Goal: Task Accomplishment & Management: Complete application form

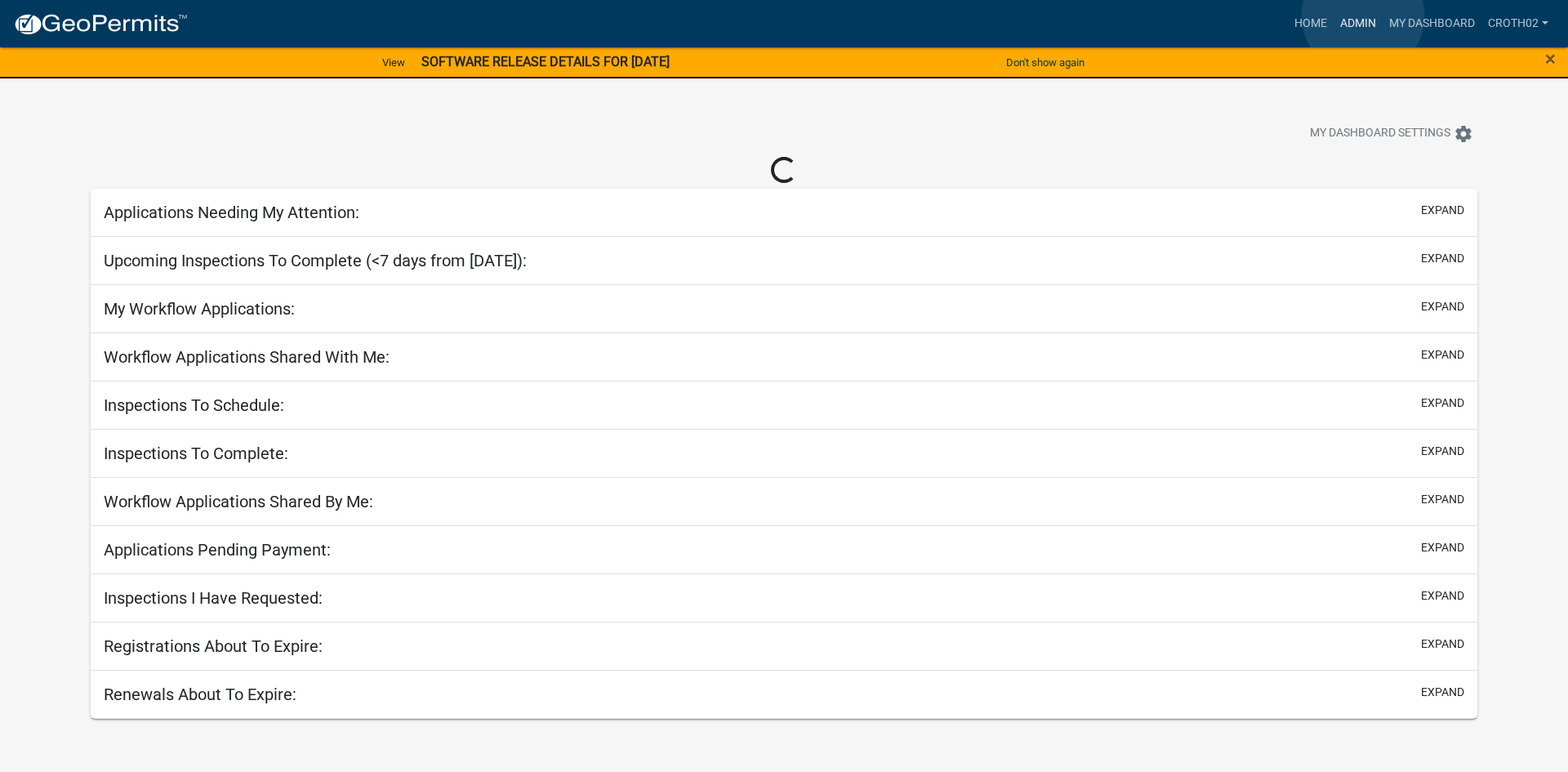
click at [1363, 15] on link "Admin" at bounding box center [1358, 24] width 49 height 31
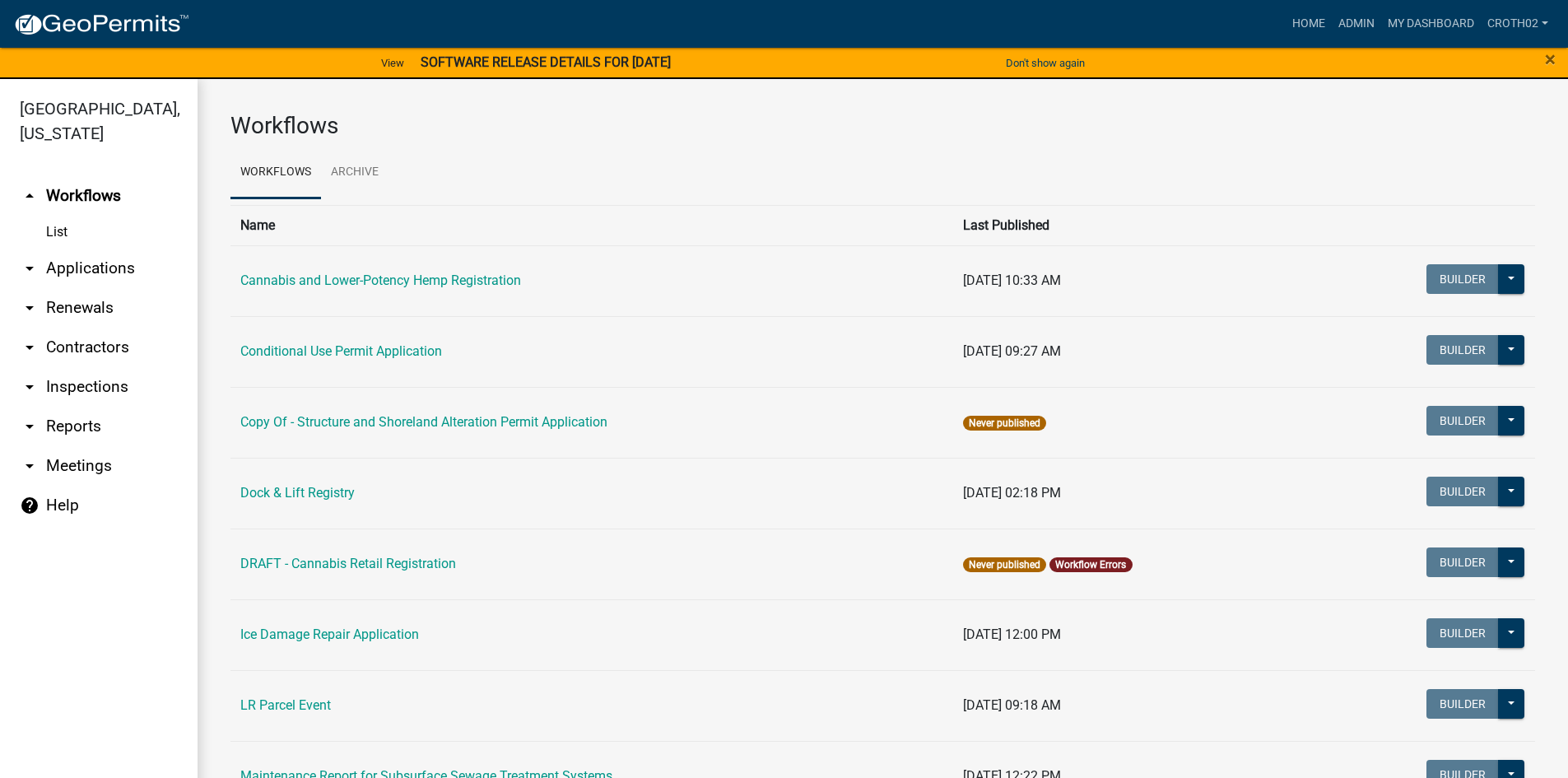
click at [119, 271] on link "arrow_drop_down Applications" at bounding box center [99, 267] width 198 height 39
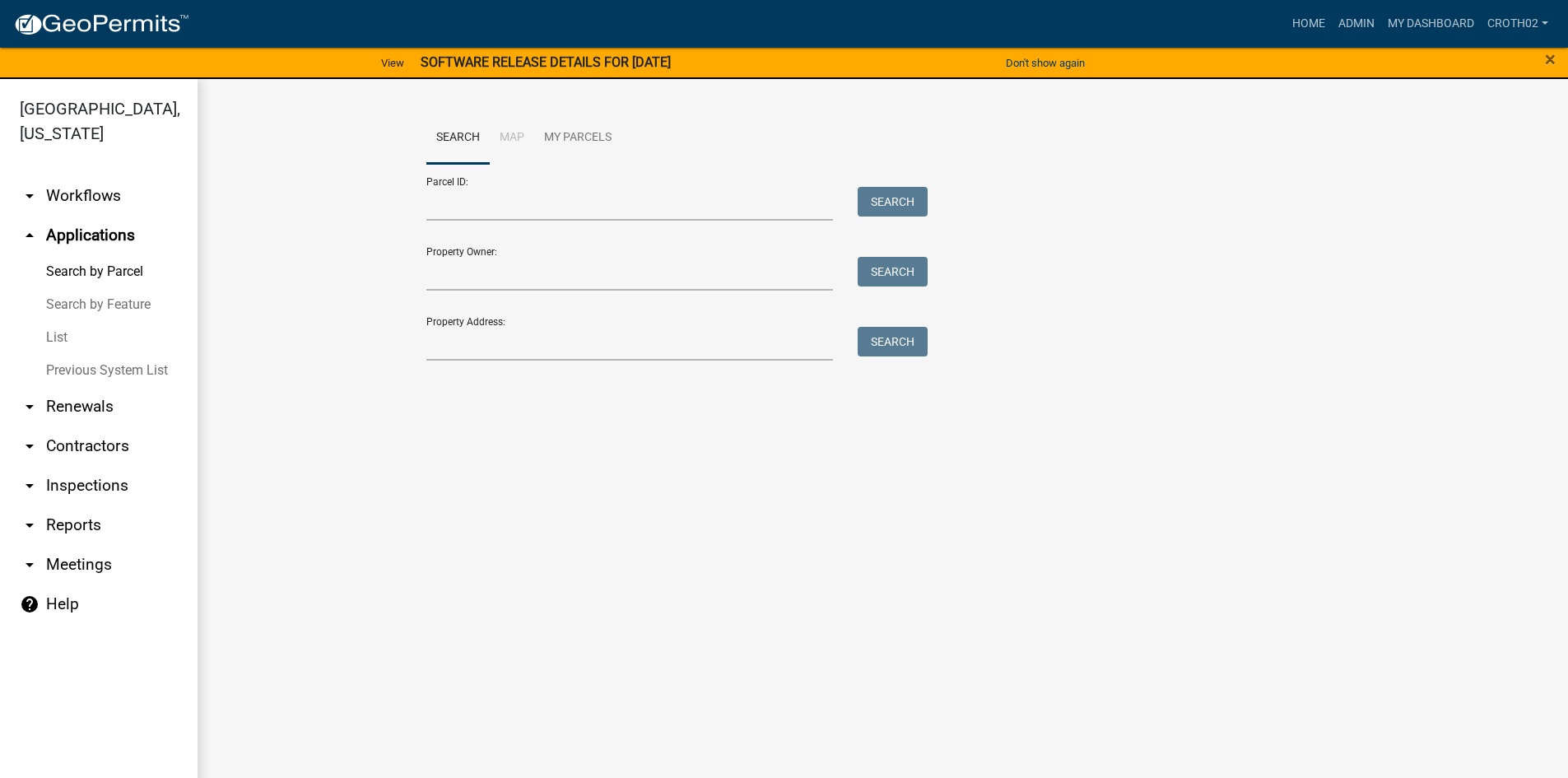
click at [99, 197] on link "arrow_drop_down Workflows" at bounding box center [99, 195] width 198 height 39
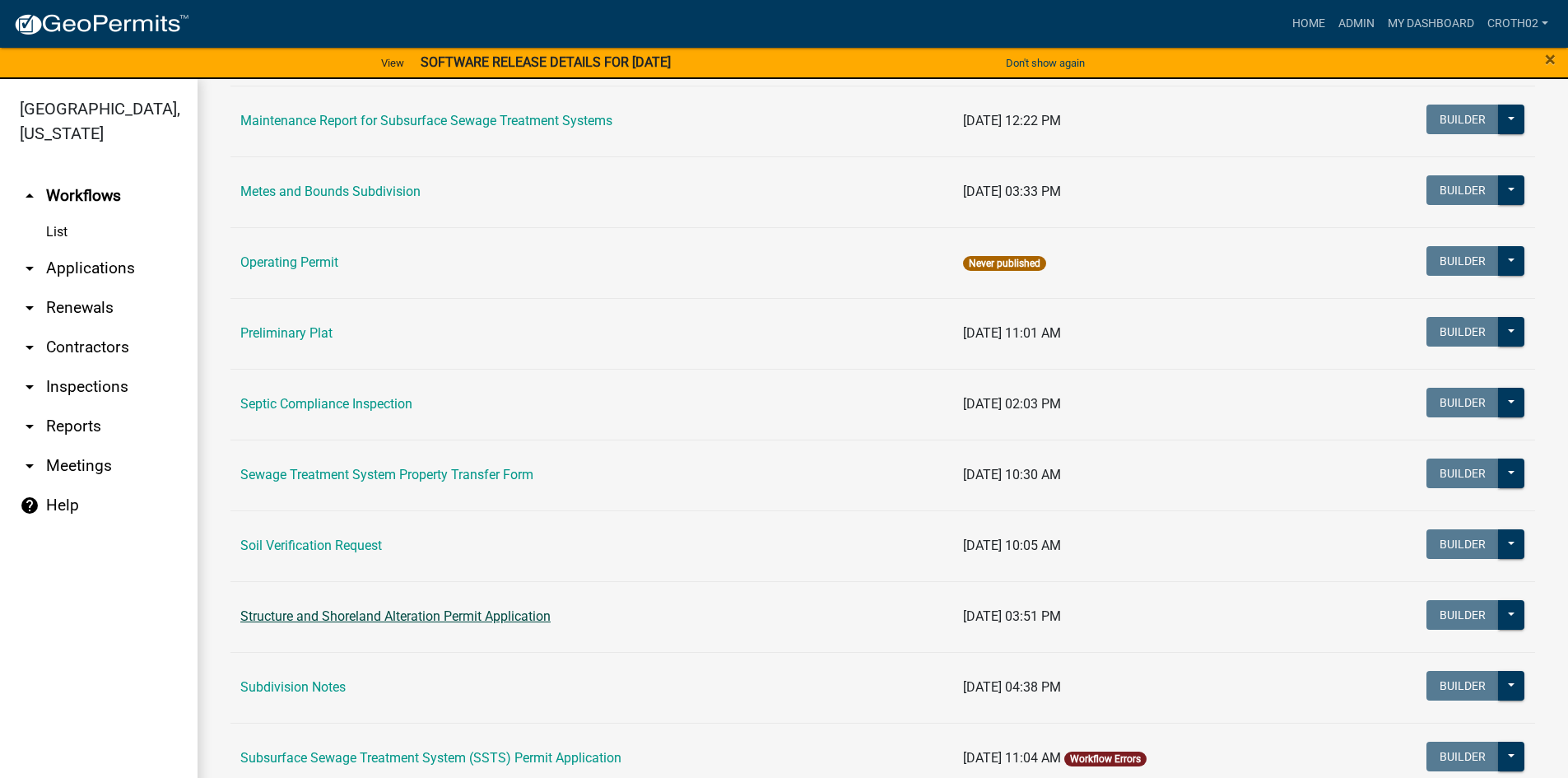
scroll to position [659, 0]
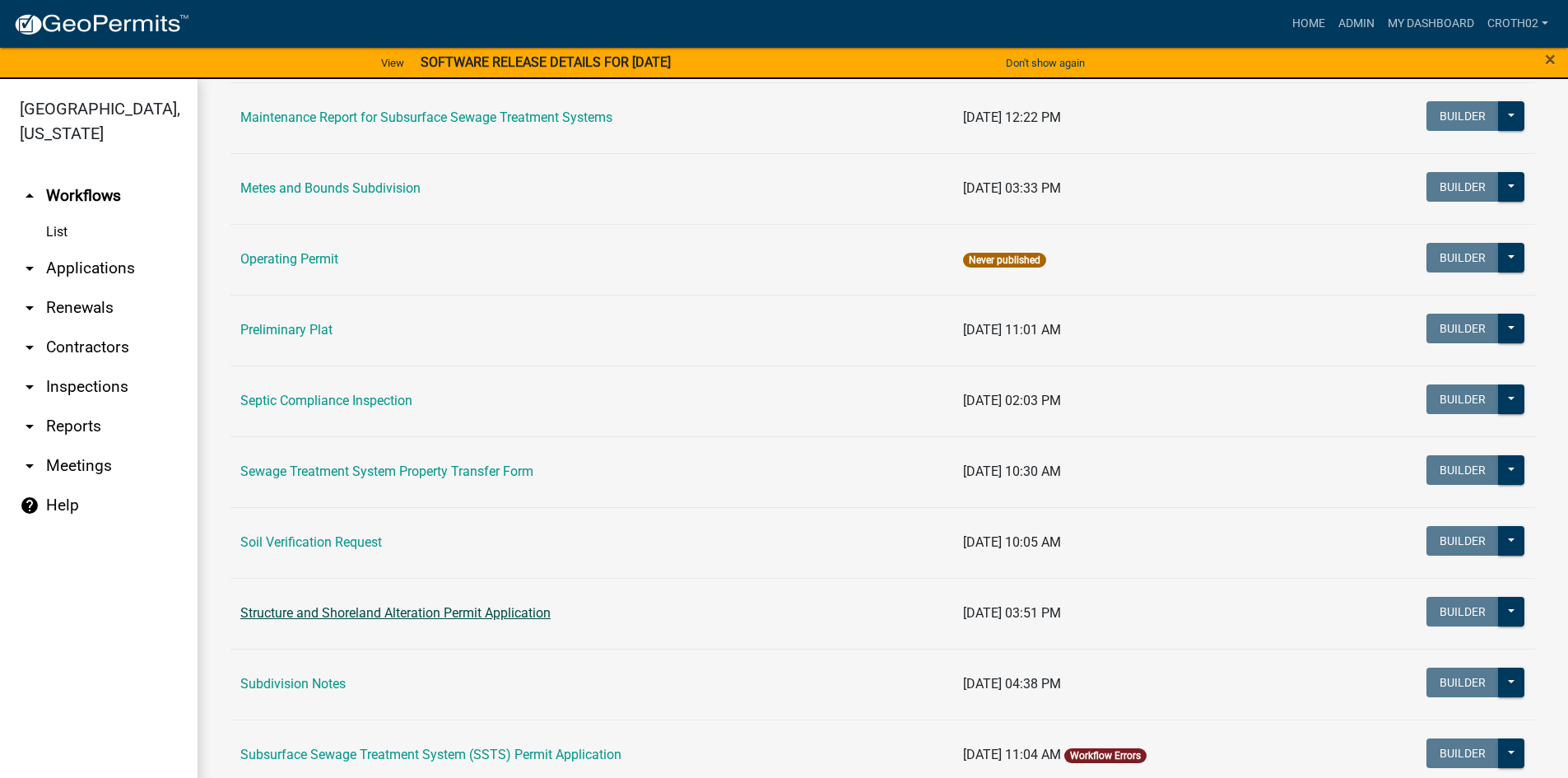
click at [523, 615] on link "Structure and Shoreland Alteration Permit Application" at bounding box center [395, 612] width 310 height 16
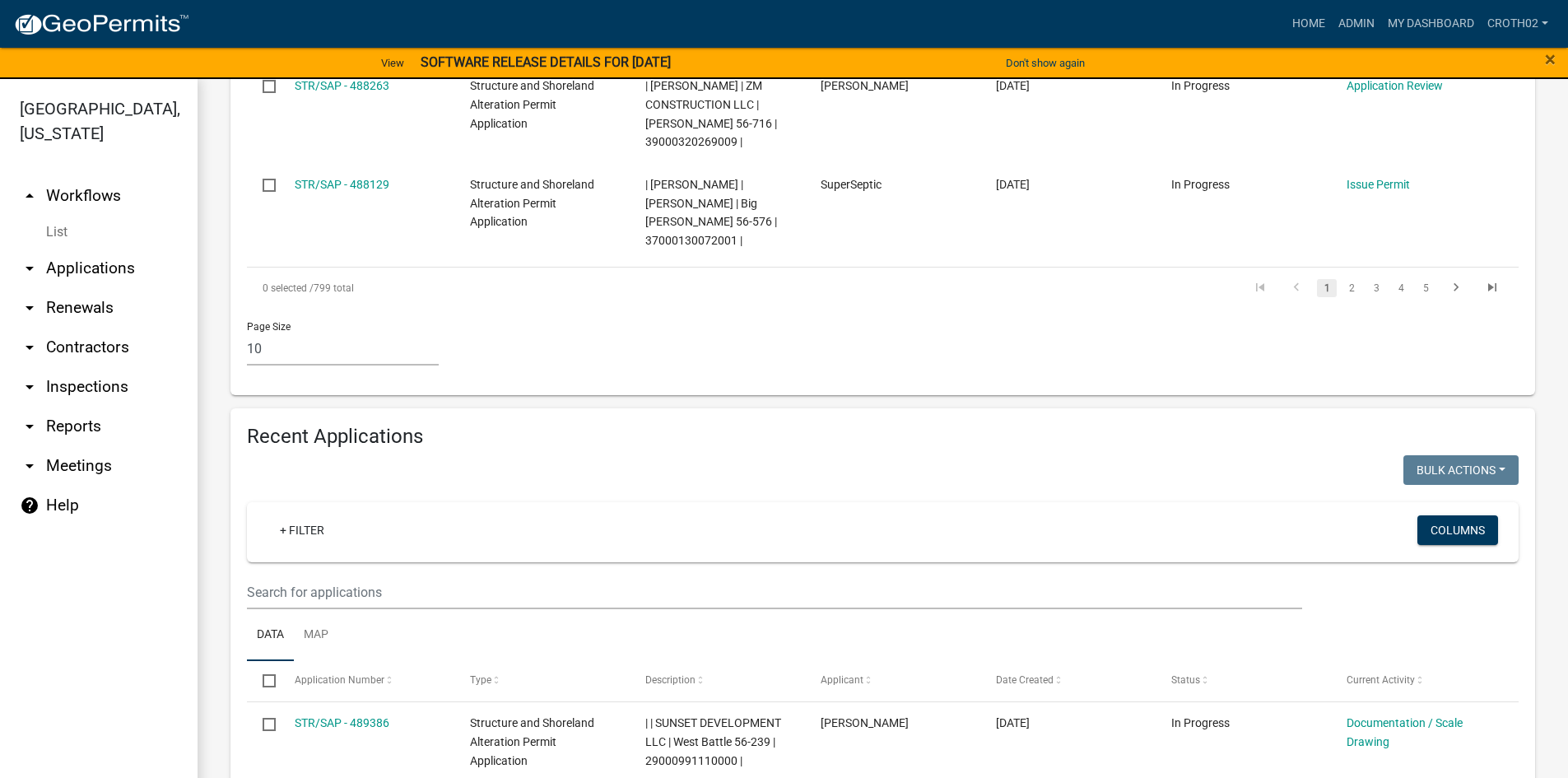
scroll to position [1440, 0]
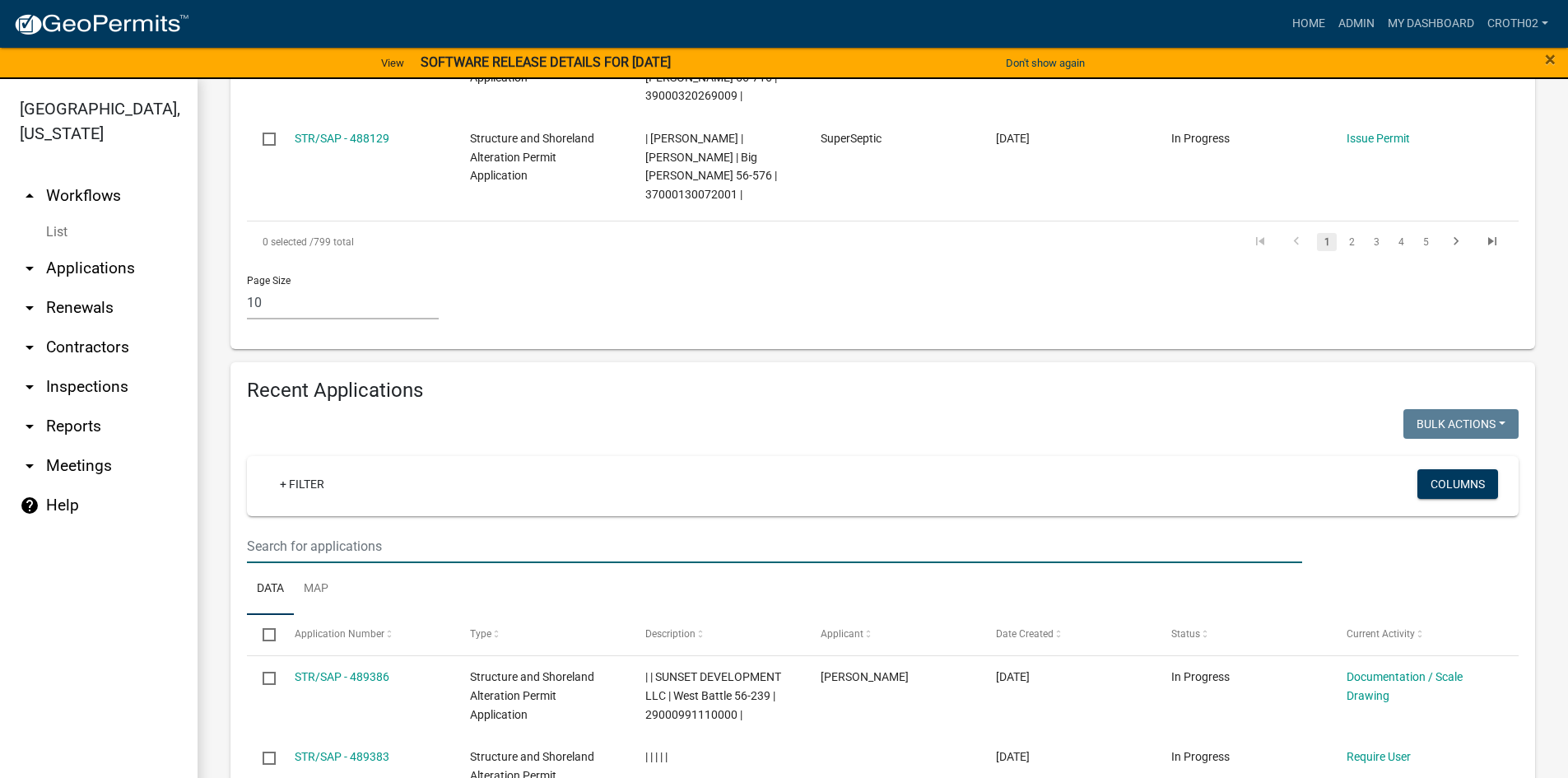
click at [358, 529] on input "text" at bounding box center [774, 545] width 1055 height 34
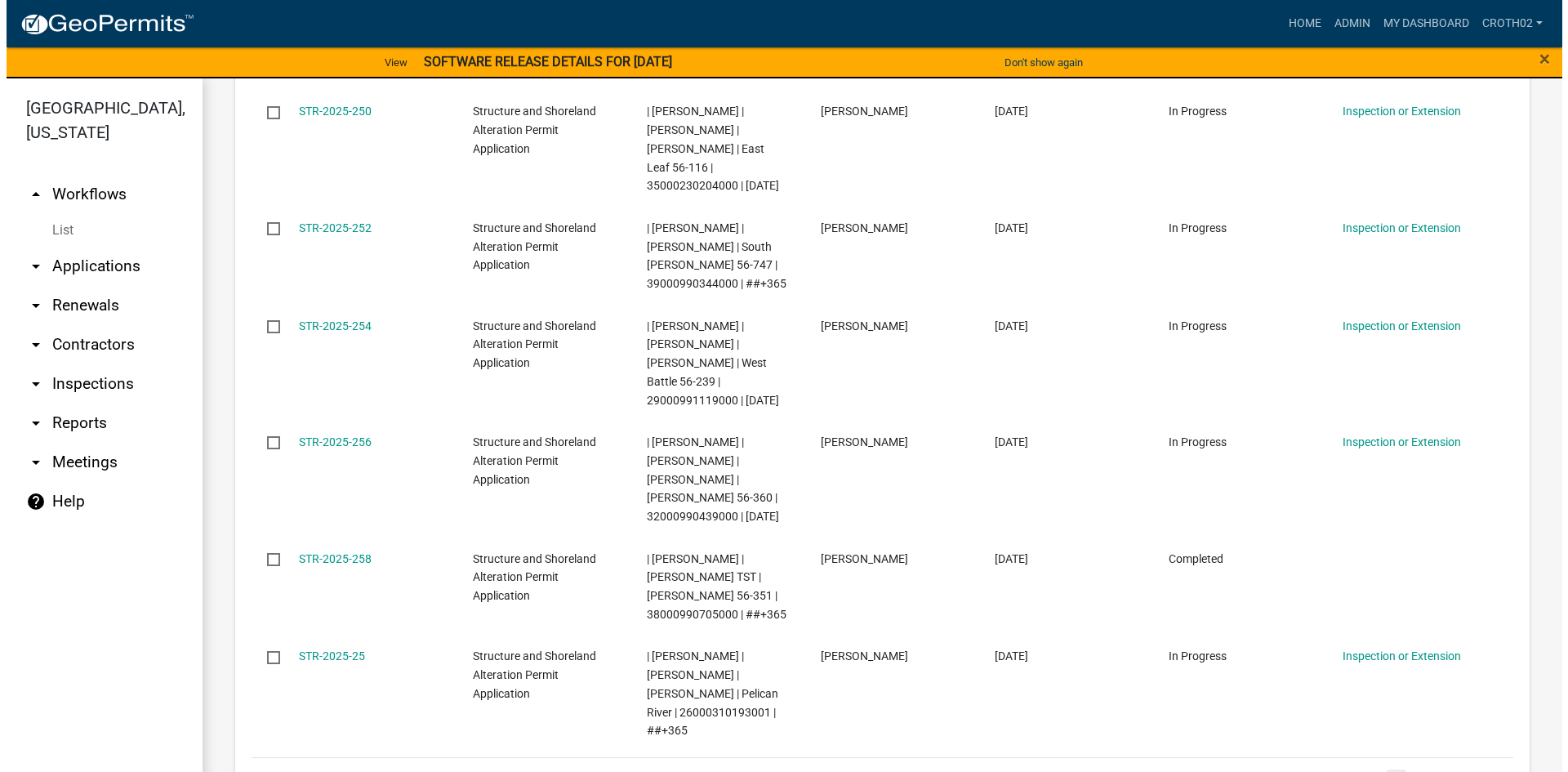
scroll to position [2414, 0]
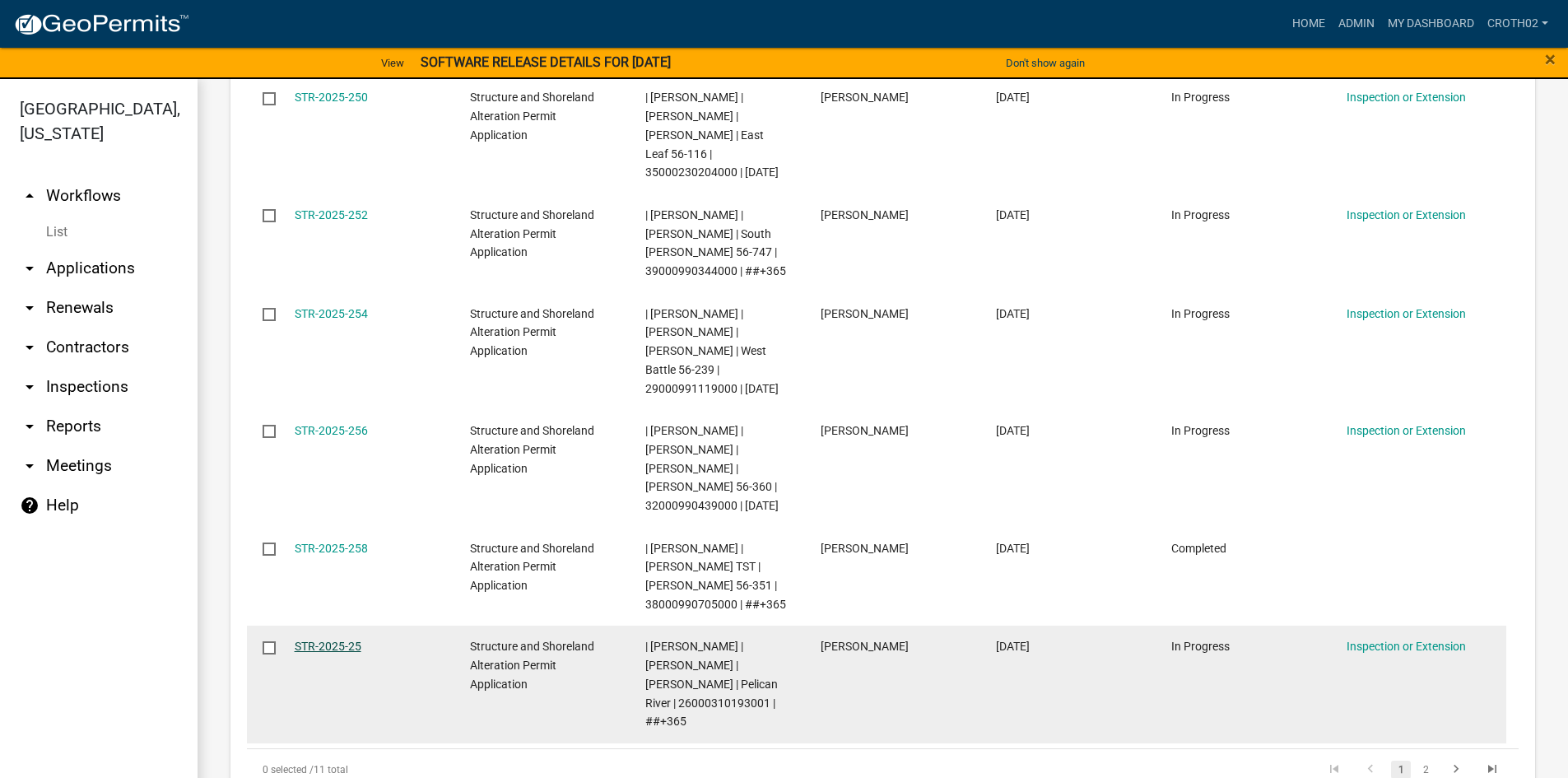
type input "2025-25"
click at [352, 639] on link "STR-2025-25" at bounding box center [327, 646] width 67 height 13
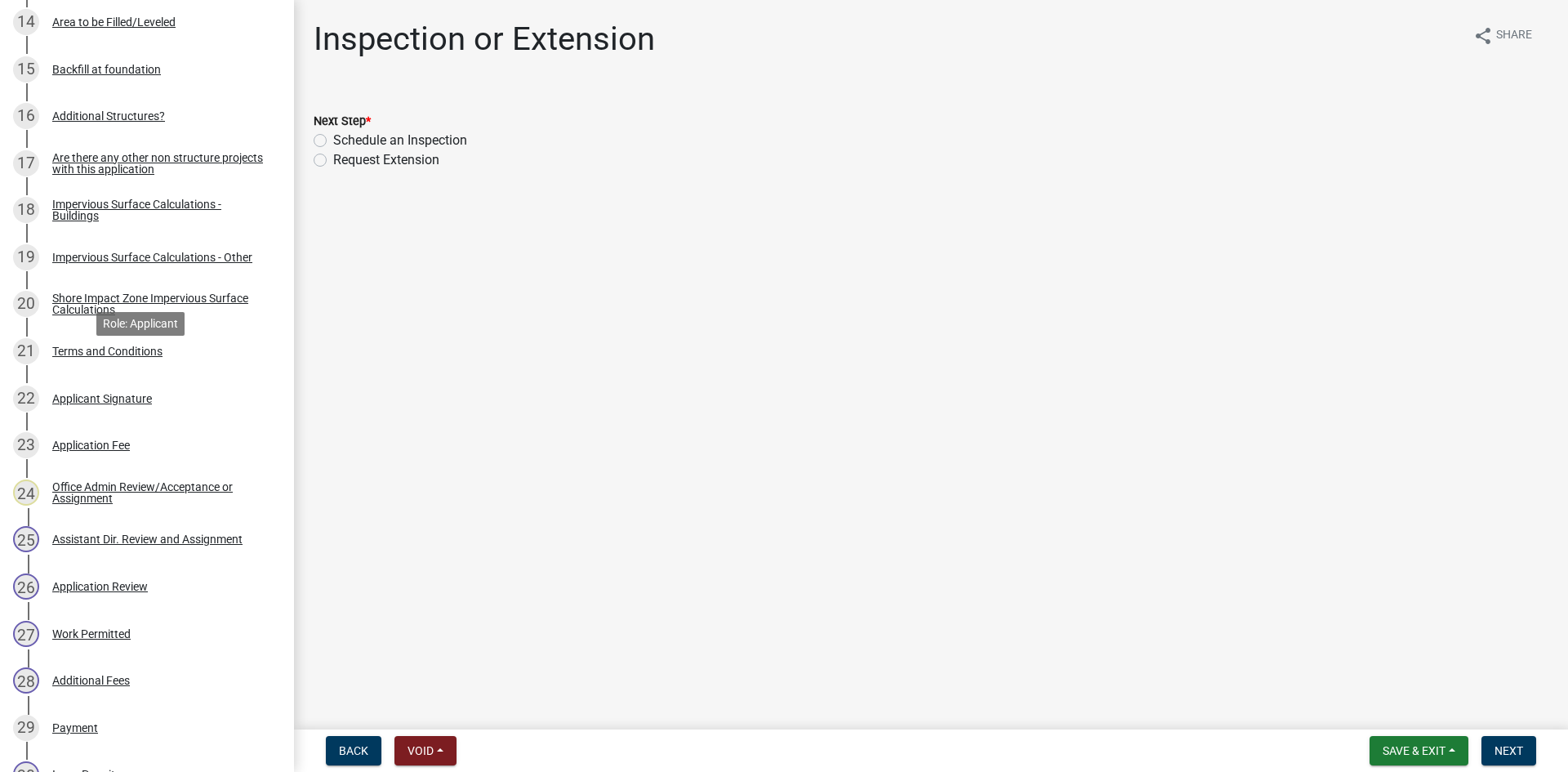
scroll to position [959, 0]
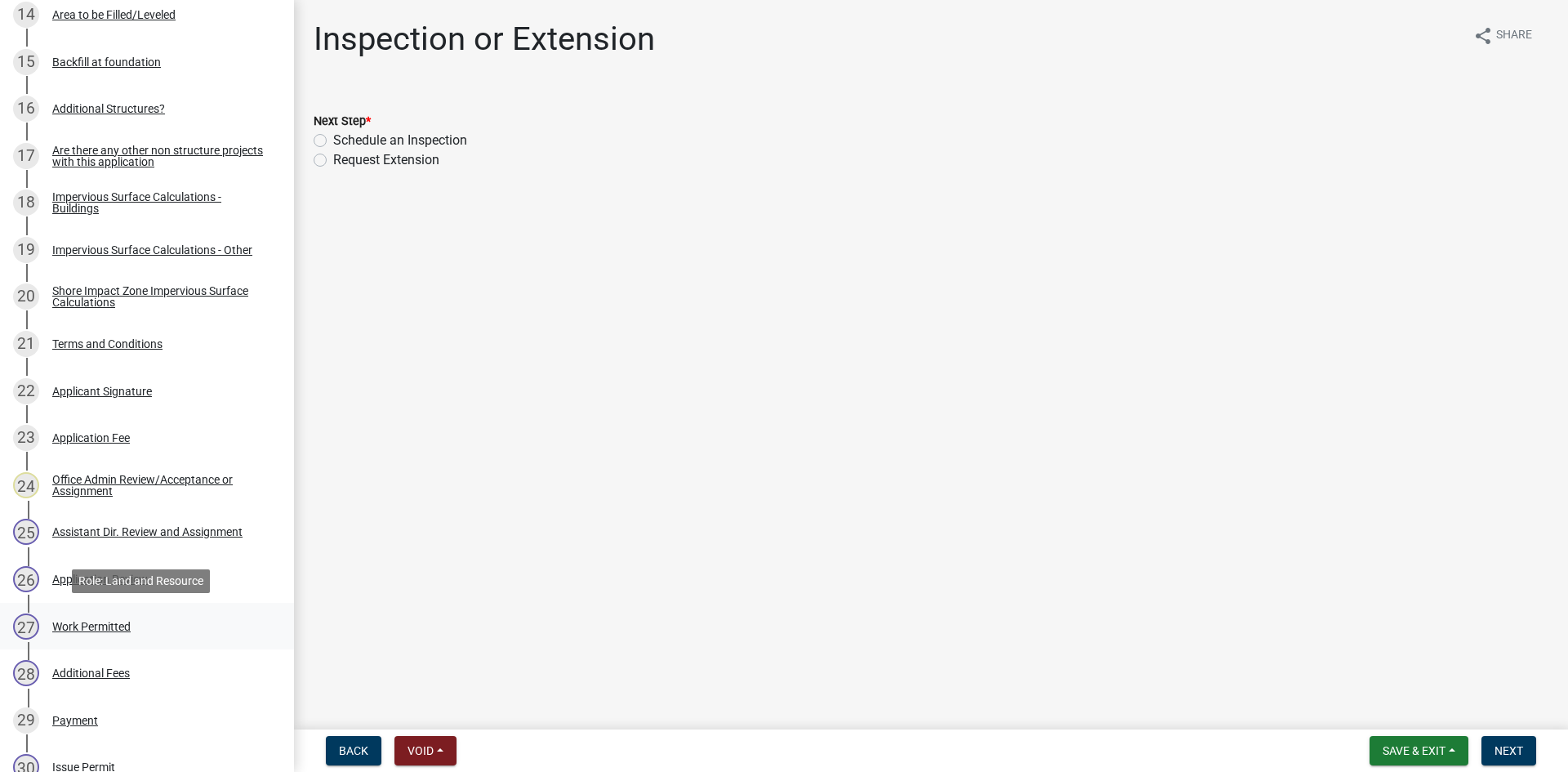
click at [101, 630] on div "Work Permitted" at bounding box center [91, 626] width 79 height 12
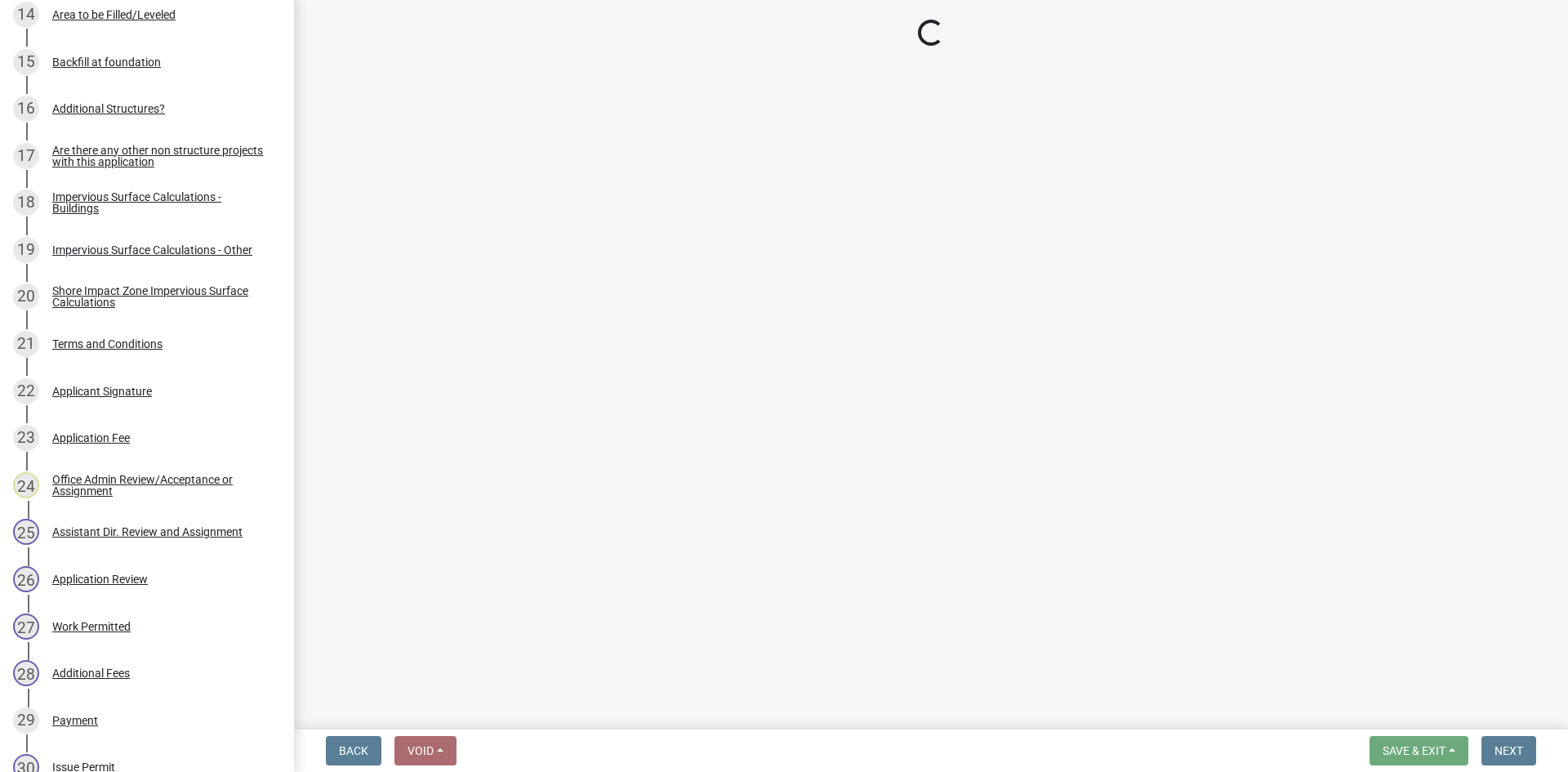
select select "190fd4c8-42ef-492b-a4a0-a0213555944c"
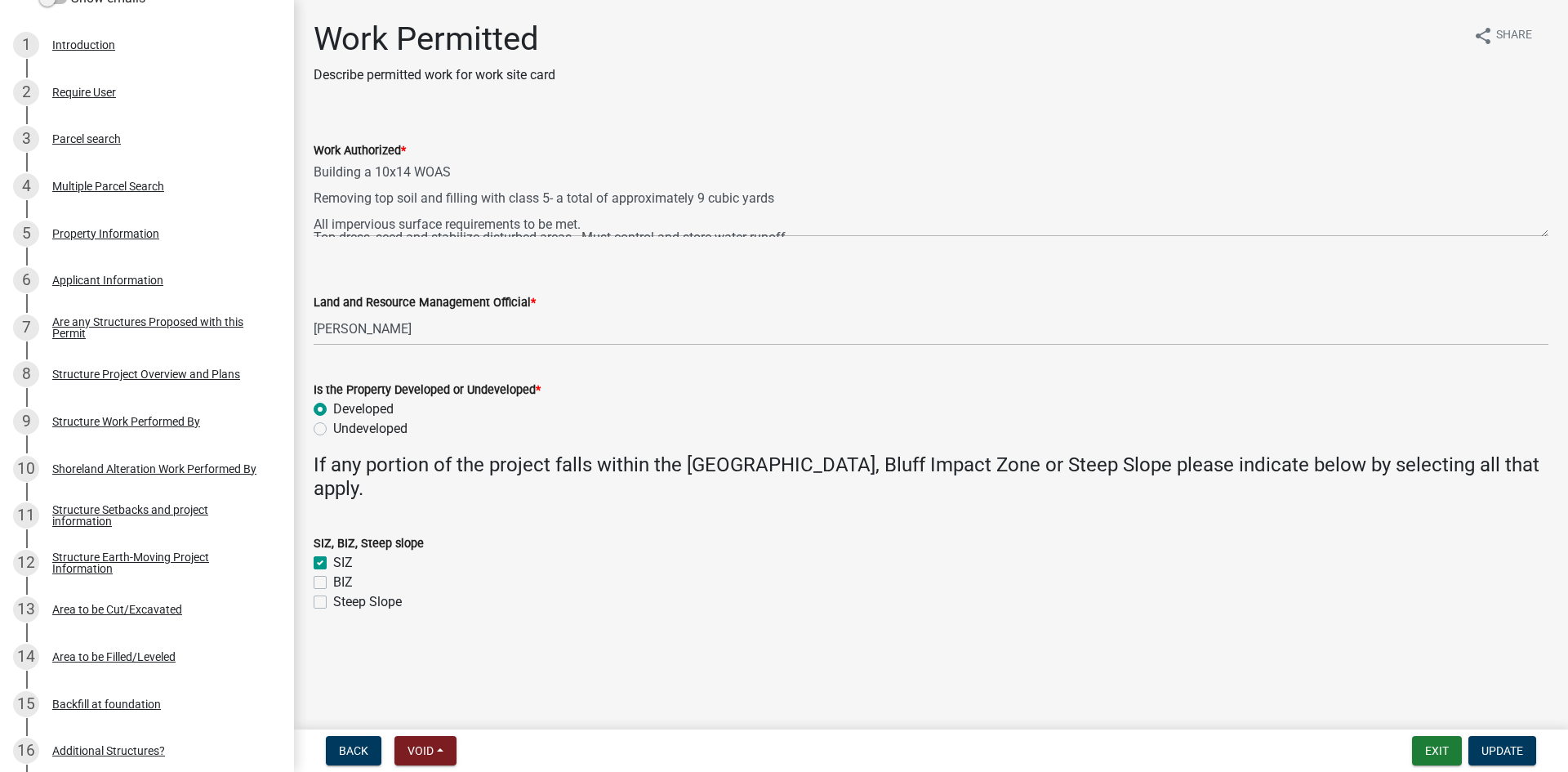
scroll to position [265, 0]
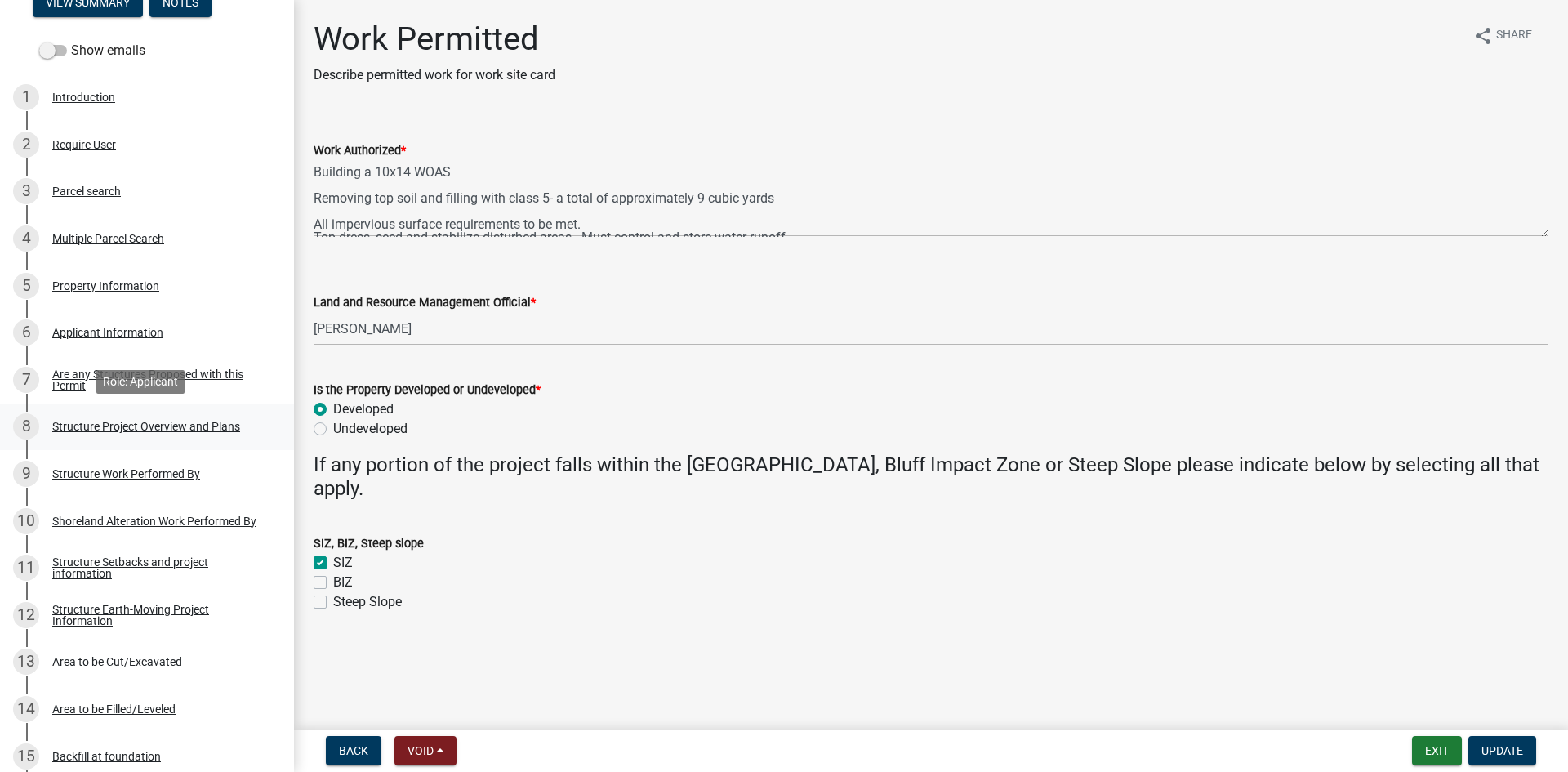
click at [181, 433] on div "8 Structure Project Overview and Plans" at bounding box center [139, 426] width 254 height 26
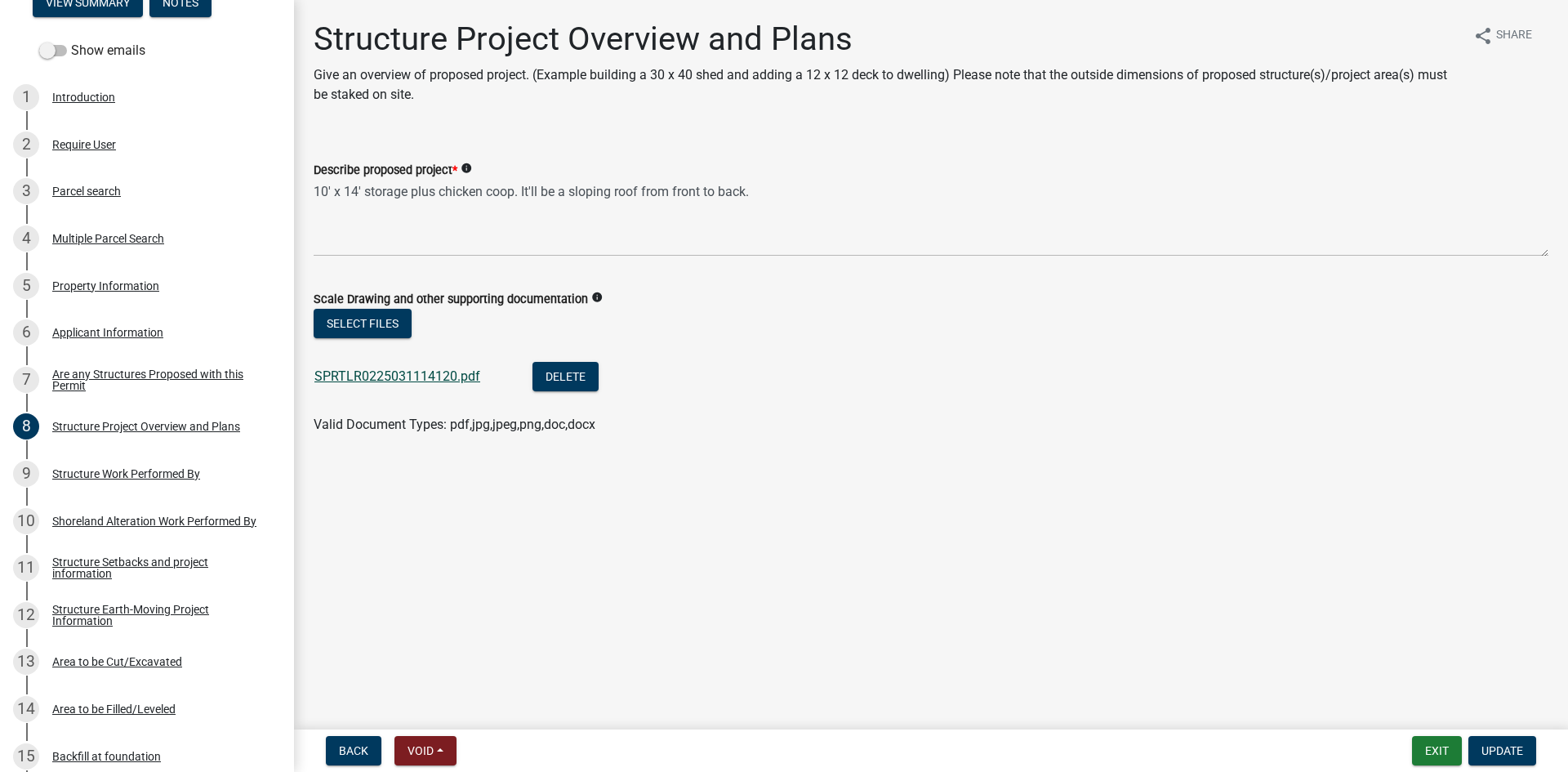
click at [372, 369] on link "SPRTLR0225031114120.pdf" at bounding box center [397, 376] width 166 height 15
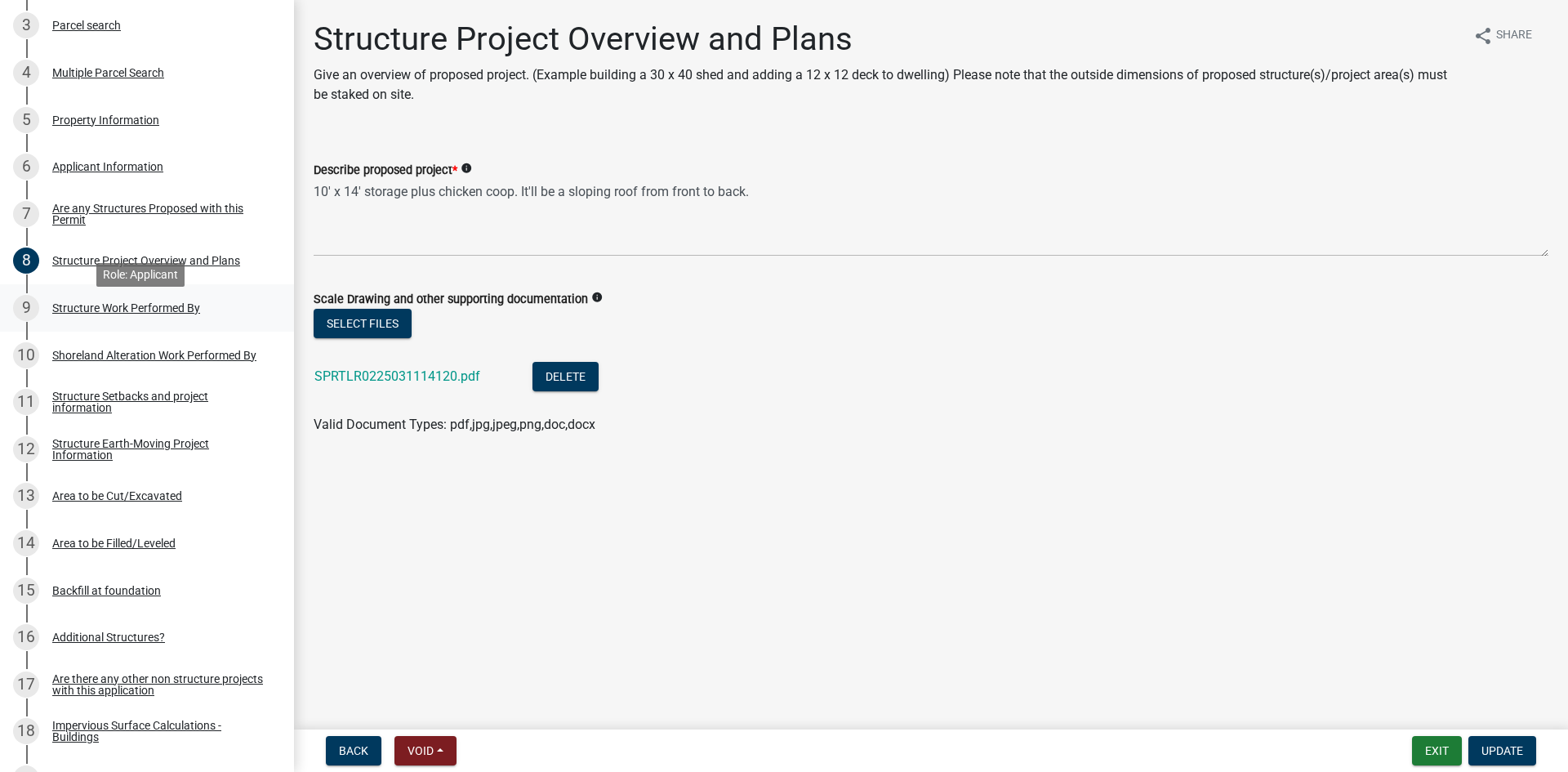
scroll to position [449, 0]
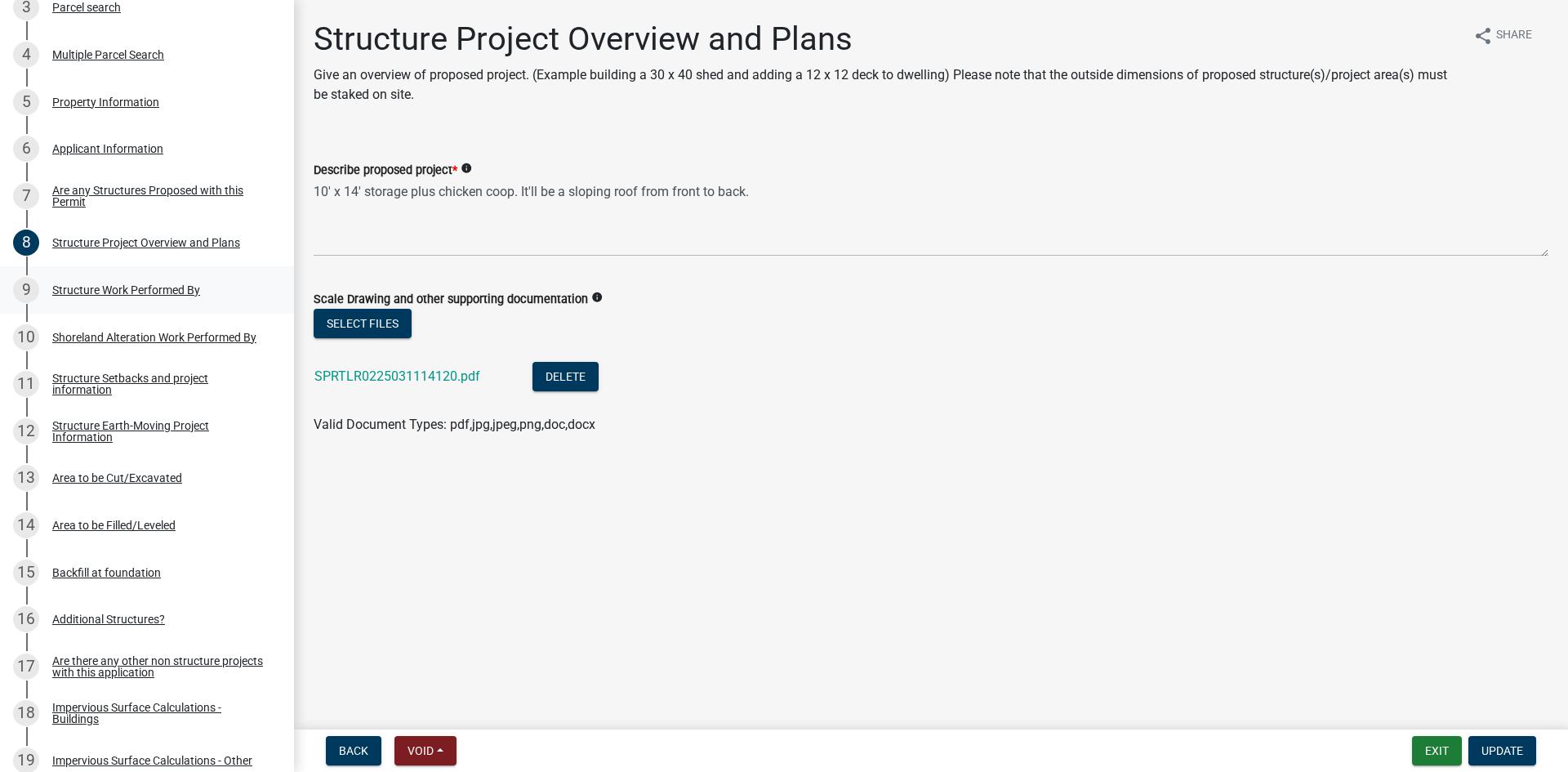
click at [163, 284] on div "Structure Work Performed By" at bounding box center [126, 290] width 148 height 12
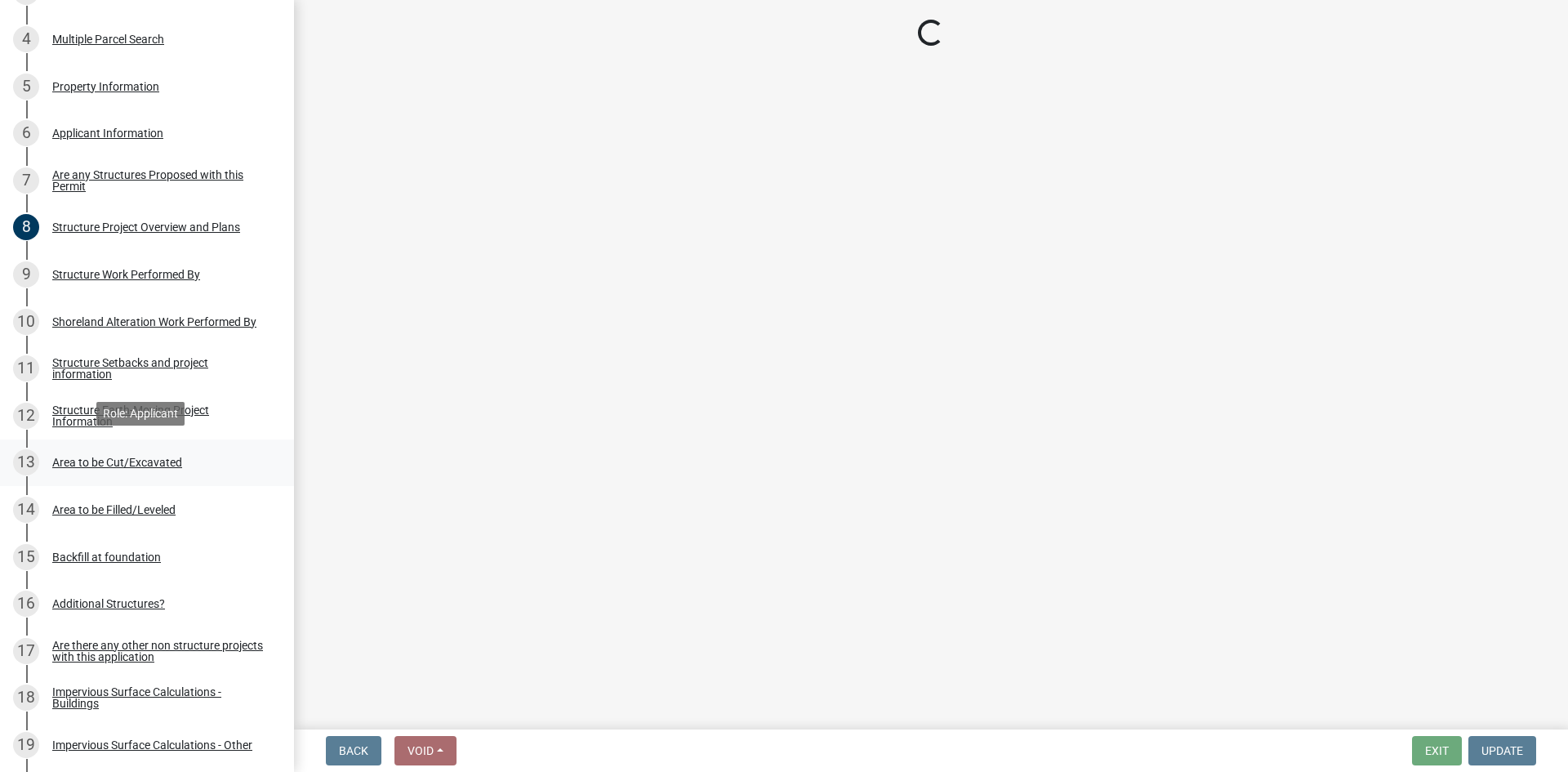
scroll to position [470, 0]
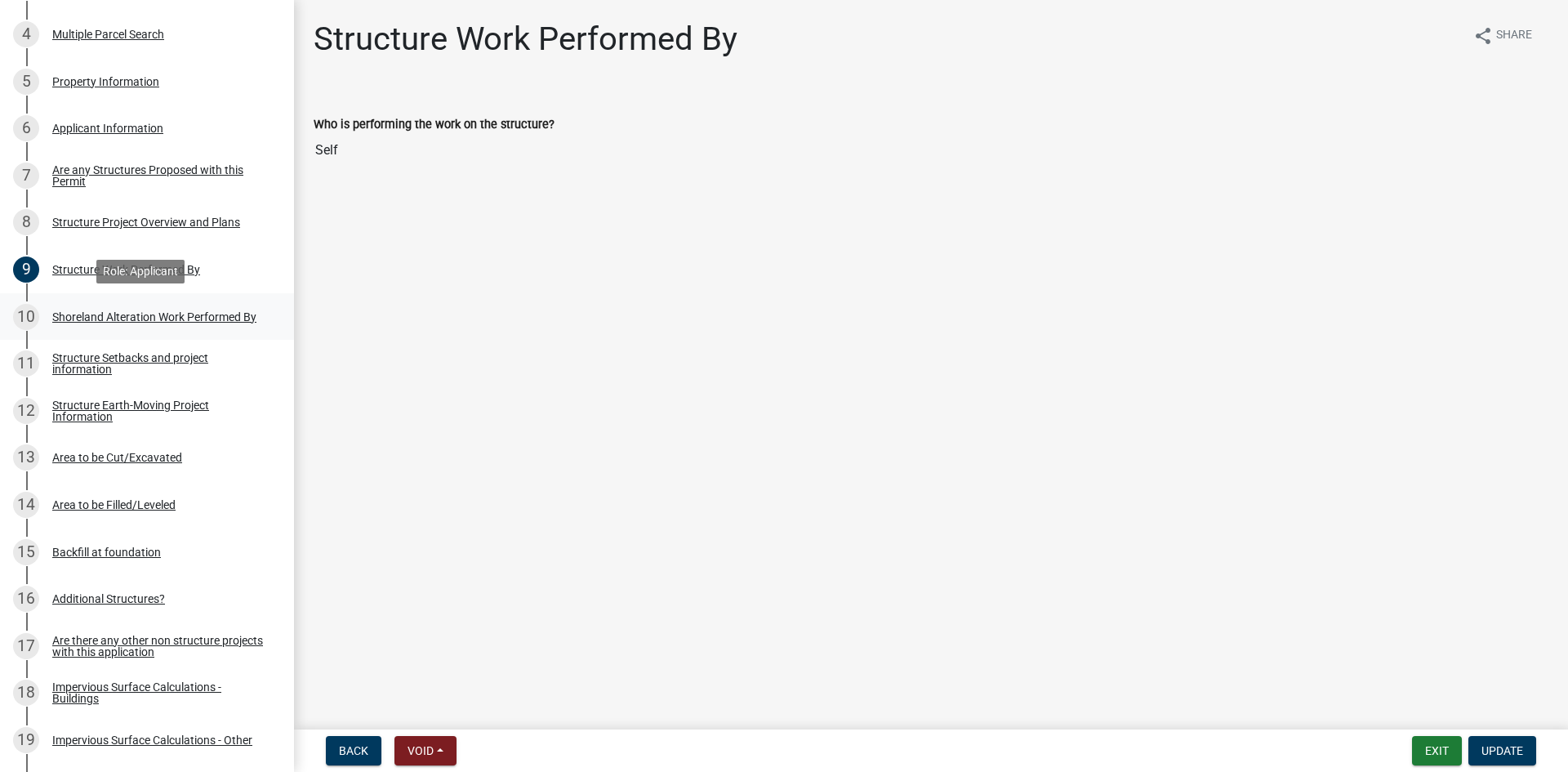
click at [238, 319] on div "Shoreland Alteration Work Performed By" at bounding box center [155, 317] width 205 height 12
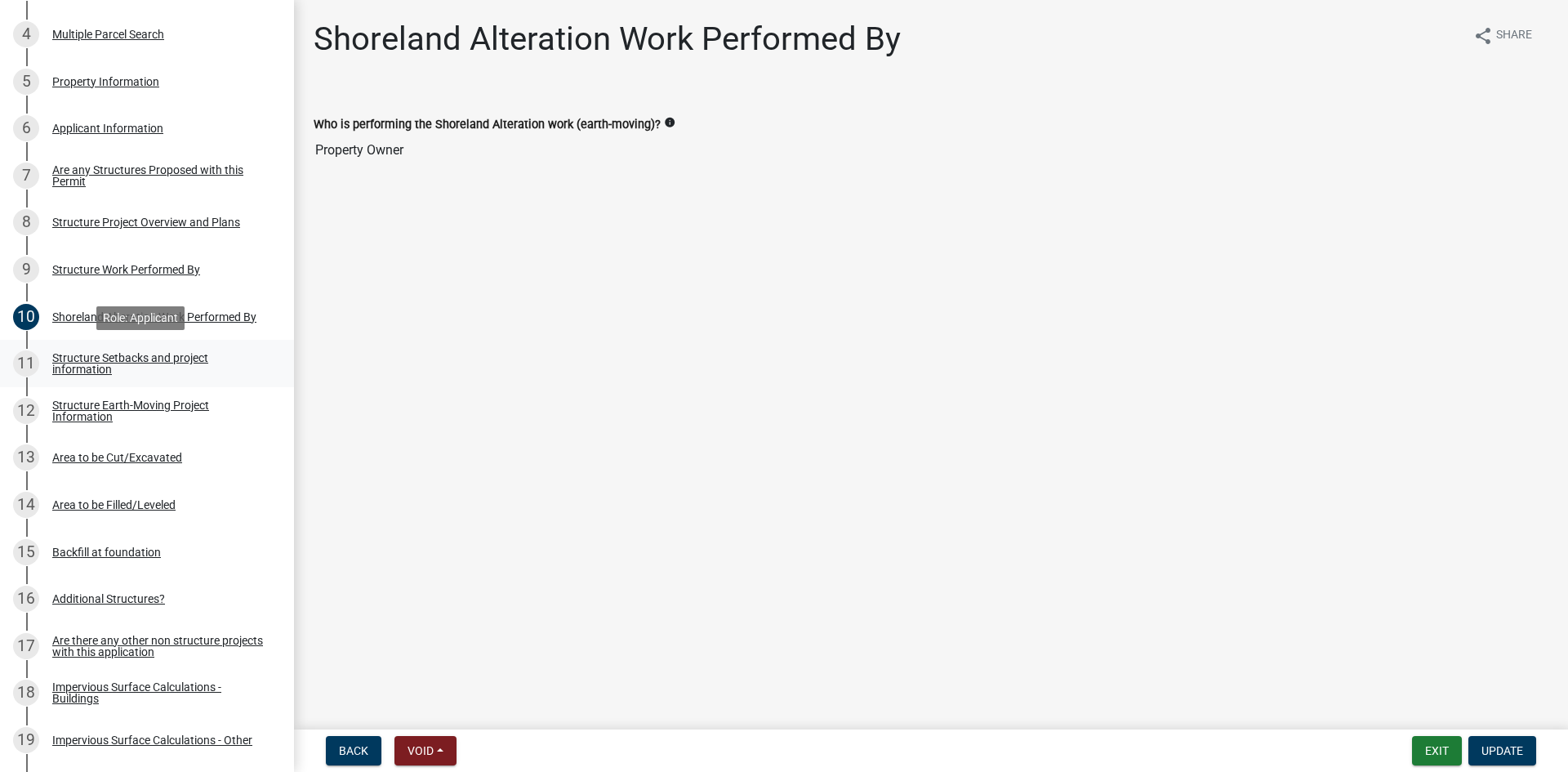
click at [213, 367] on div "Structure Setbacks and project information" at bounding box center [160, 363] width 215 height 23
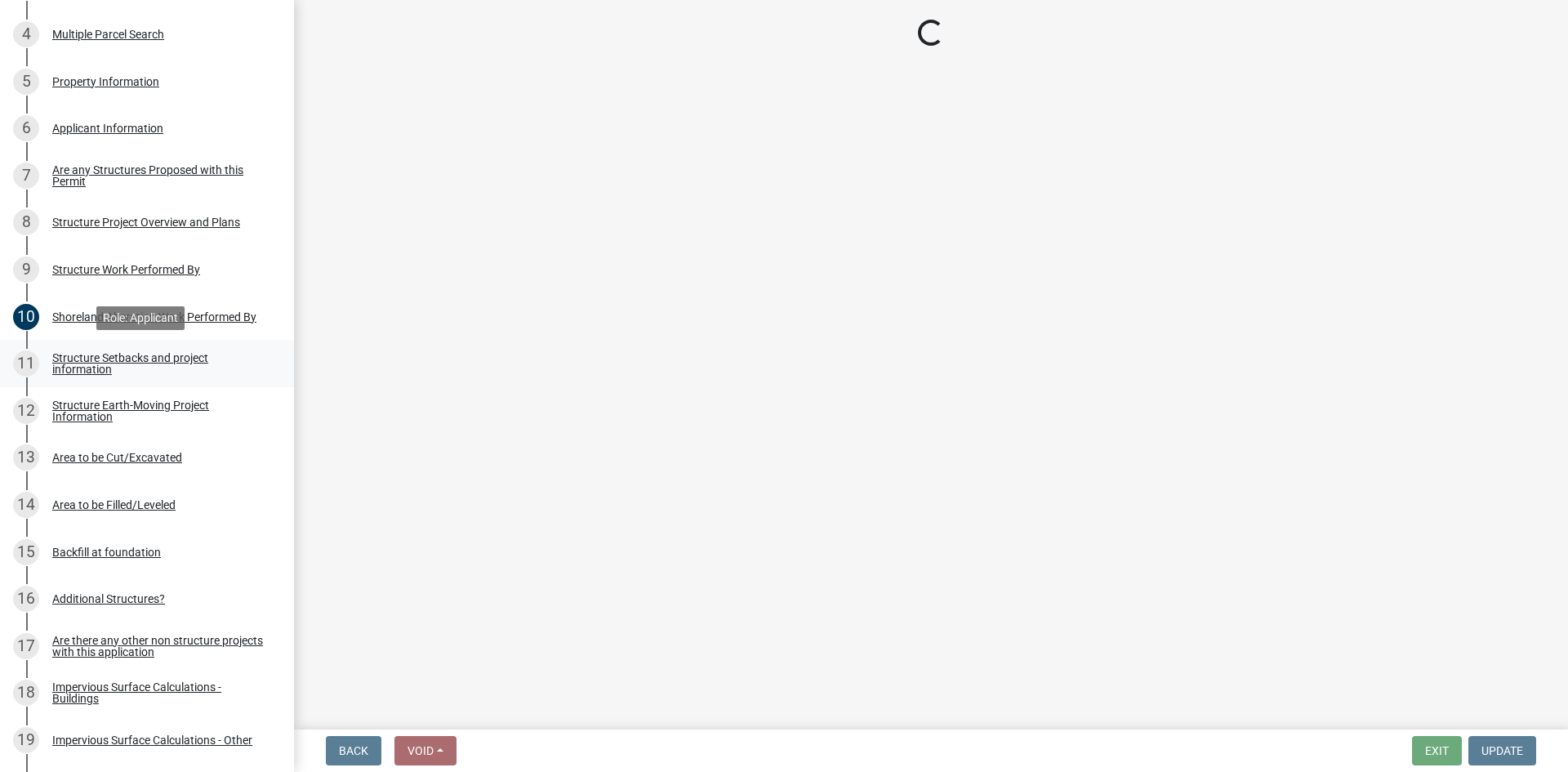
select select "3be05d58-6e58-41fd-9c5d-a8d7d03456d1"
select select "c185e313-3403-4239-bd61-bb563c58a77a"
select select "e560a688-e561-477d-b756-2b3ad714d8bd"
select select "2cd2bf72-2514-4a7a-a107-d5f67a03c691"
select select "e80e3e2c-e9d0-4b64-95b5-c0b12854bba2"
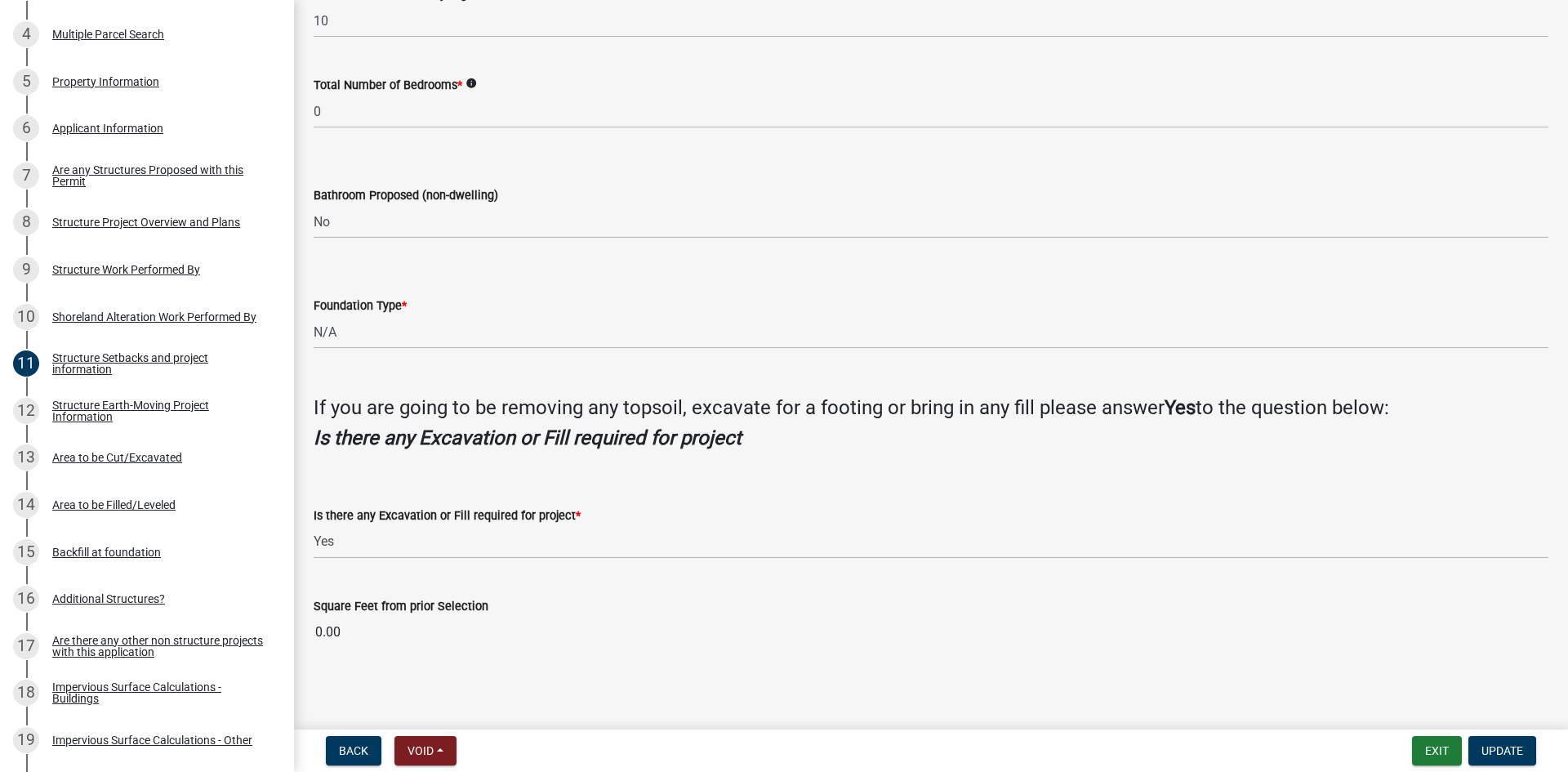
scroll to position [1450, 0]
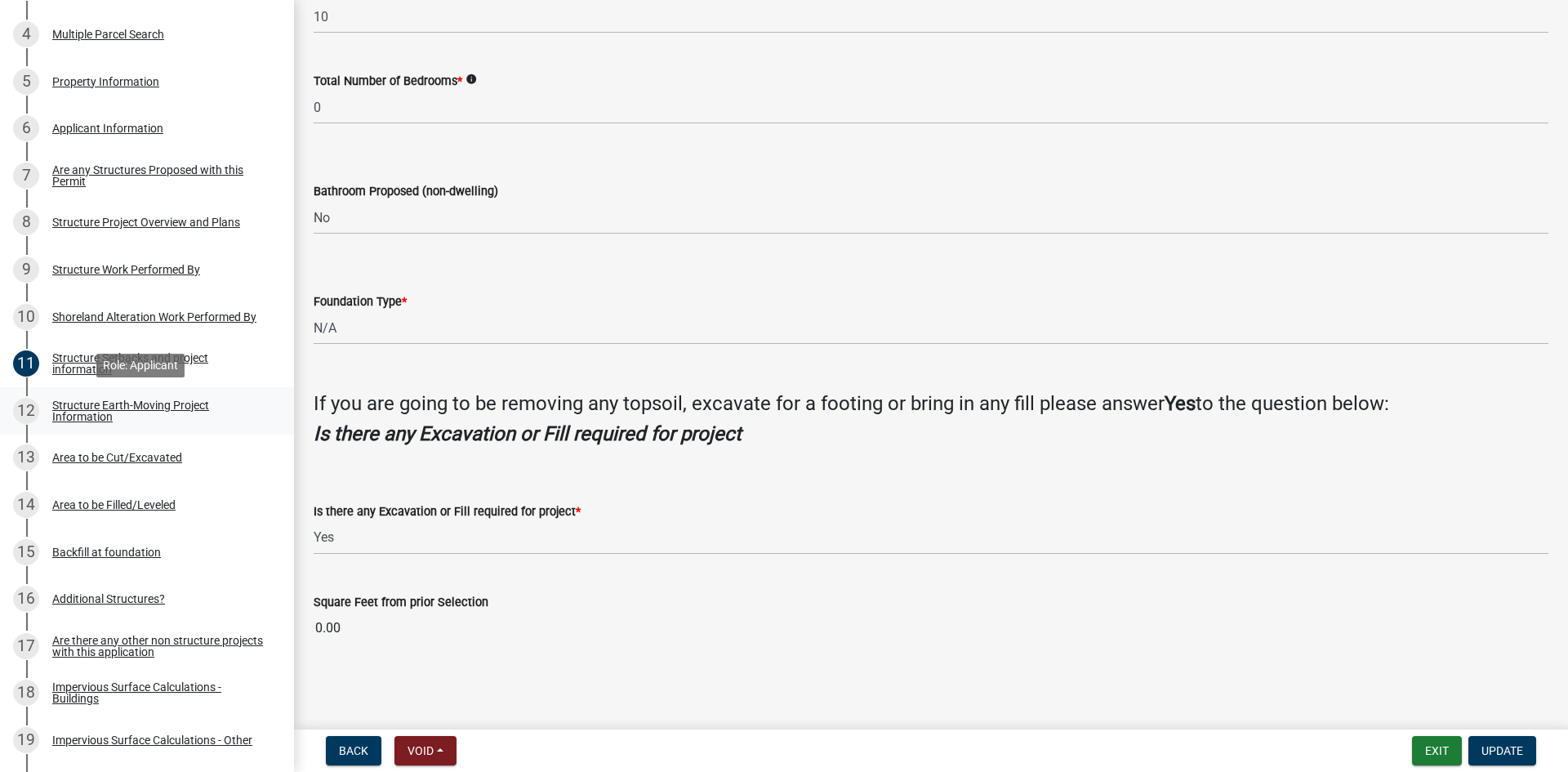
click at [173, 408] on div "Structure Earth-Moving Project Information" at bounding box center [160, 410] width 215 height 23
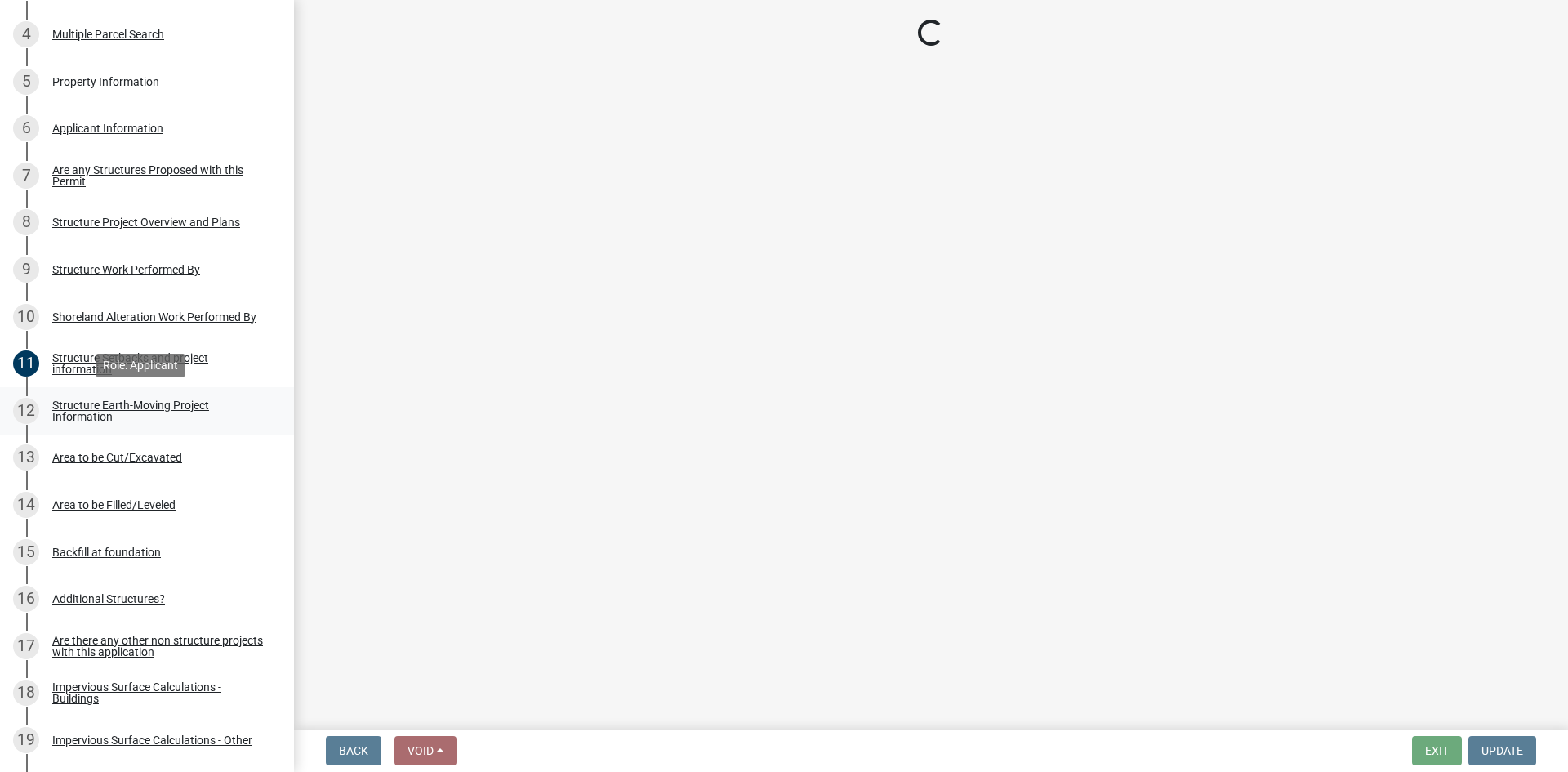
scroll to position [0, 0]
select select "76db9da3-e291-42ff-adbd-56cf719d5b77"
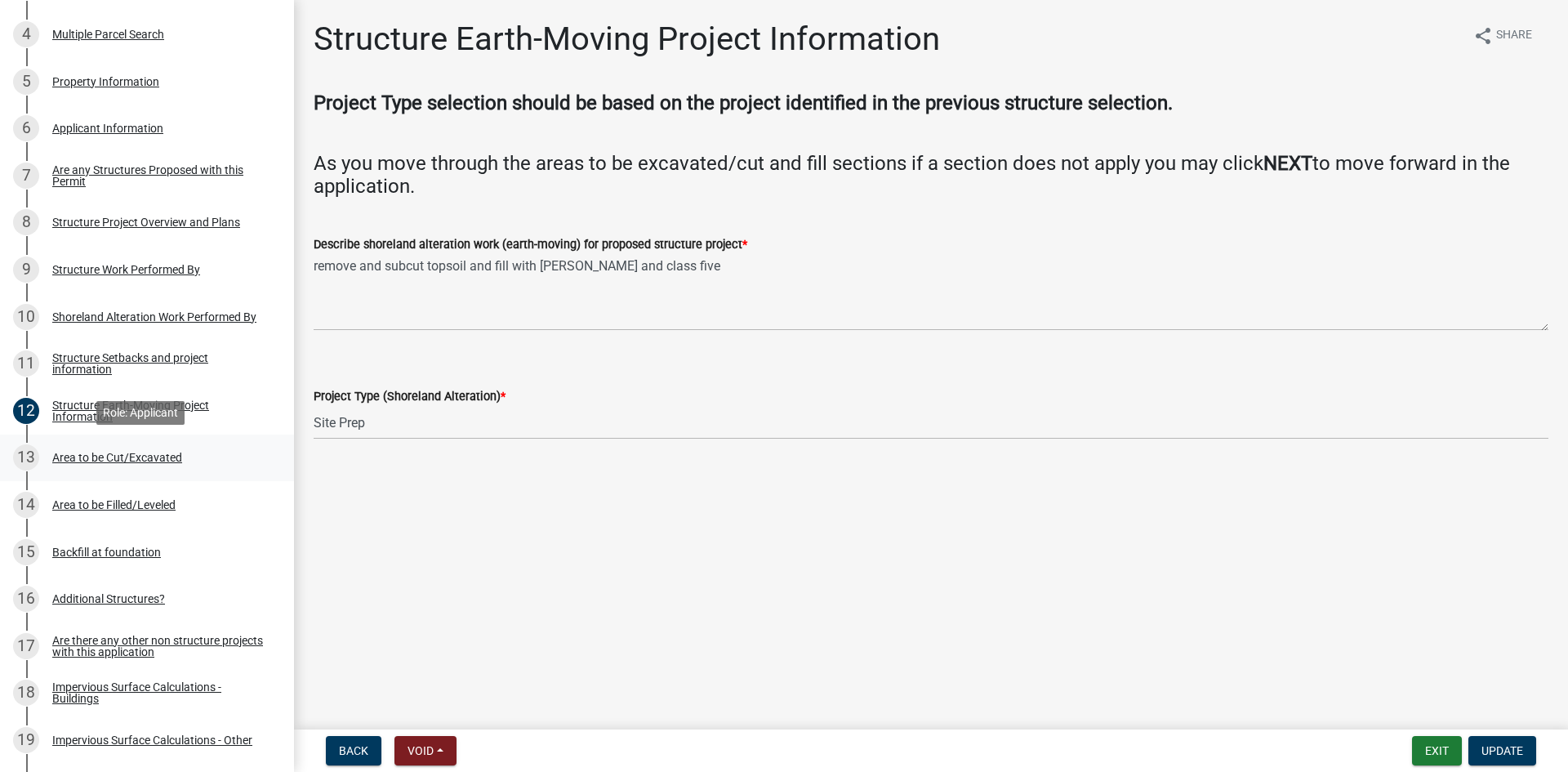
click at [108, 460] on div "Area to be Cut/Excavated" at bounding box center [117, 457] width 129 height 12
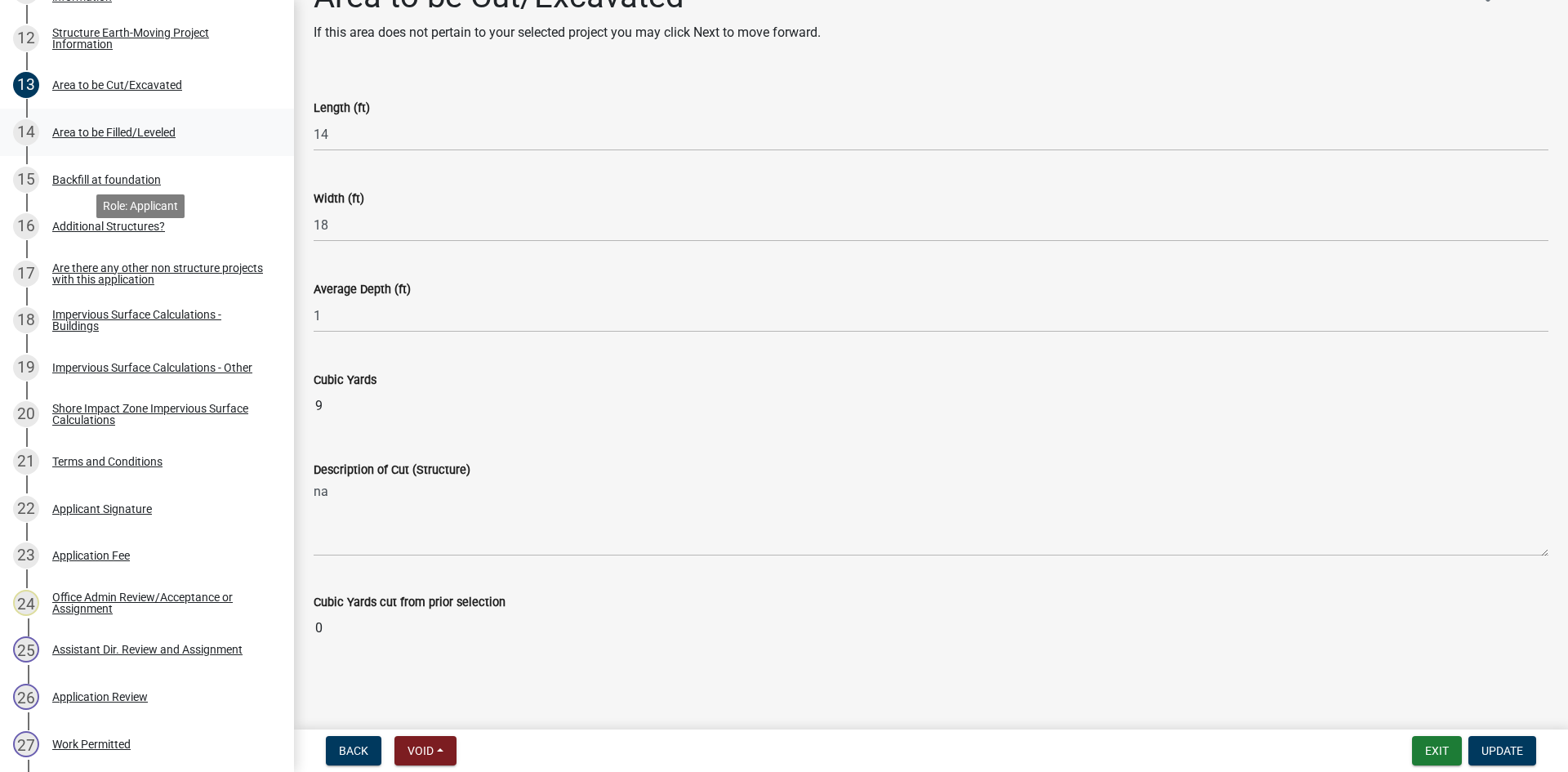
scroll to position [816, 0]
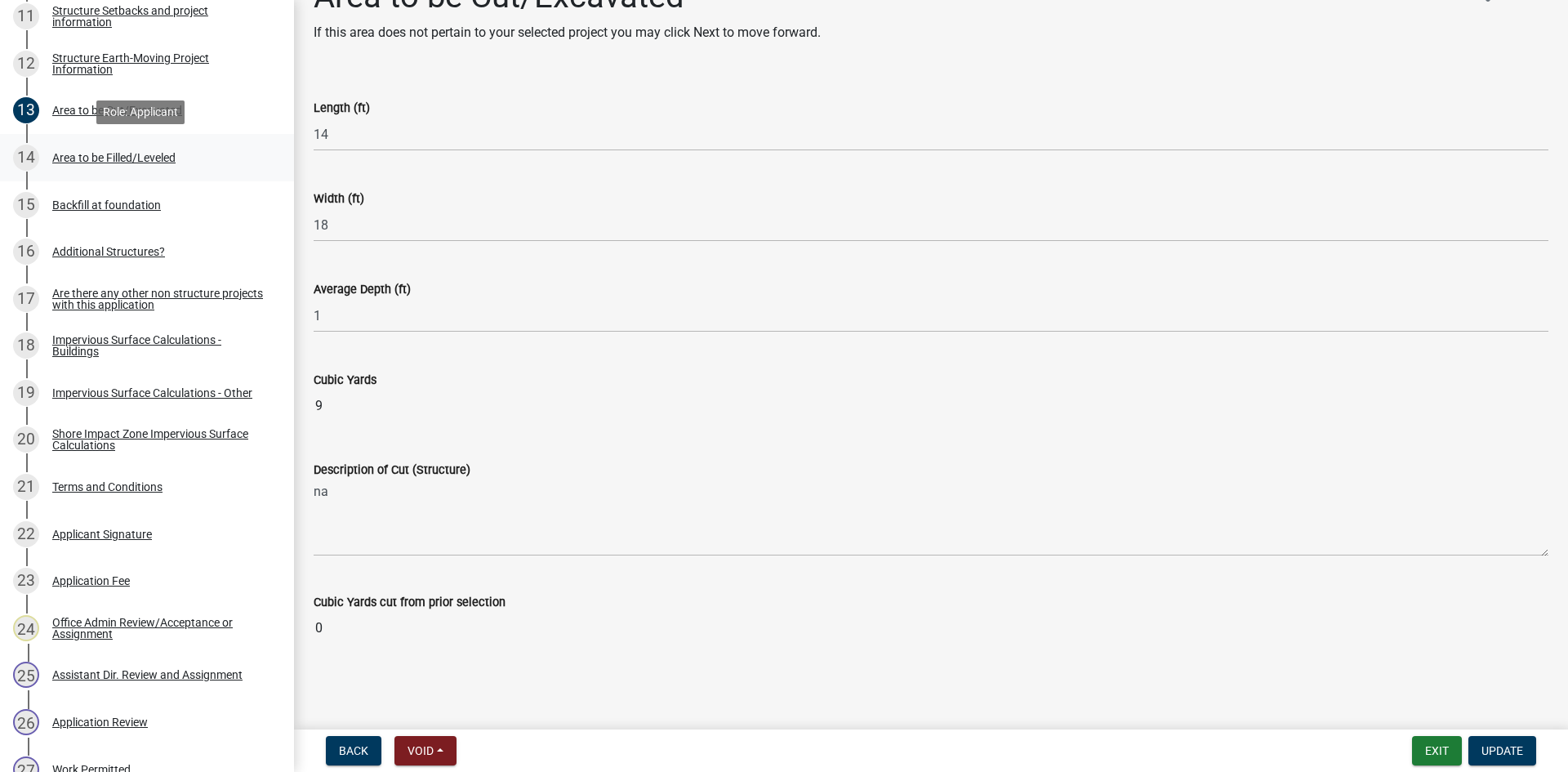
click at [180, 173] on link "14 Area to be Filled/Leveled" at bounding box center [147, 157] width 294 height 47
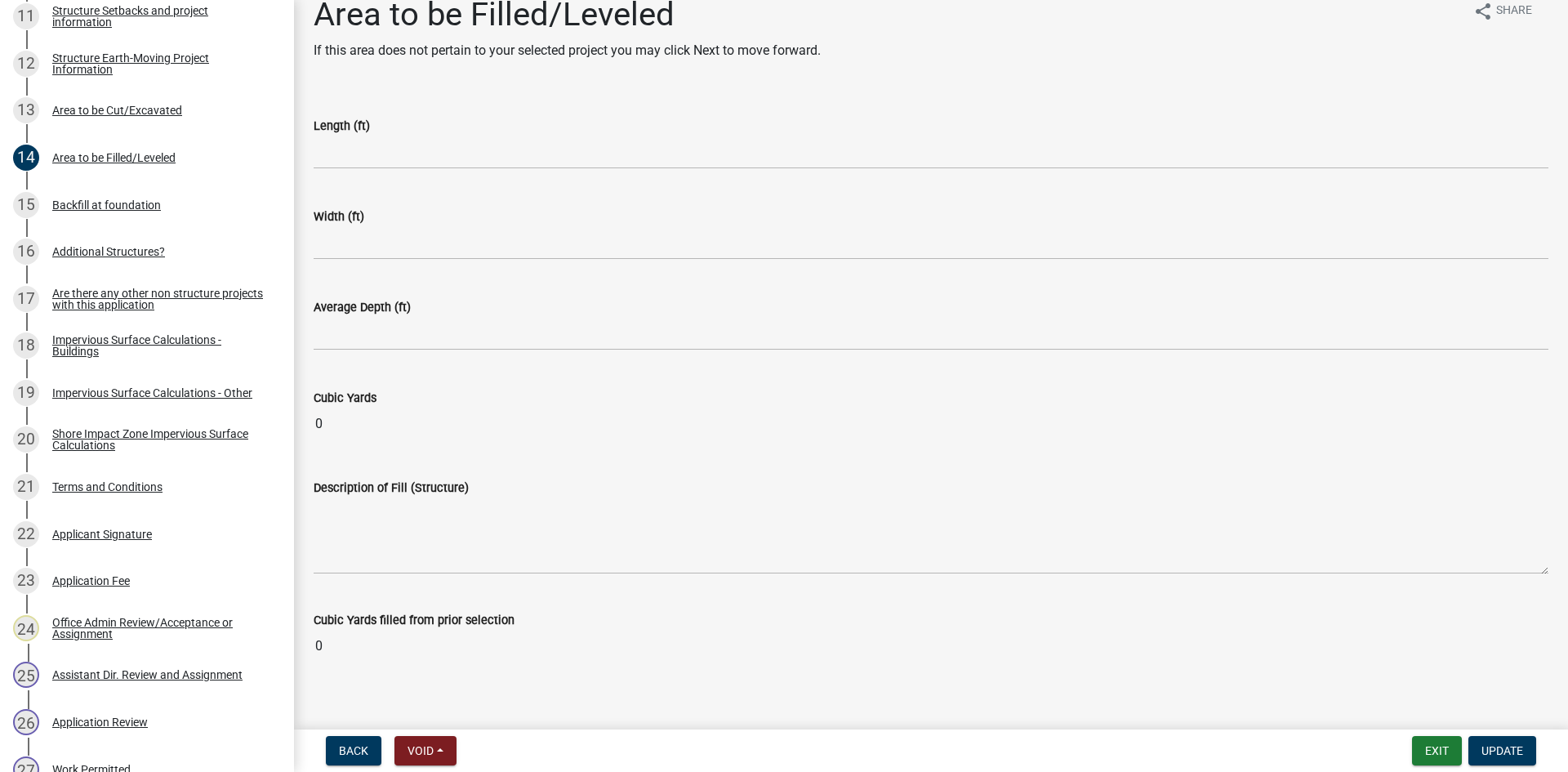
scroll to position [43, 0]
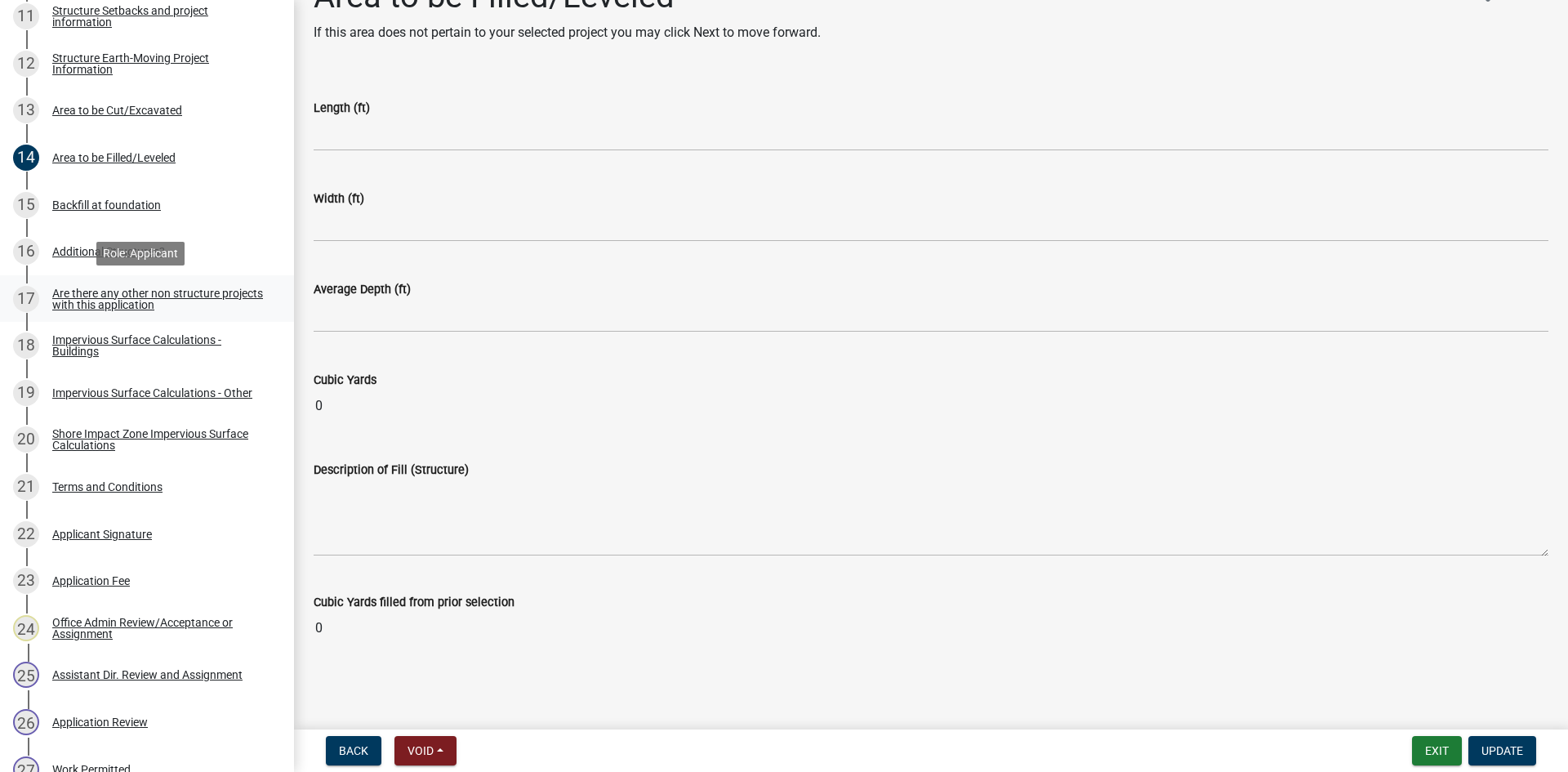
click at [219, 299] on div "Are there any other non structure projects with this application" at bounding box center [160, 299] width 215 height 23
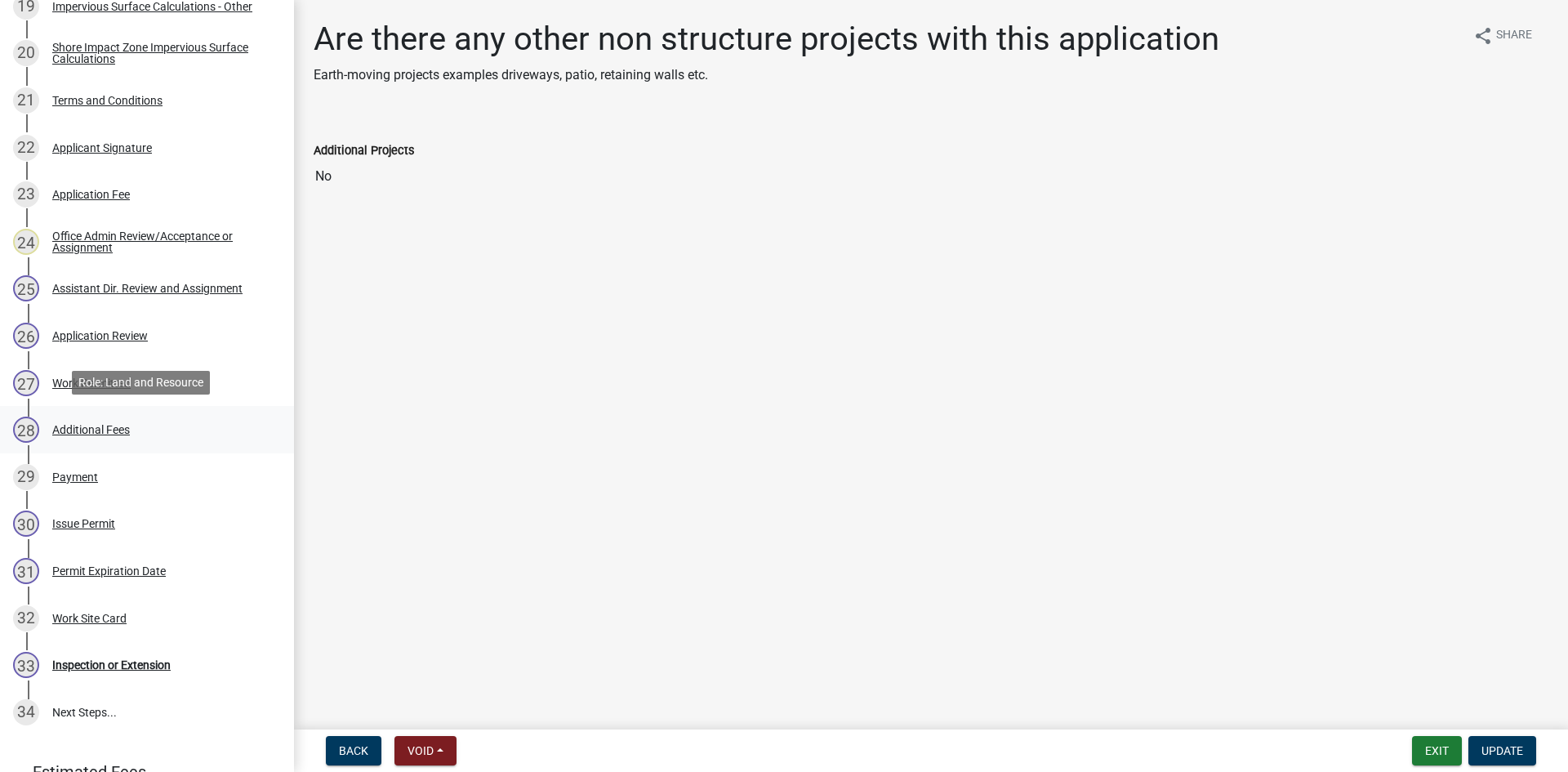
scroll to position [1205, 0]
click at [120, 614] on div "Work Site Card" at bounding box center [90, 616] width 74 height 12
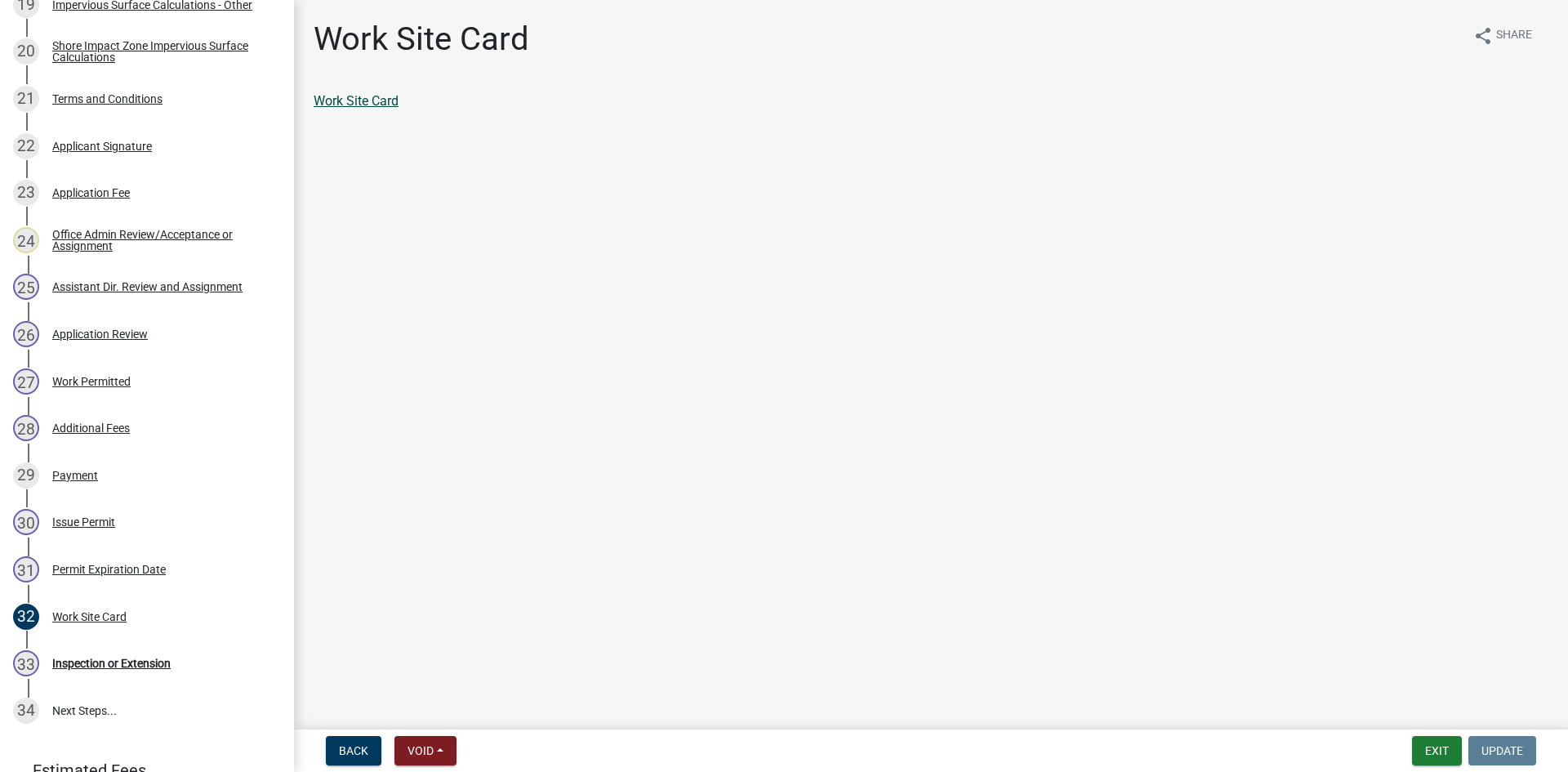
click at [370, 102] on link "Work Site Card" at bounding box center [356, 100] width 85 height 15
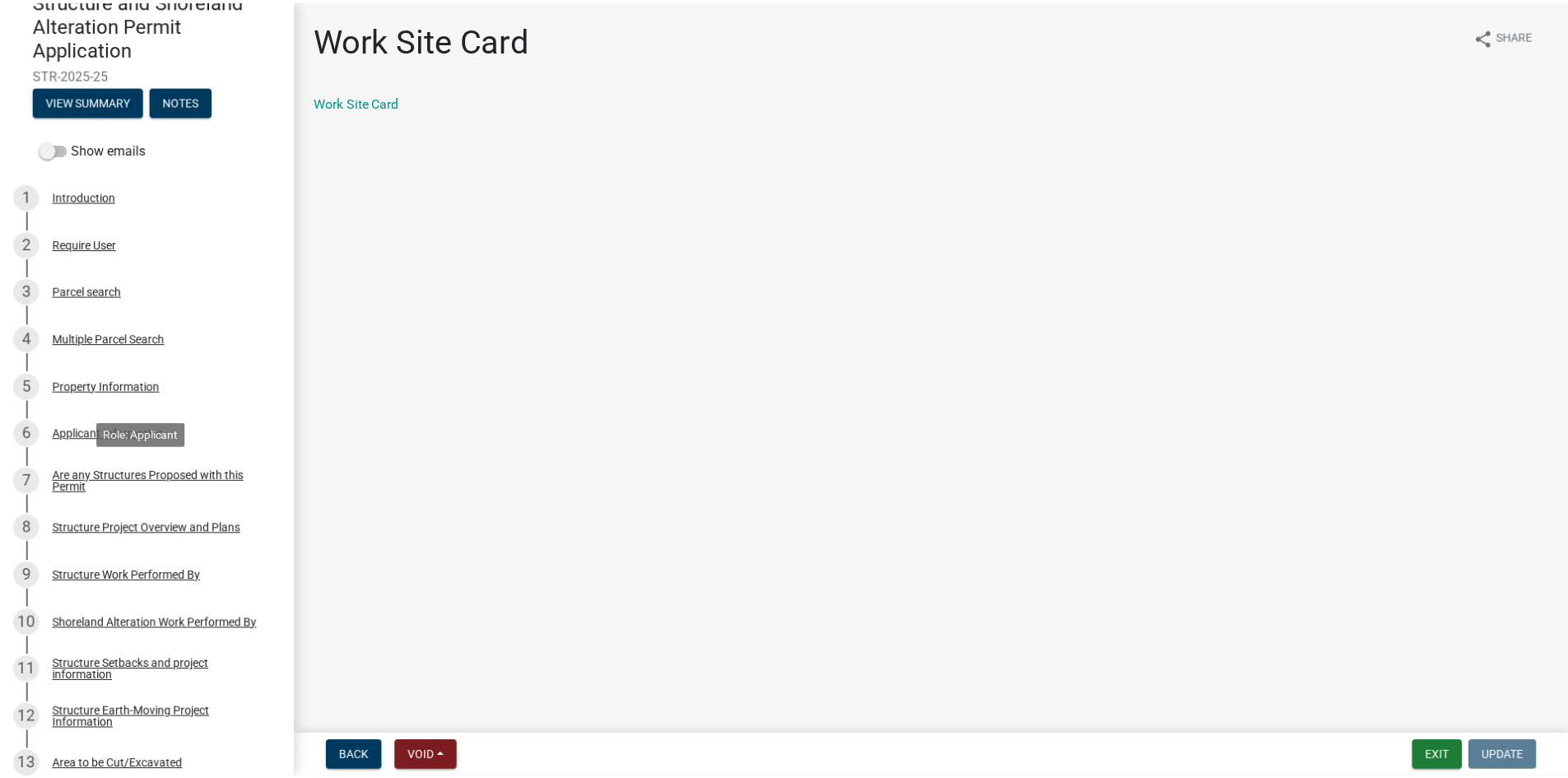
scroll to position [144, 0]
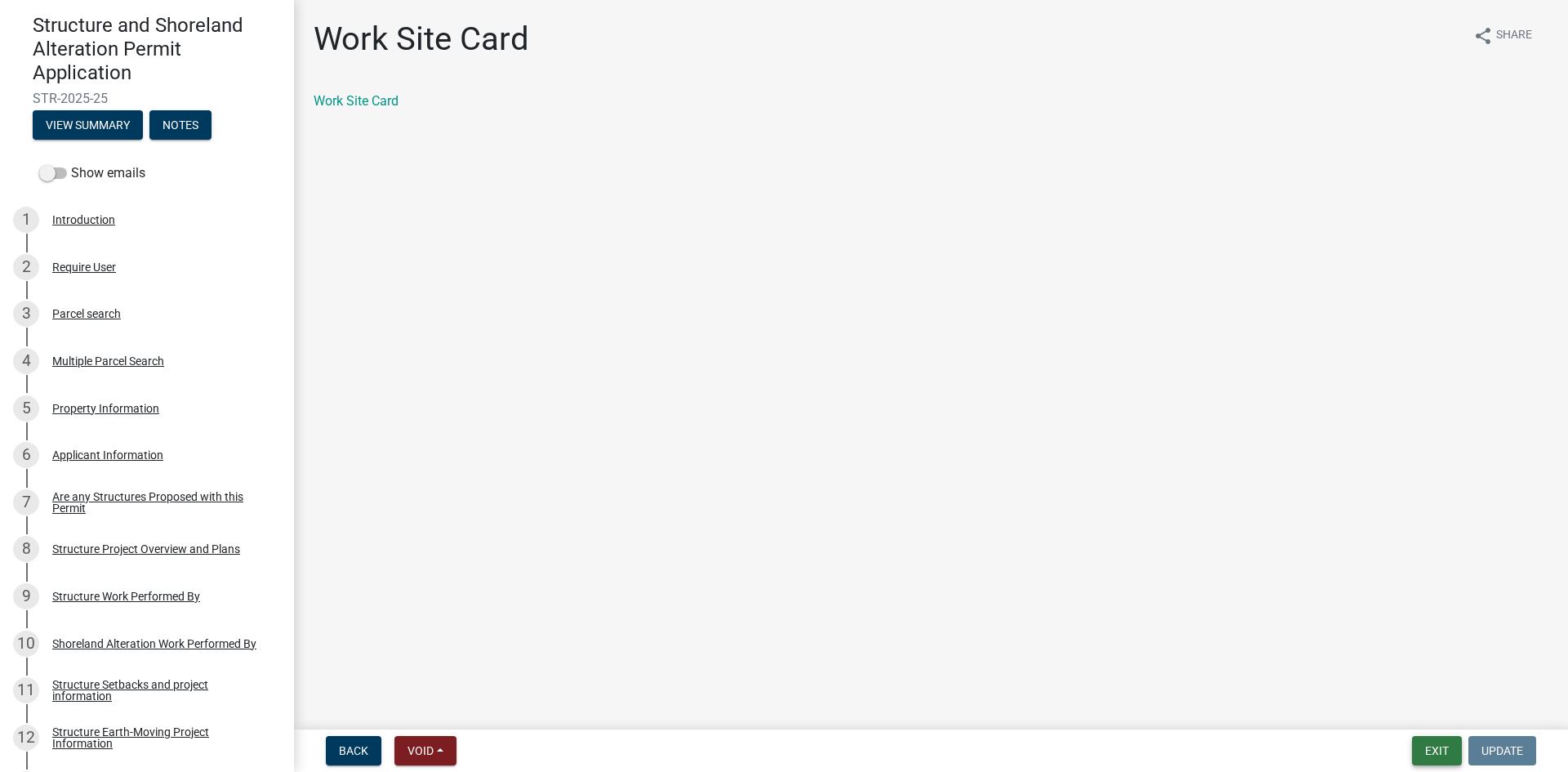
click at [1448, 757] on button "Exit" at bounding box center [1437, 750] width 50 height 29
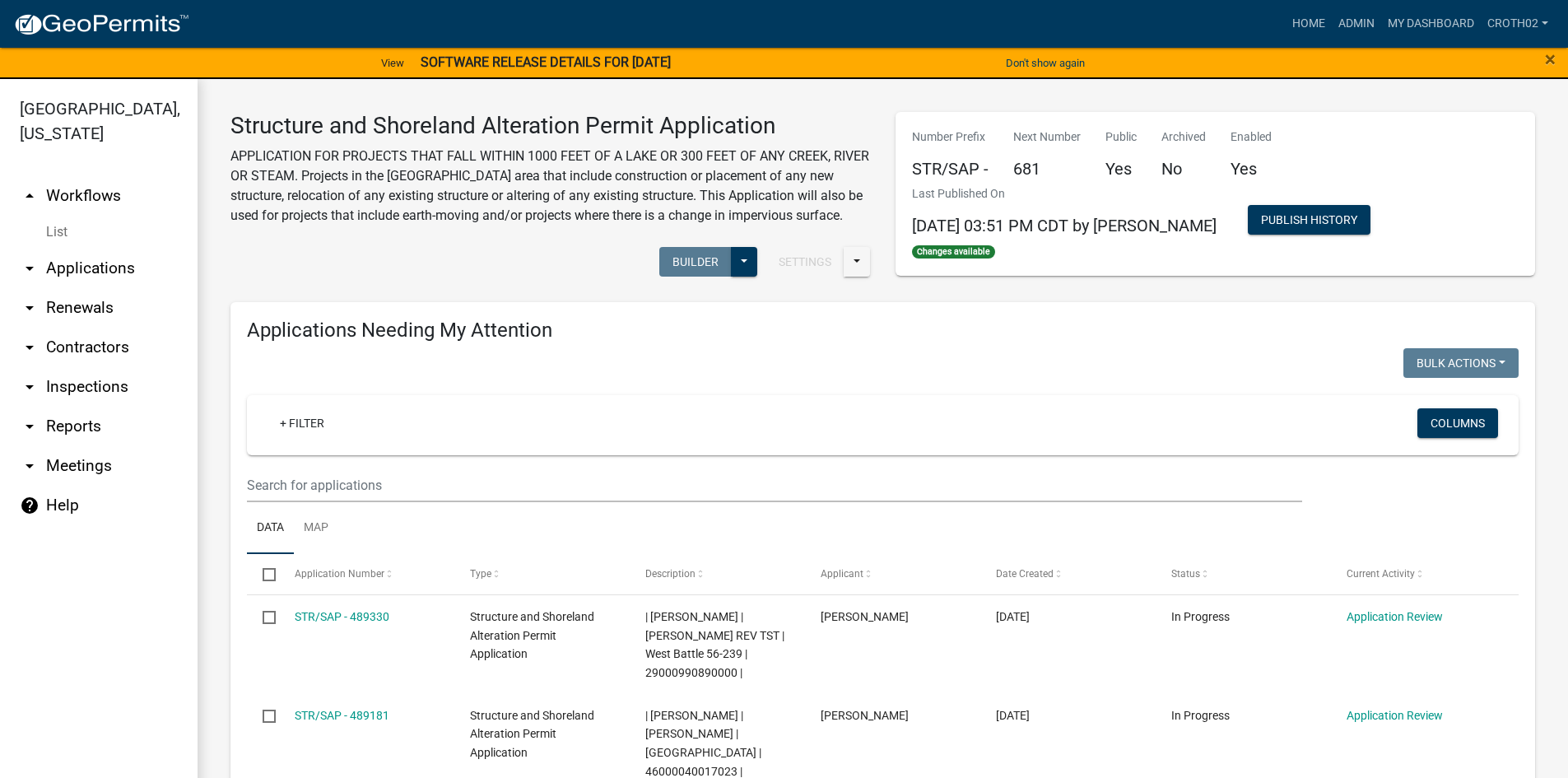
click at [120, 269] on link "arrow_drop_down Applications" at bounding box center [99, 267] width 198 height 39
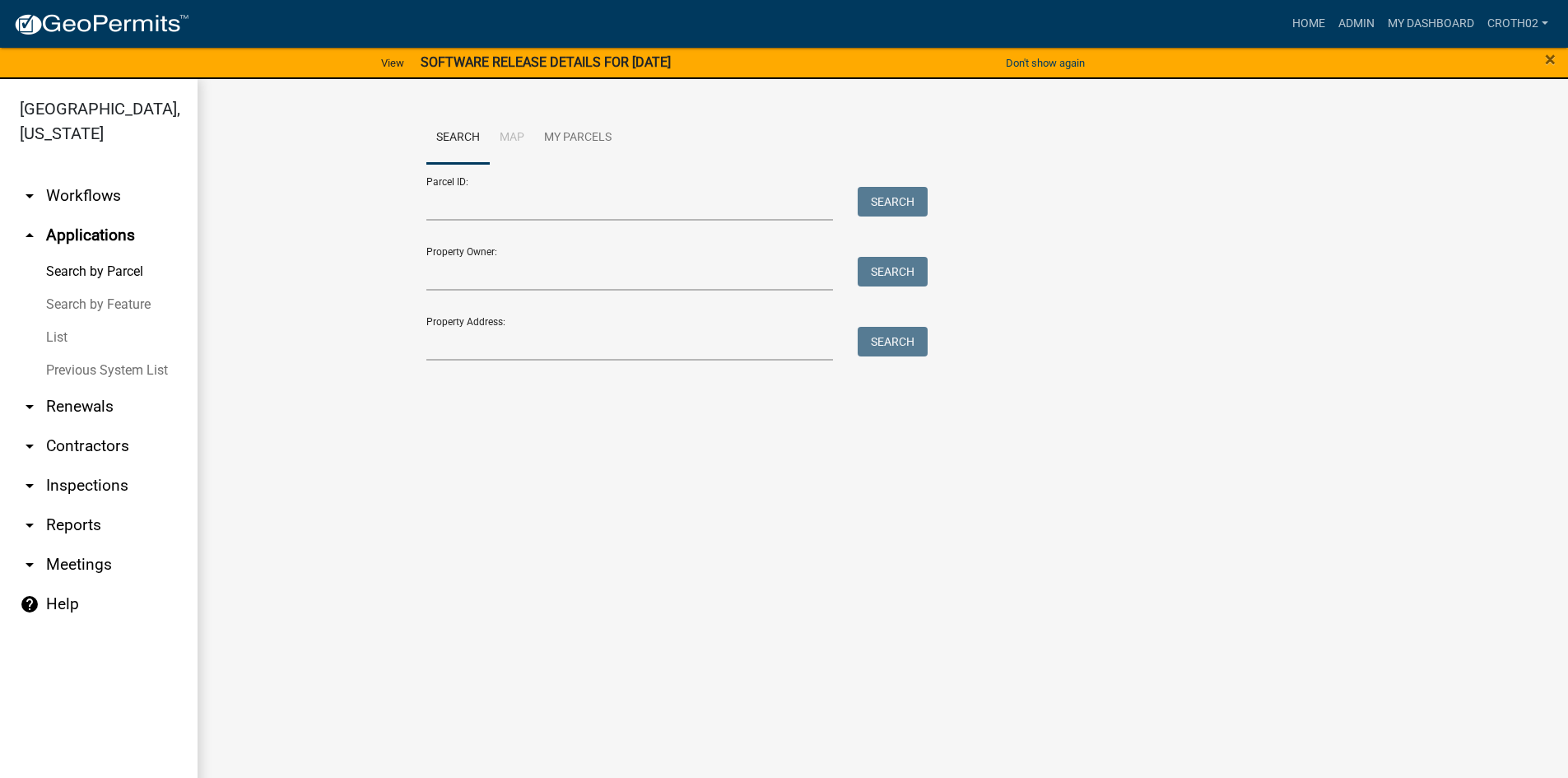
click at [88, 199] on link "arrow_drop_down Workflows" at bounding box center [99, 195] width 198 height 39
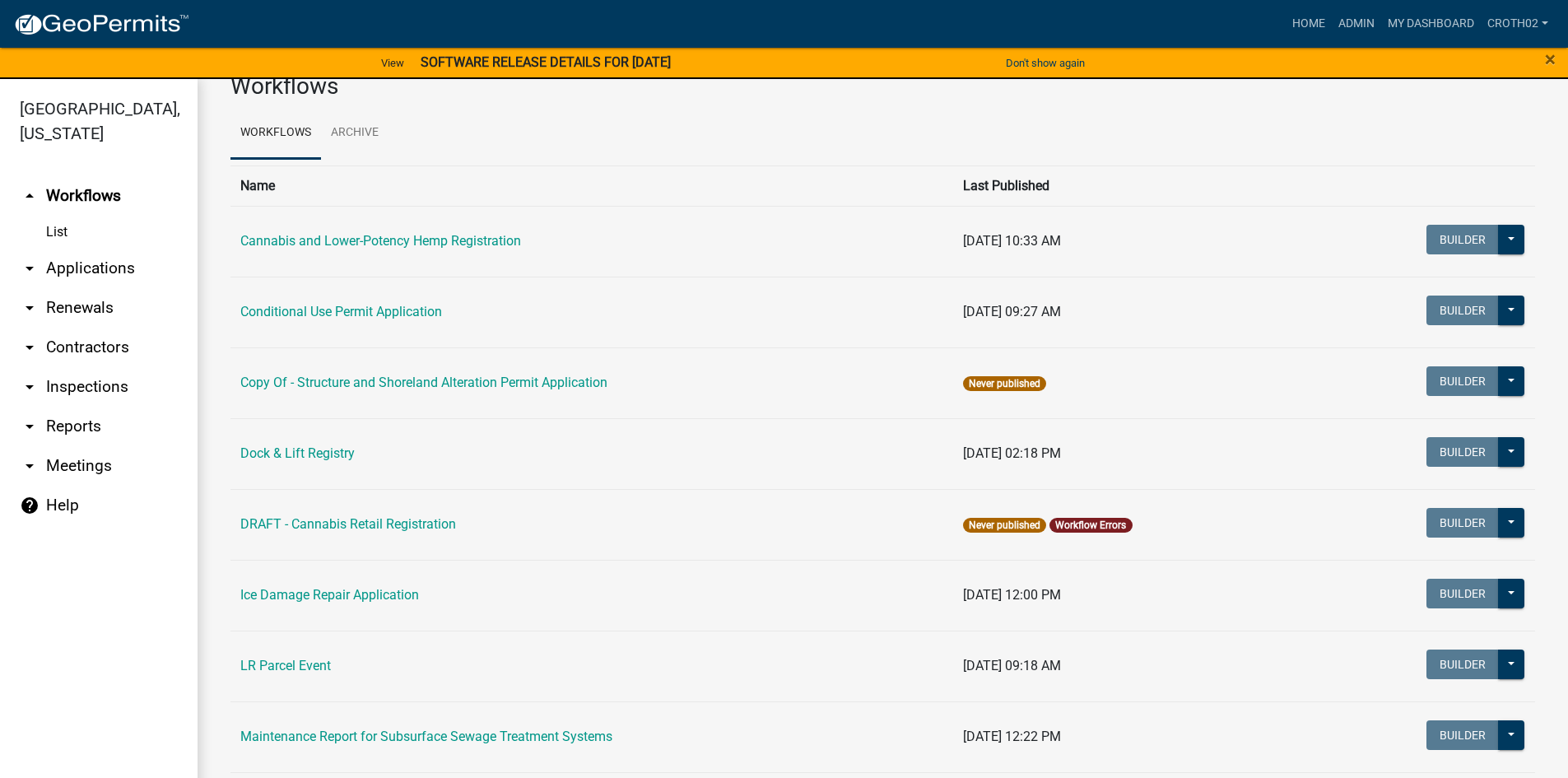
scroll to position [21, 0]
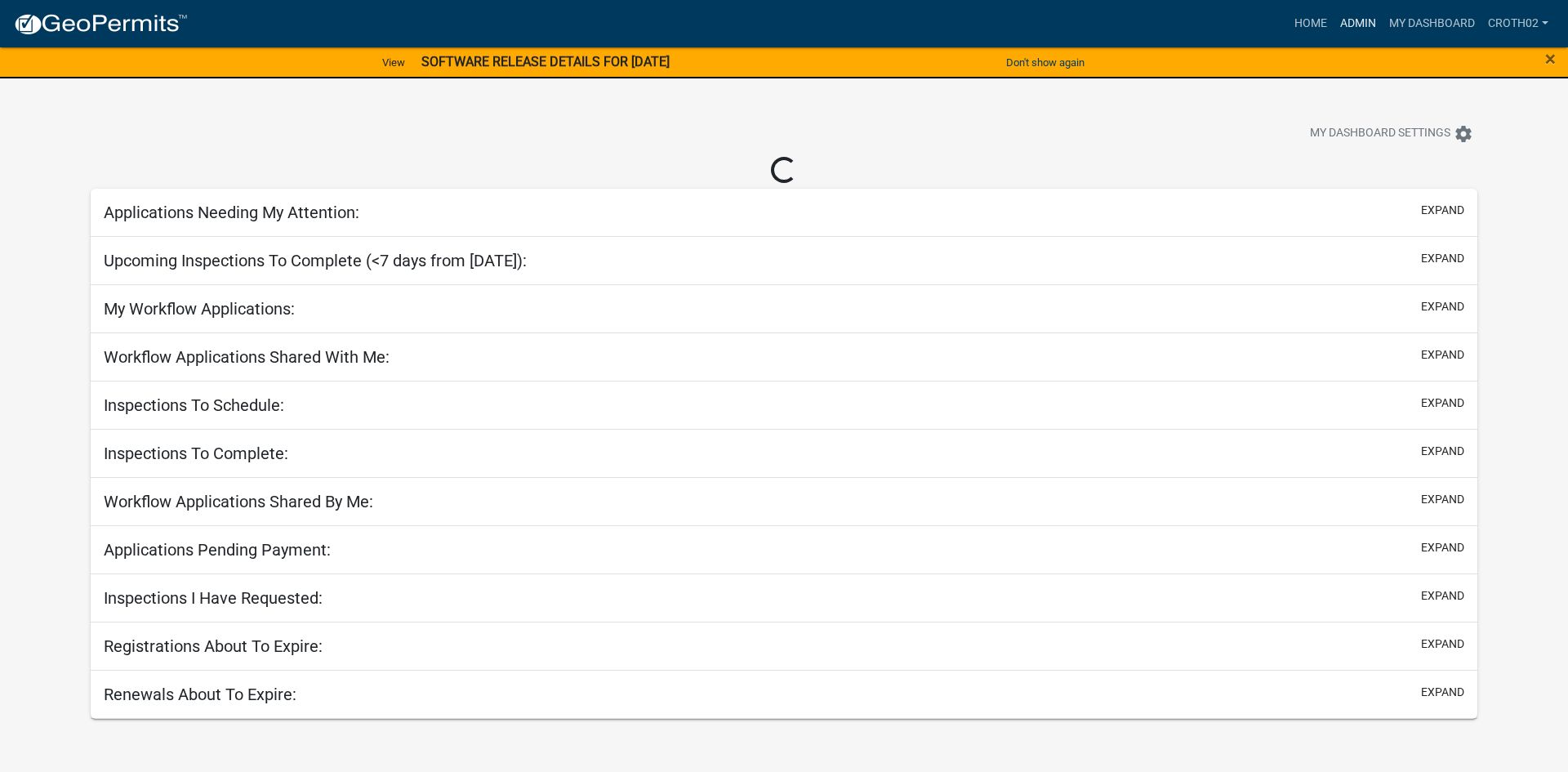
click at [1372, 25] on link "Admin" at bounding box center [1358, 24] width 49 height 31
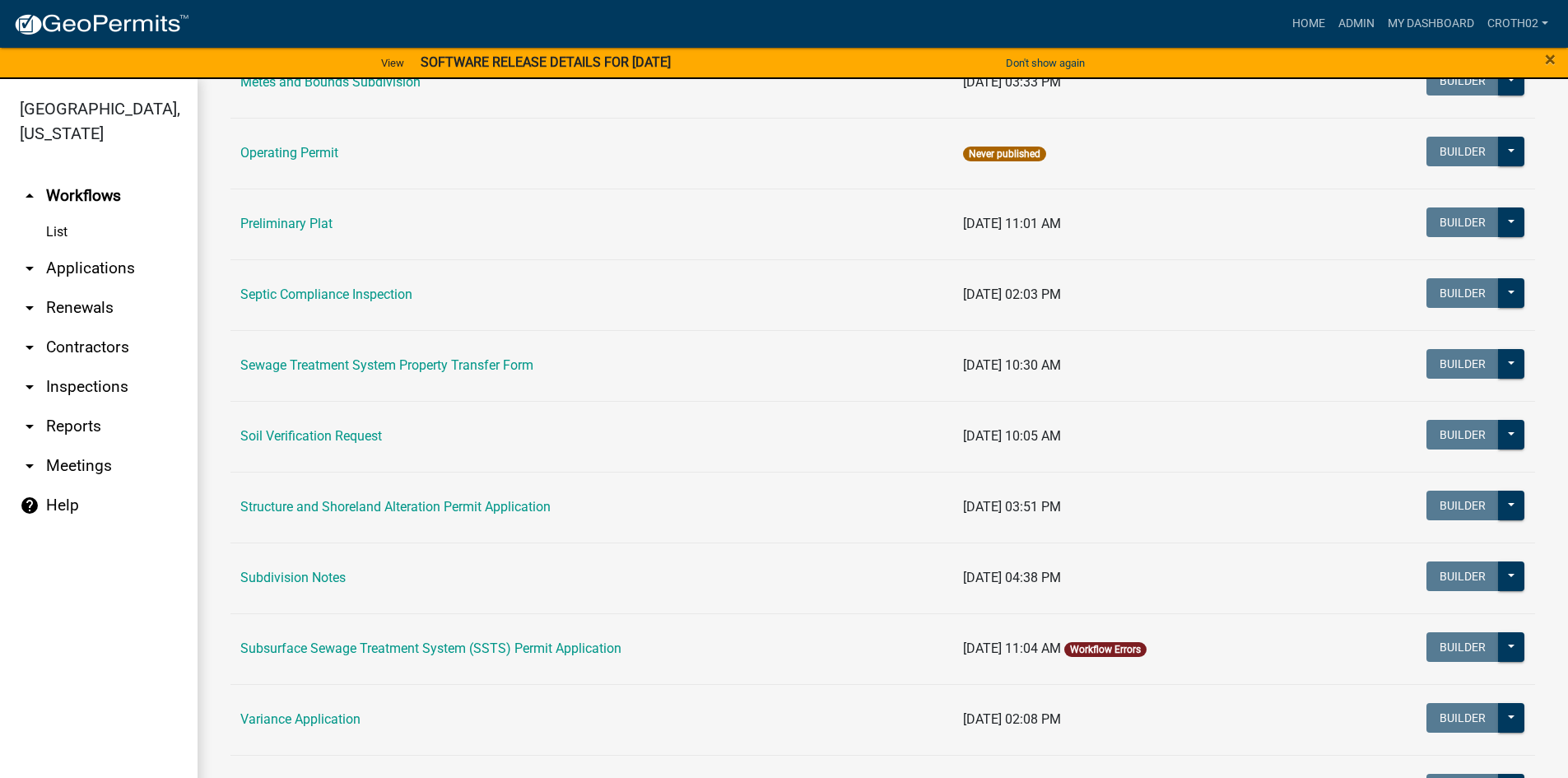
scroll to position [782, 0]
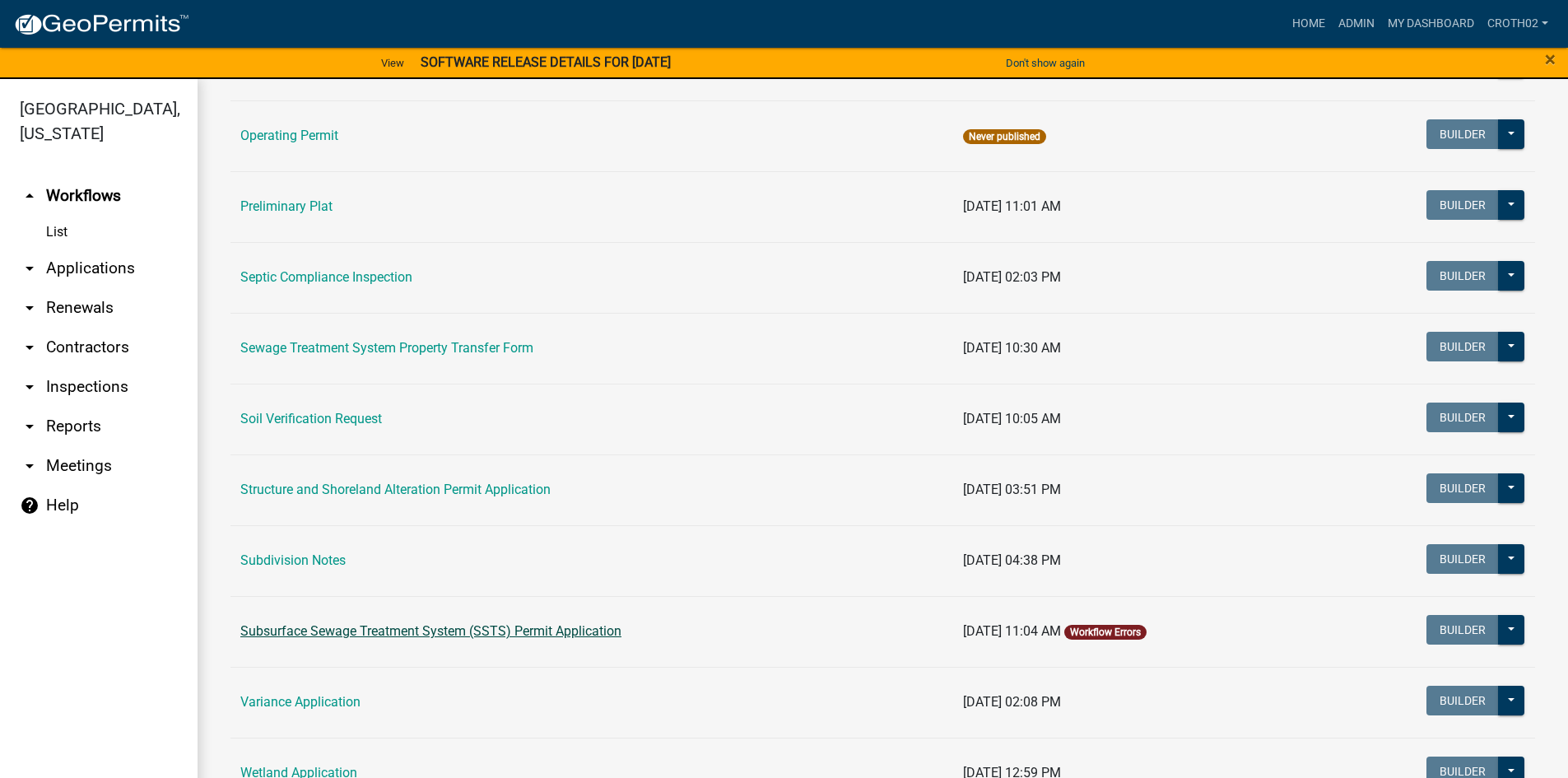
click at [487, 635] on link "Subsurface Sewage Treatment System (SSTS) Permit Application" at bounding box center [431, 630] width 381 height 16
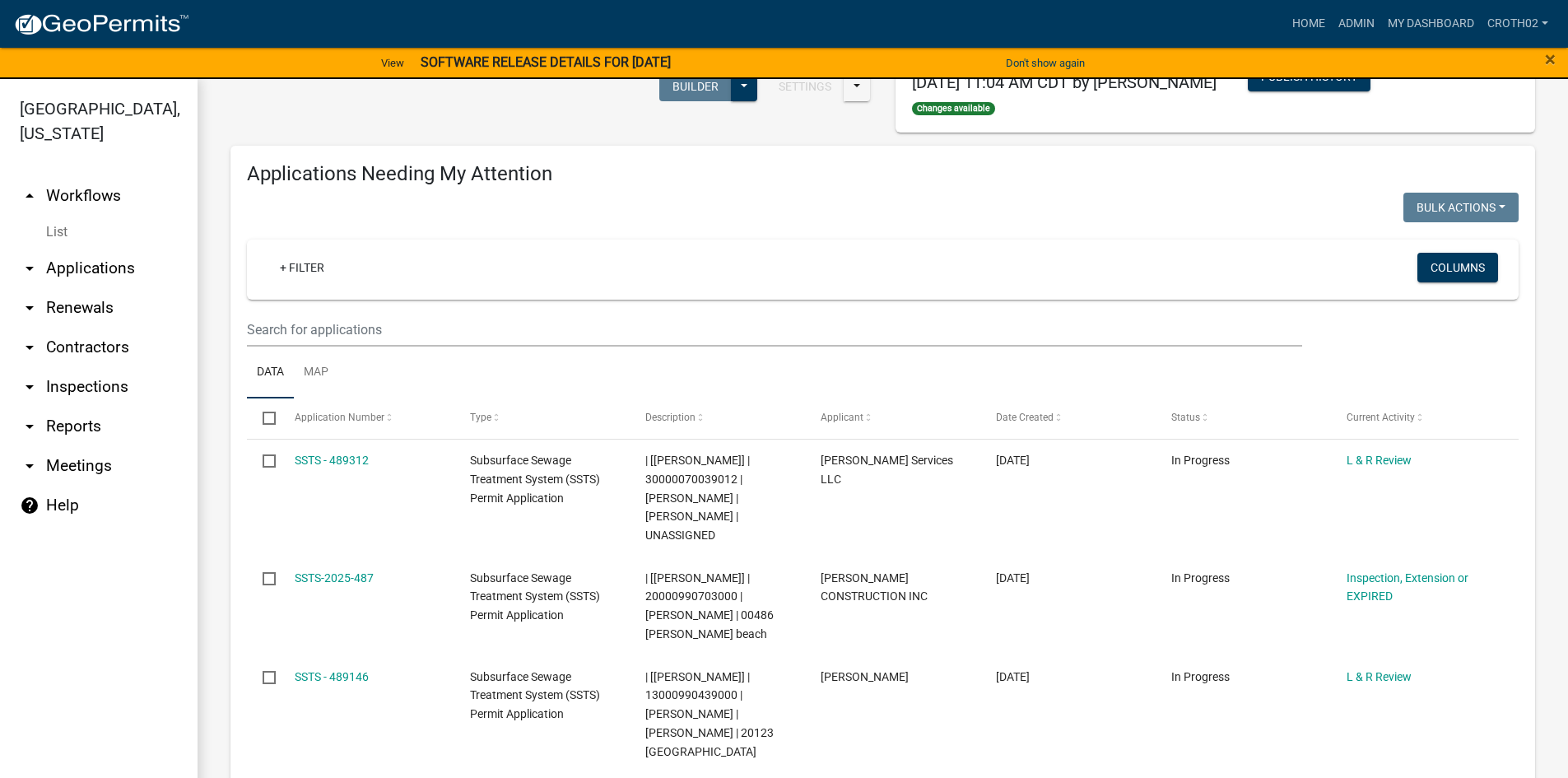
scroll to position [144, 0]
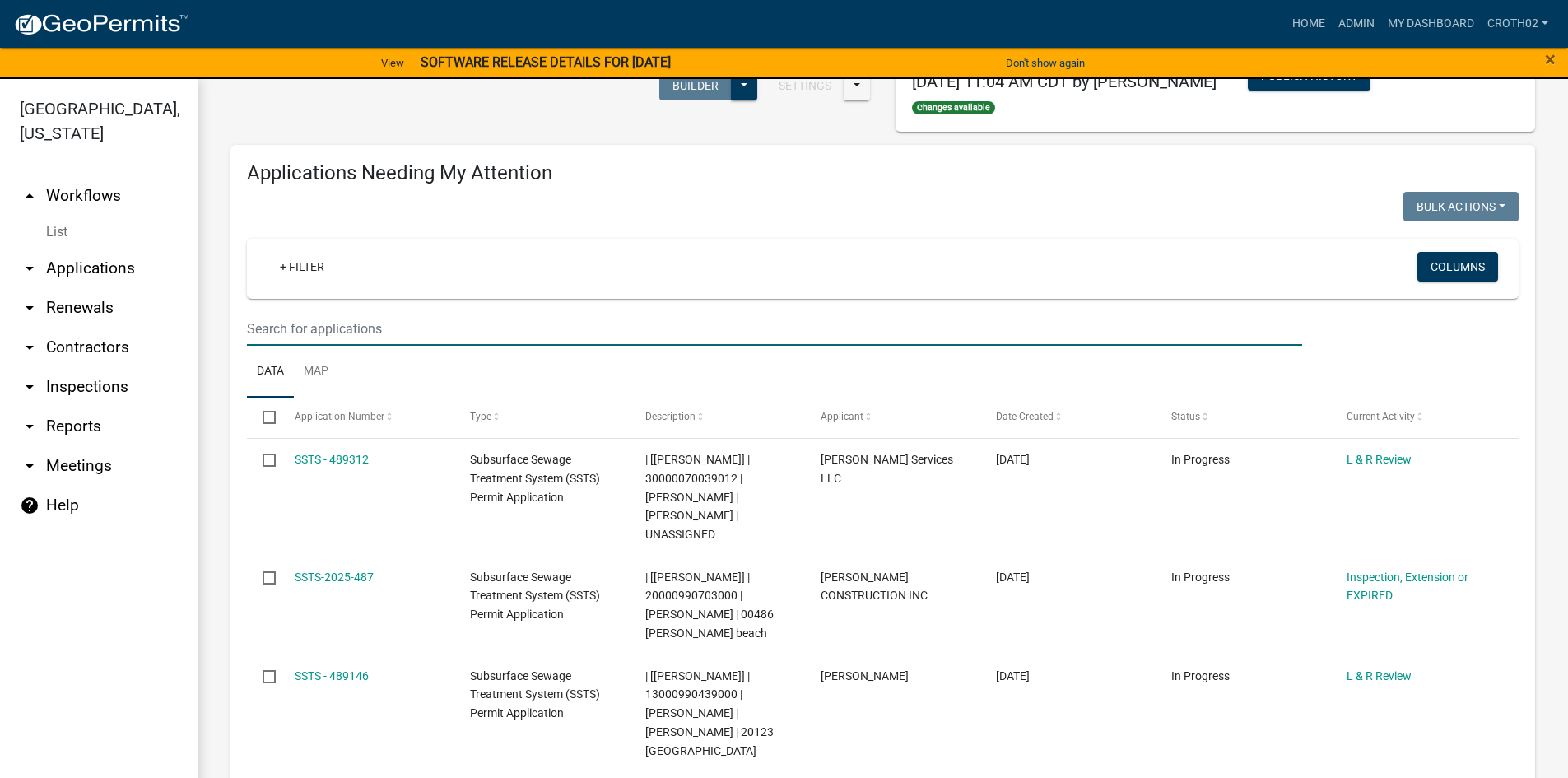
click at [357, 332] on input "text" at bounding box center [774, 328] width 1055 height 34
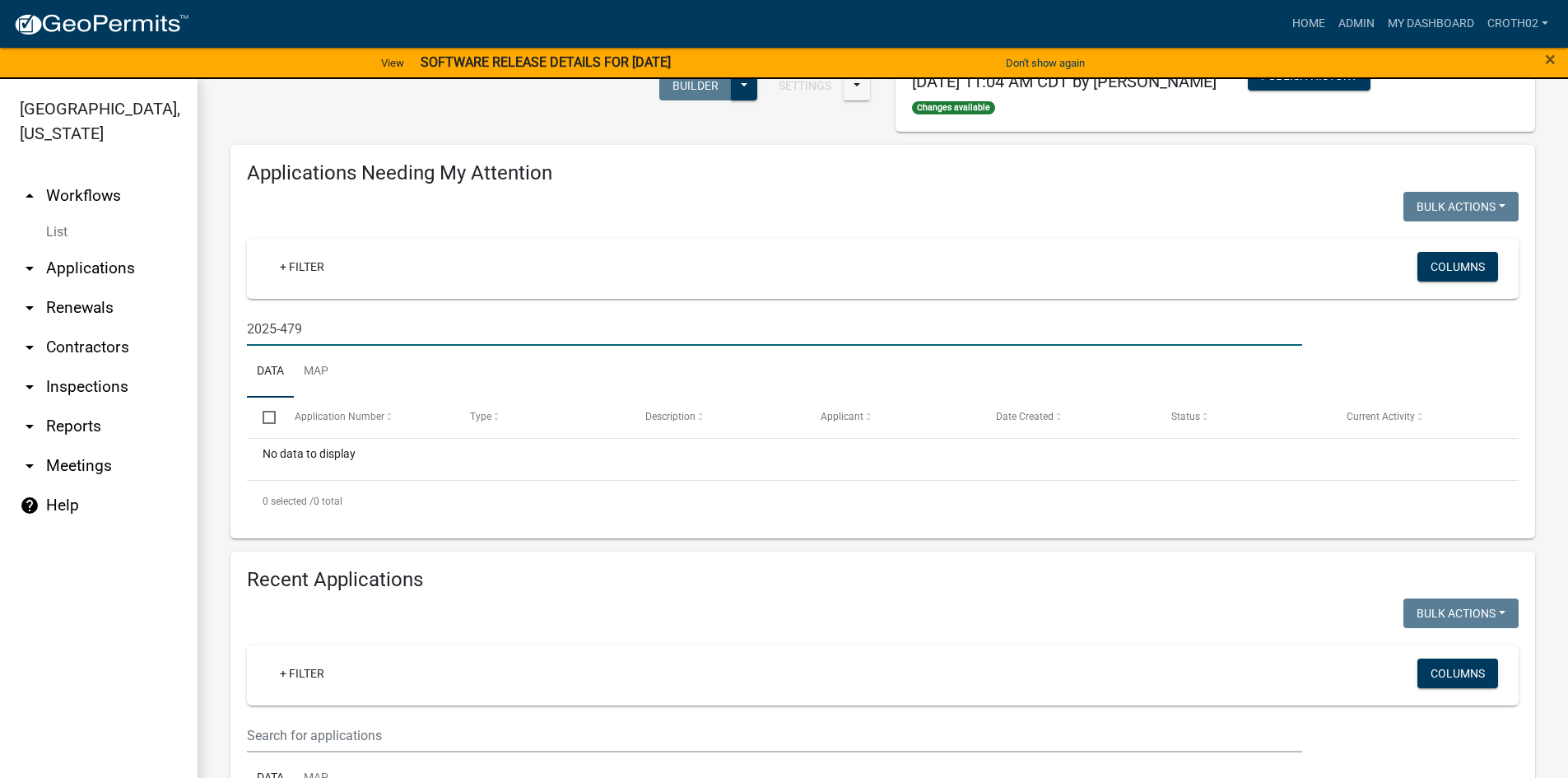
click at [250, 328] on input "2025-479" at bounding box center [774, 328] width 1055 height 34
drag, startPoint x: 337, startPoint y: 328, endPoint x: 234, endPoint y: 339, distance: 103.6
click at [234, 339] on div "SSTS-2025-479" at bounding box center [774, 328] width 1080 height 34
paste input "26000310193001"
type input "26000310193001"
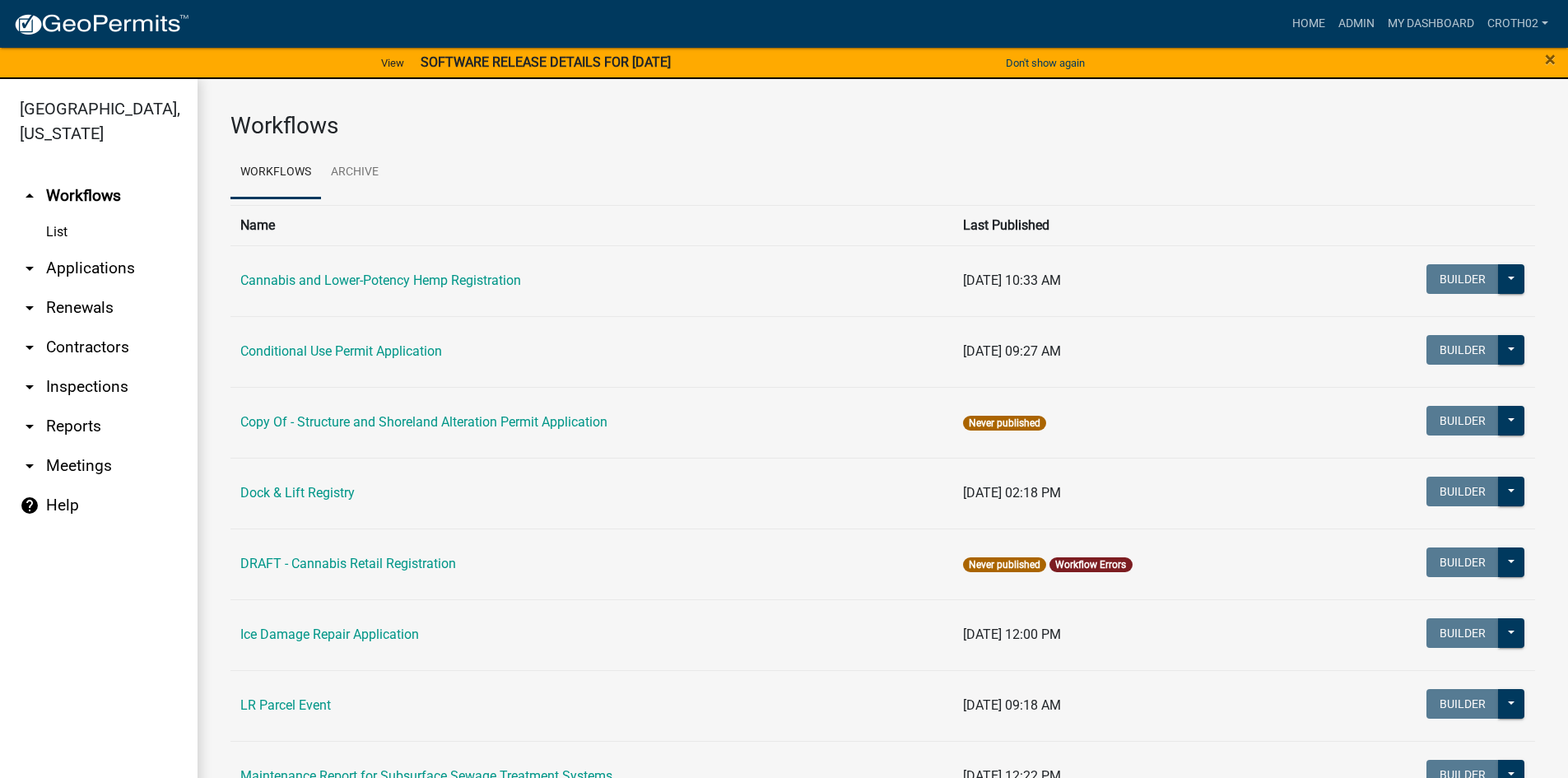
click at [102, 263] on link "arrow_drop_down Applications" at bounding box center [99, 267] width 198 height 39
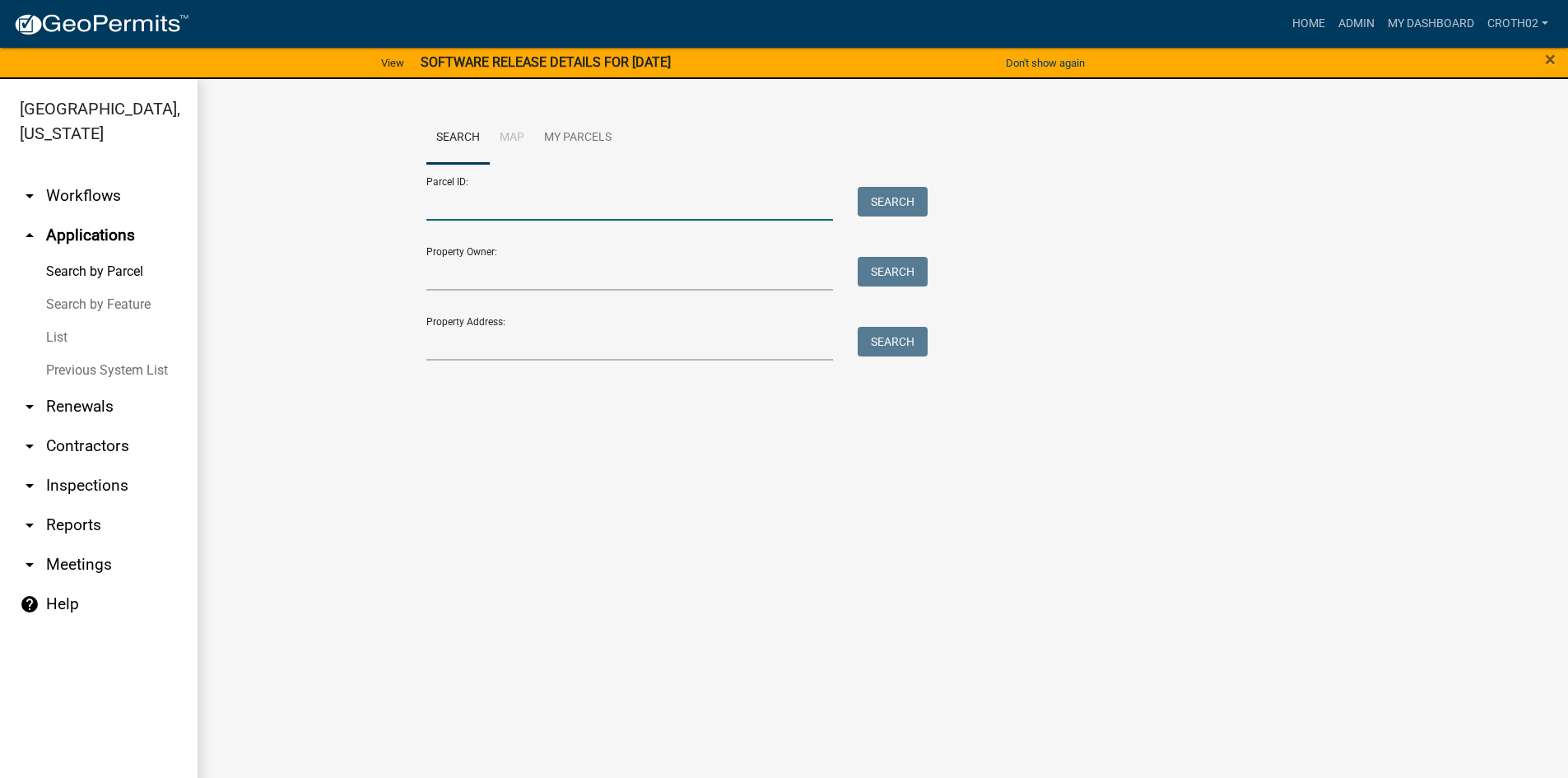
click at [518, 201] on input "Parcel ID:" at bounding box center [629, 203] width 408 height 34
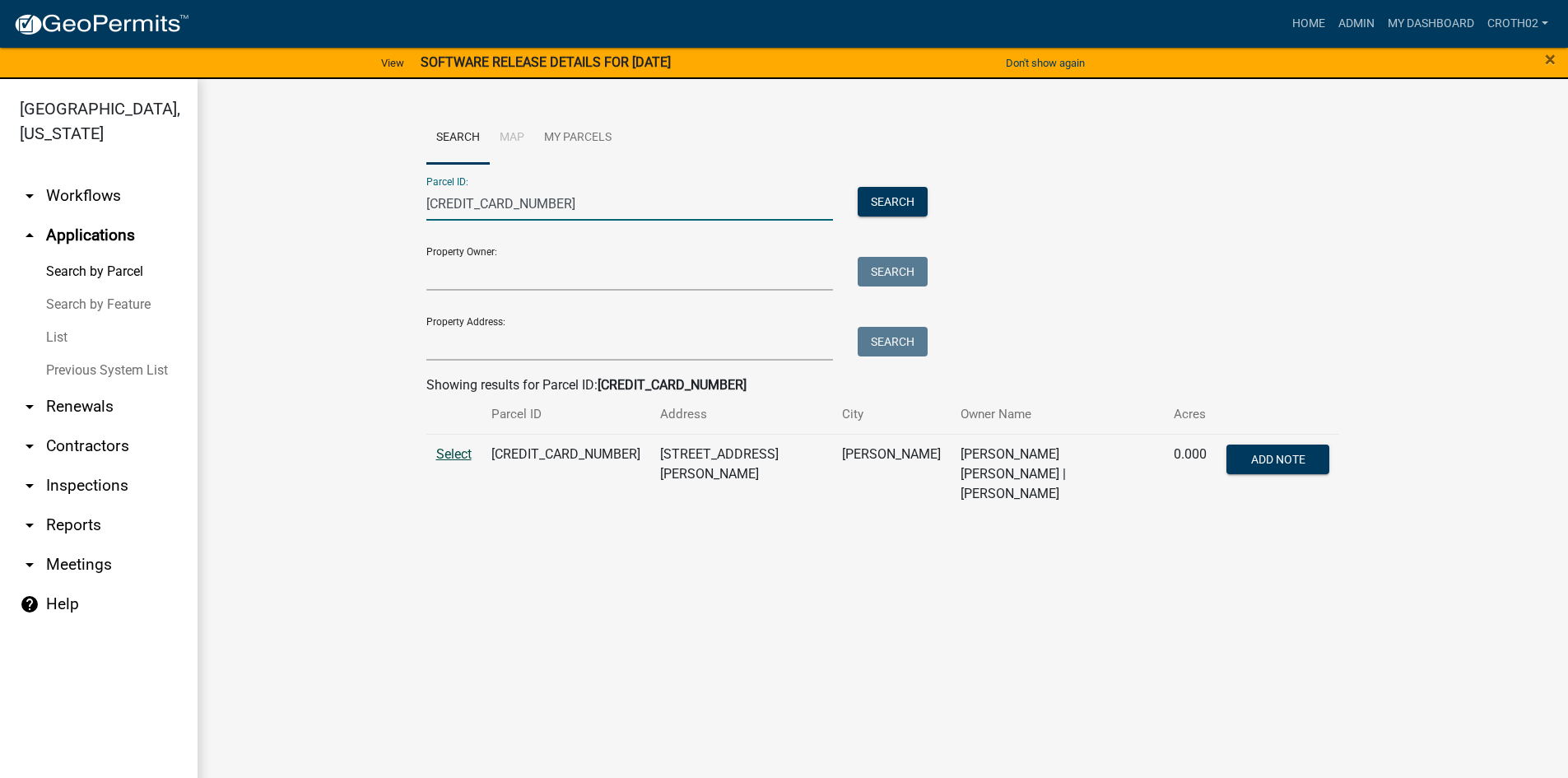
type input "[CREDIT_CARD_NUMBER]"
click at [462, 451] on span "Select" at bounding box center [453, 453] width 36 height 16
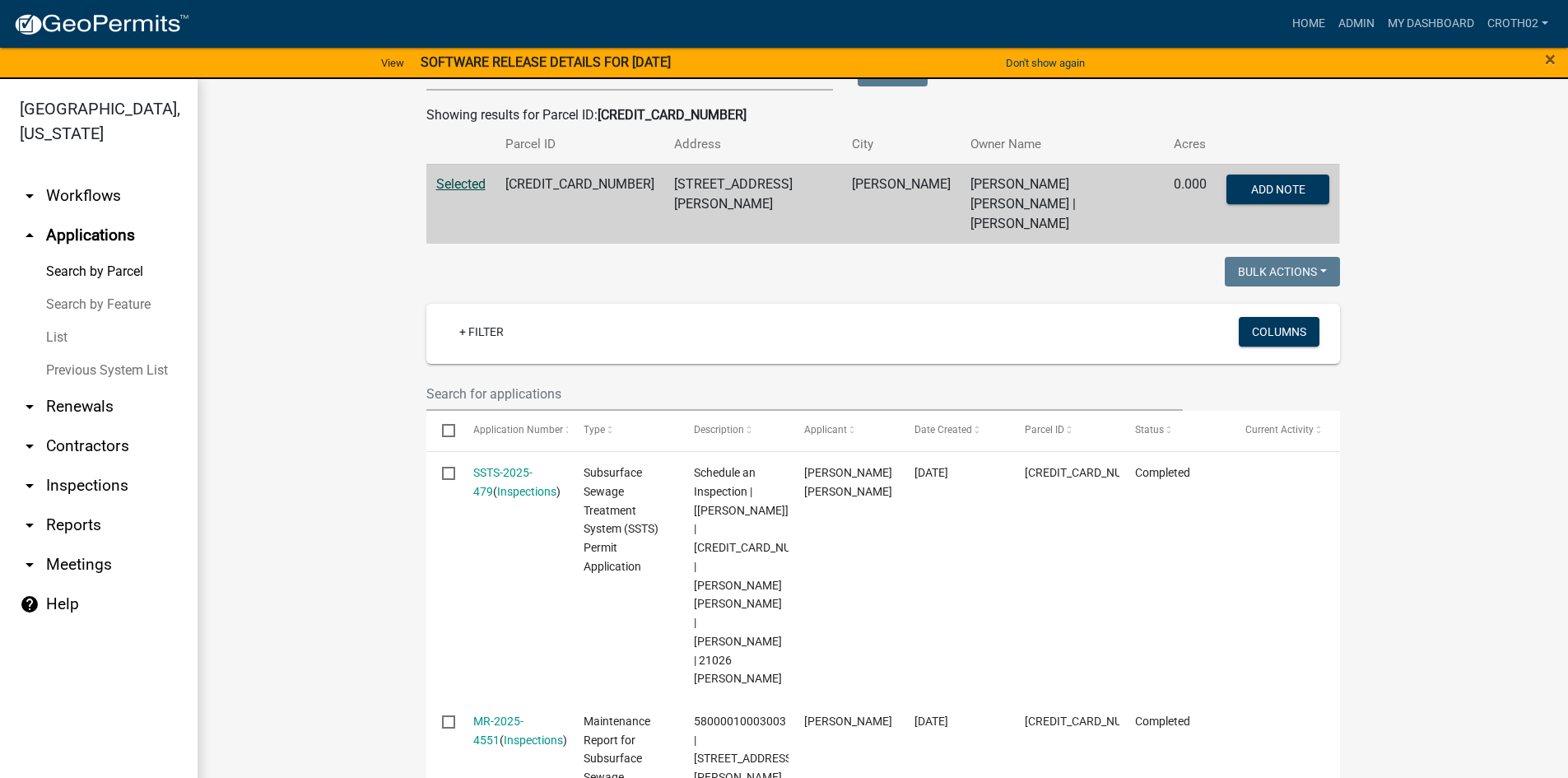
scroll to position [473, 0]
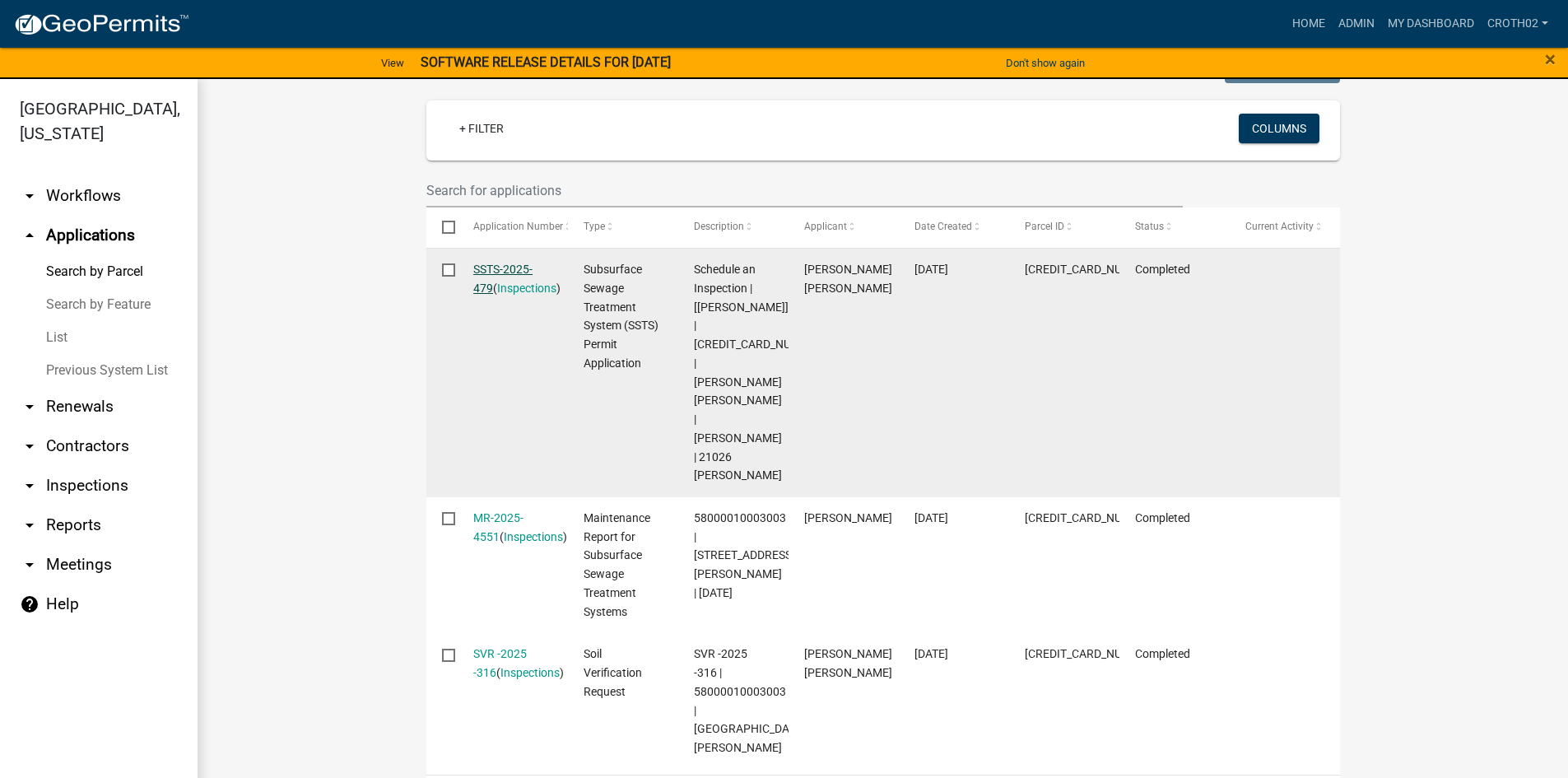
click at [508, 263] on link "SSTS-2025-479" at bounding box center [503, 278] width 59 height 32
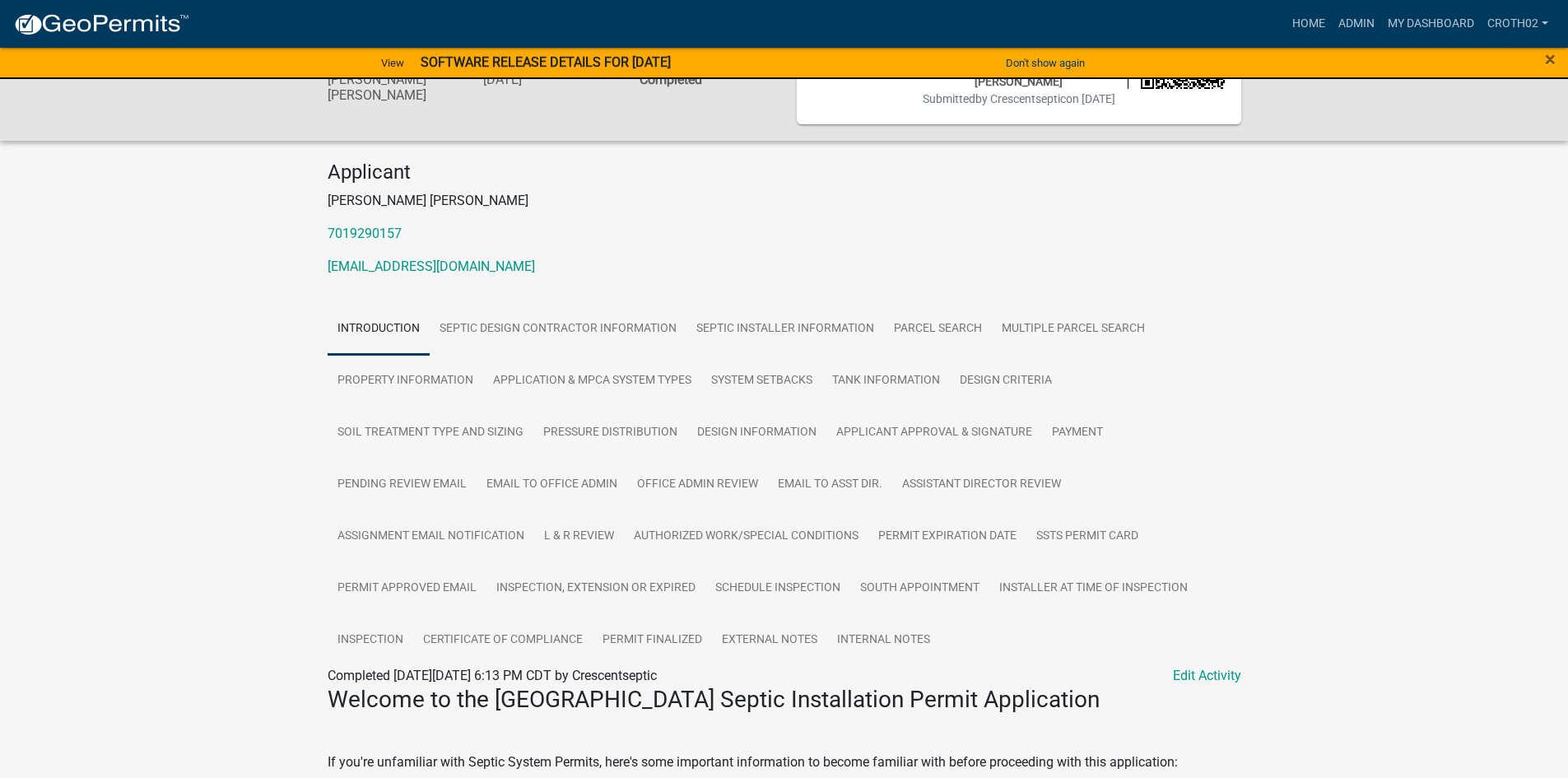
scroll to position [144, 0]
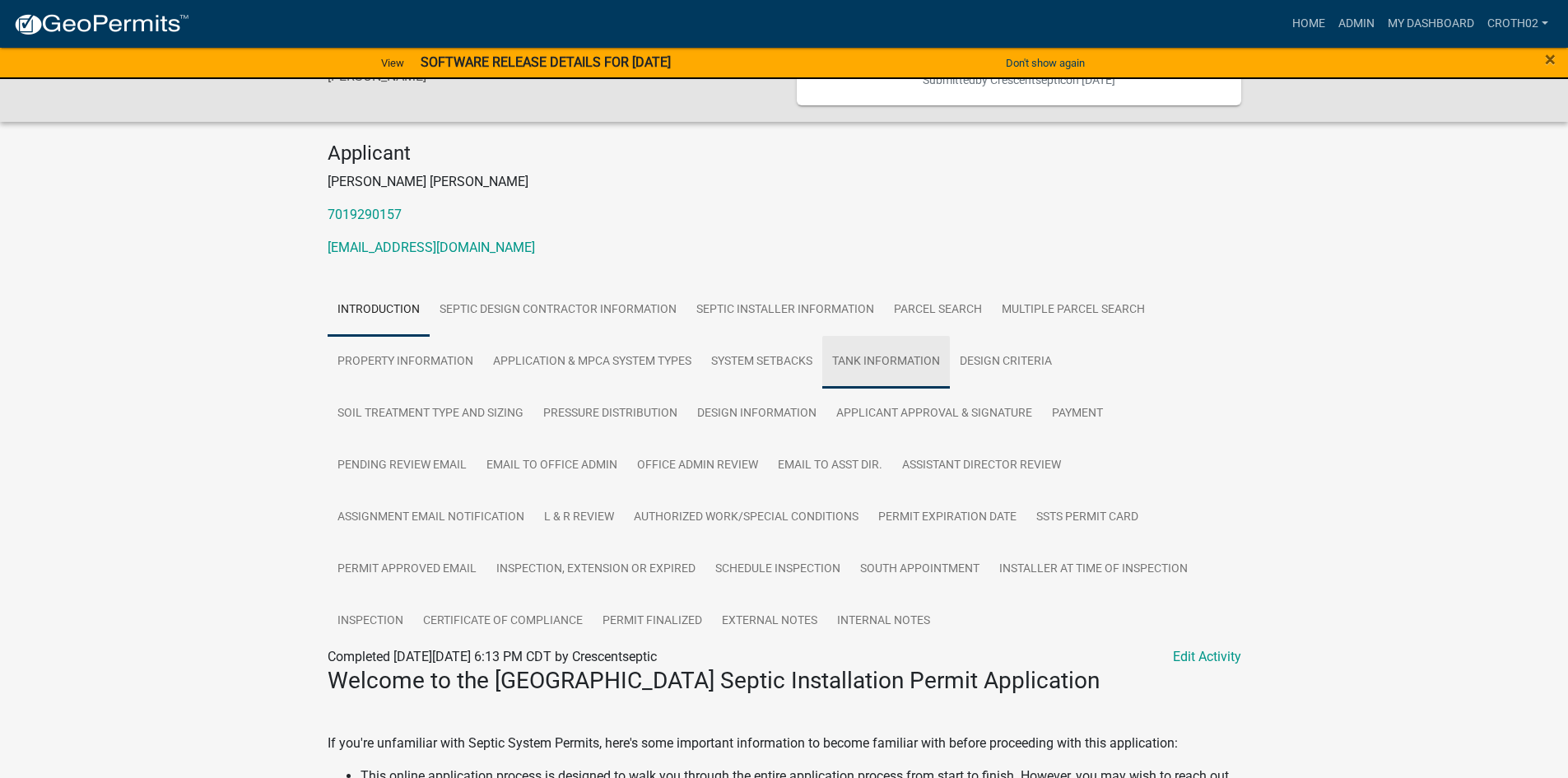
click at [919, 336] on link "Tank Information" at bounding box center [886, 362] width 128 height 53
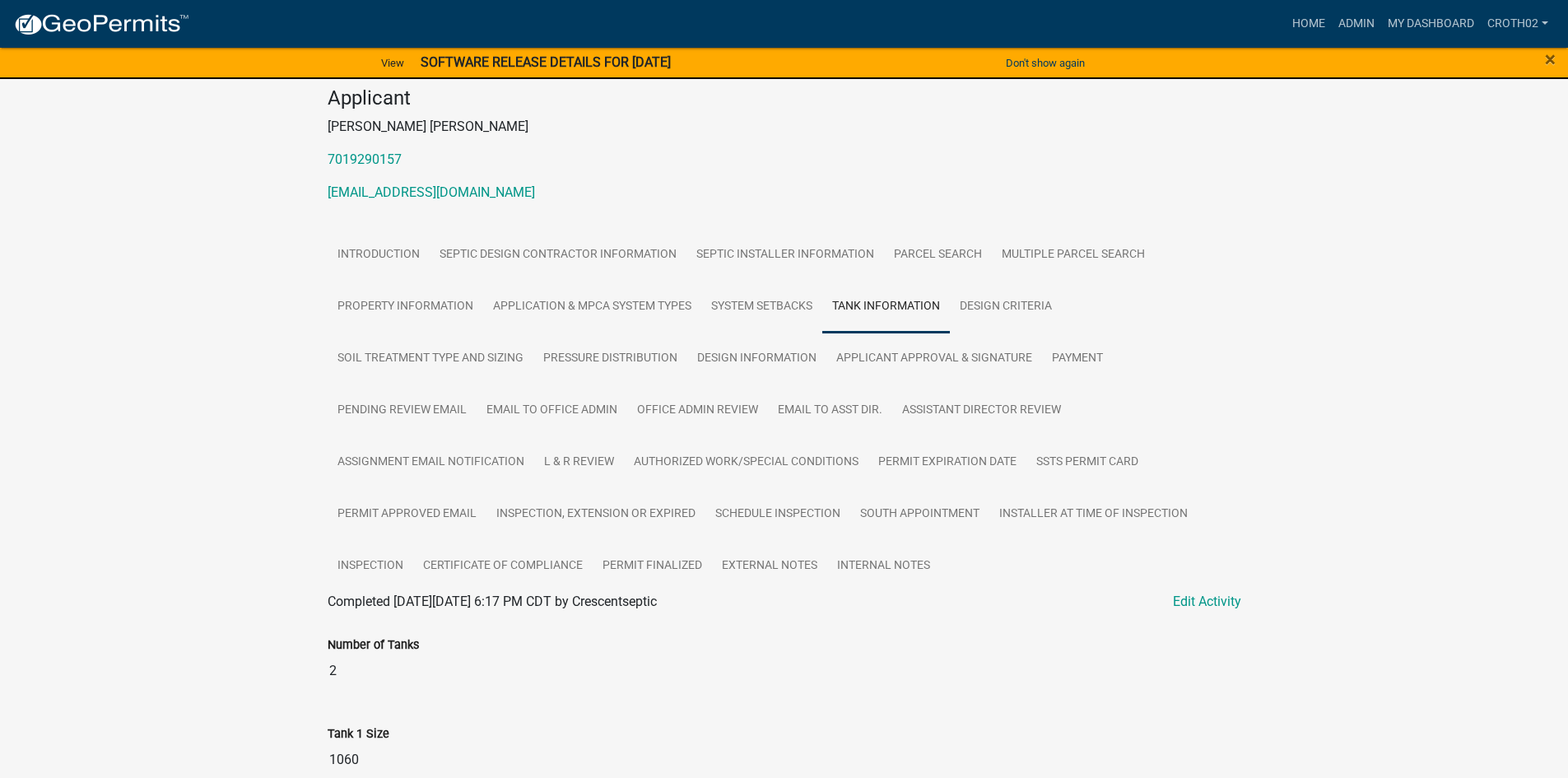
scroll to position [192, 0]
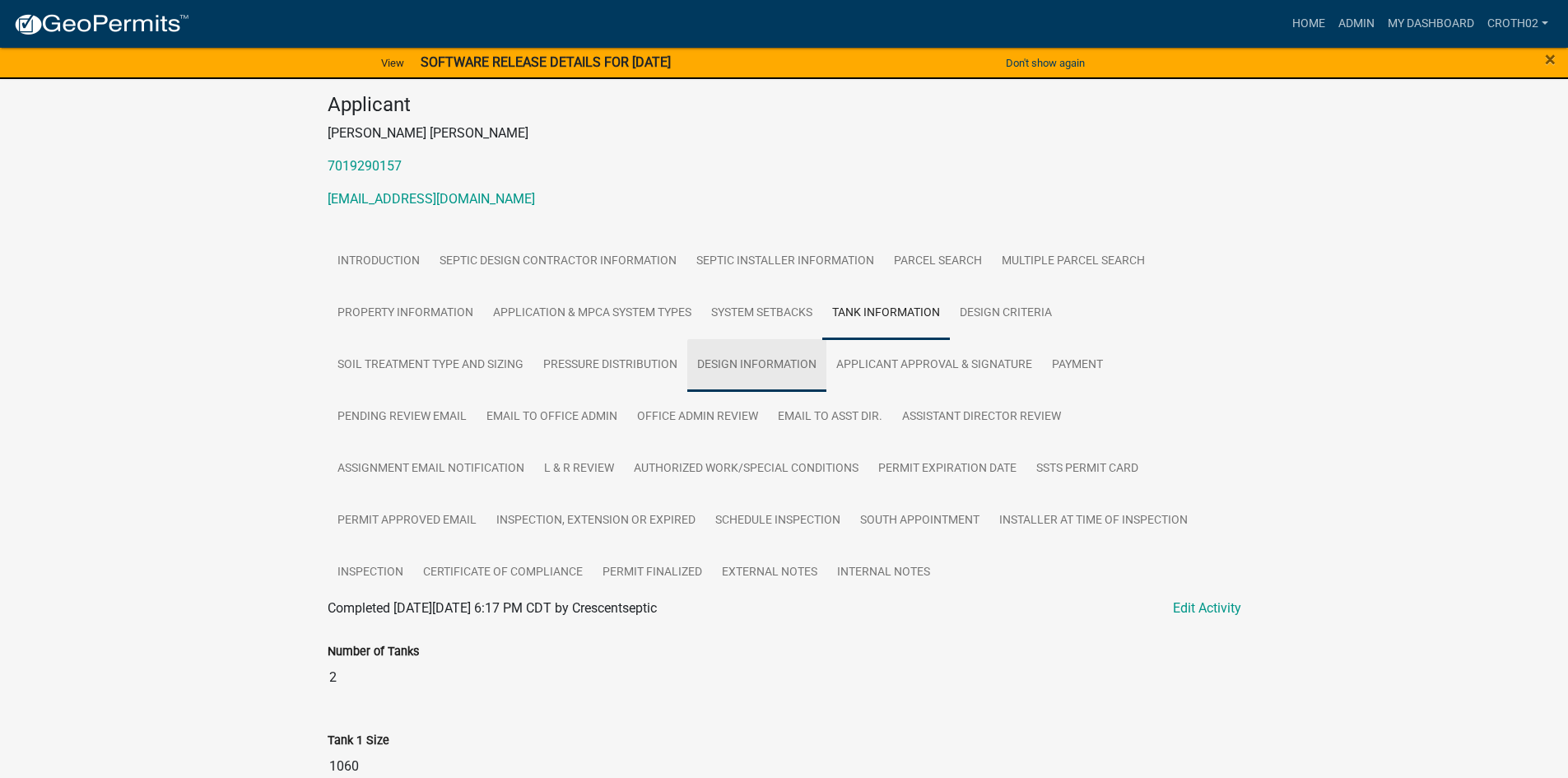
click at [760, 359] on link "Design Information" at bounding box center [756, 366] width 139 height 53
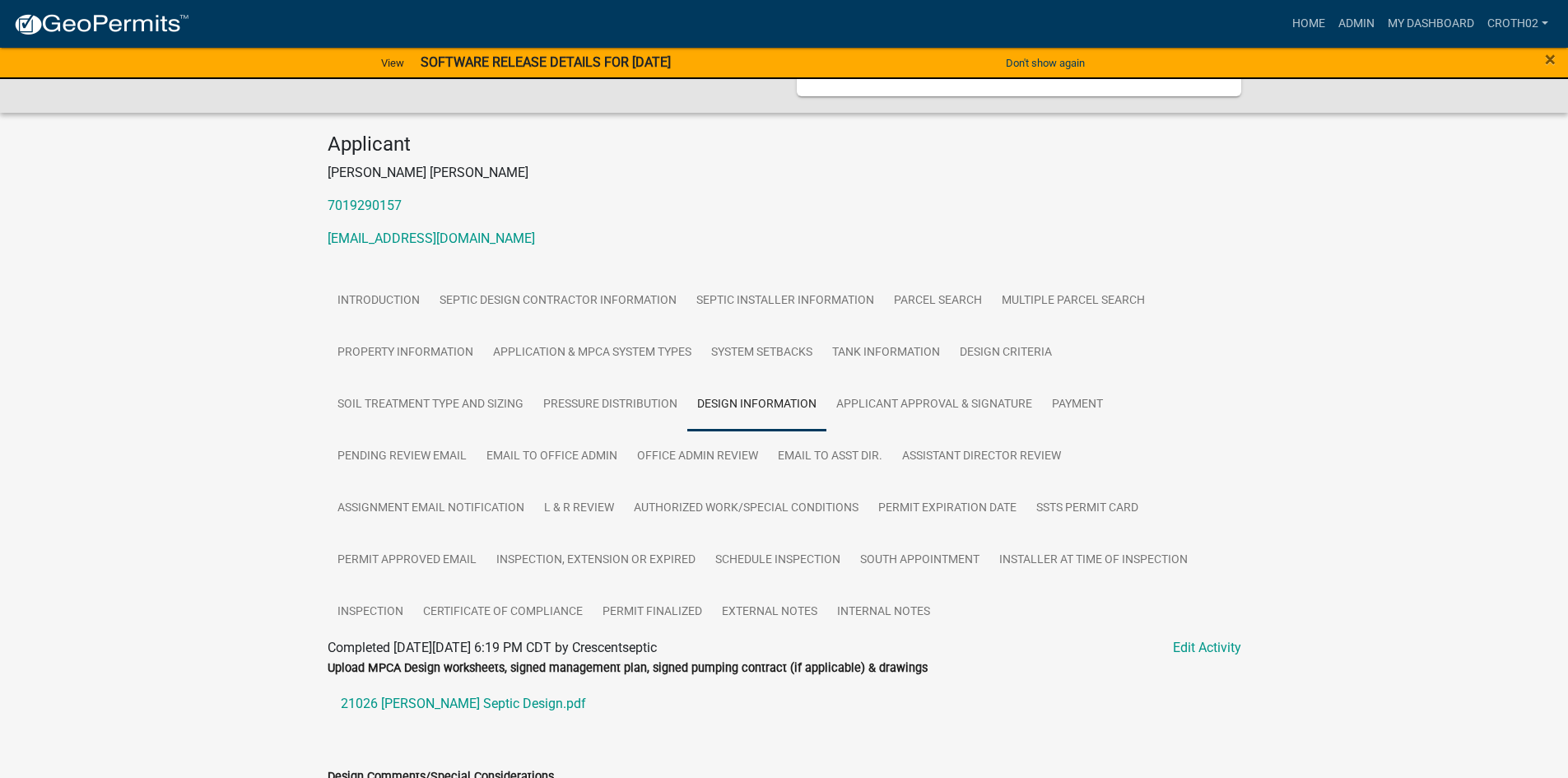
scroll to position [161, 0]
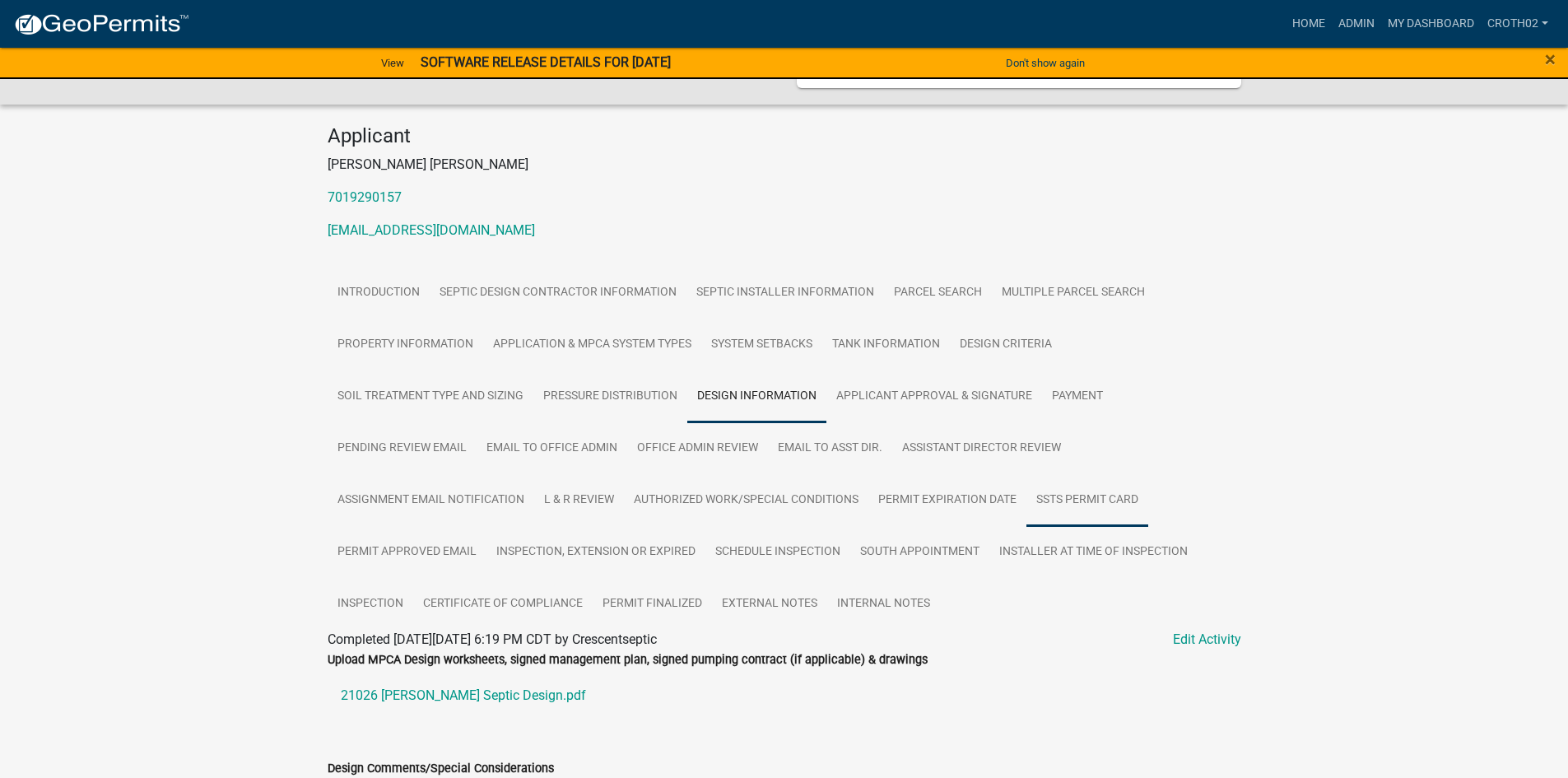
click at [1074, 499] on link "SSTS Permit Card" at bounding box center [1087, 501] width 122 height 53
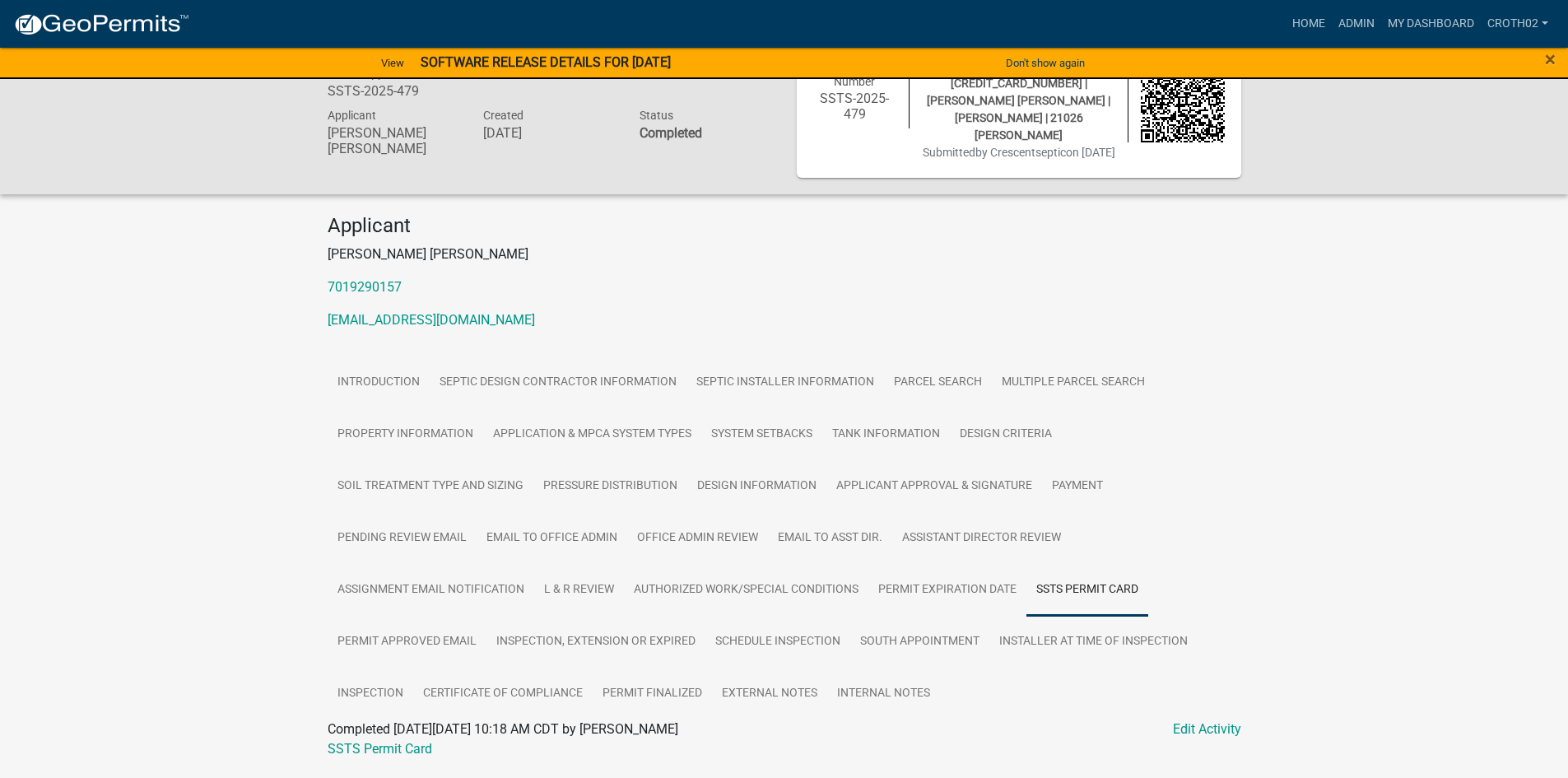
scroll to position [111, 0]
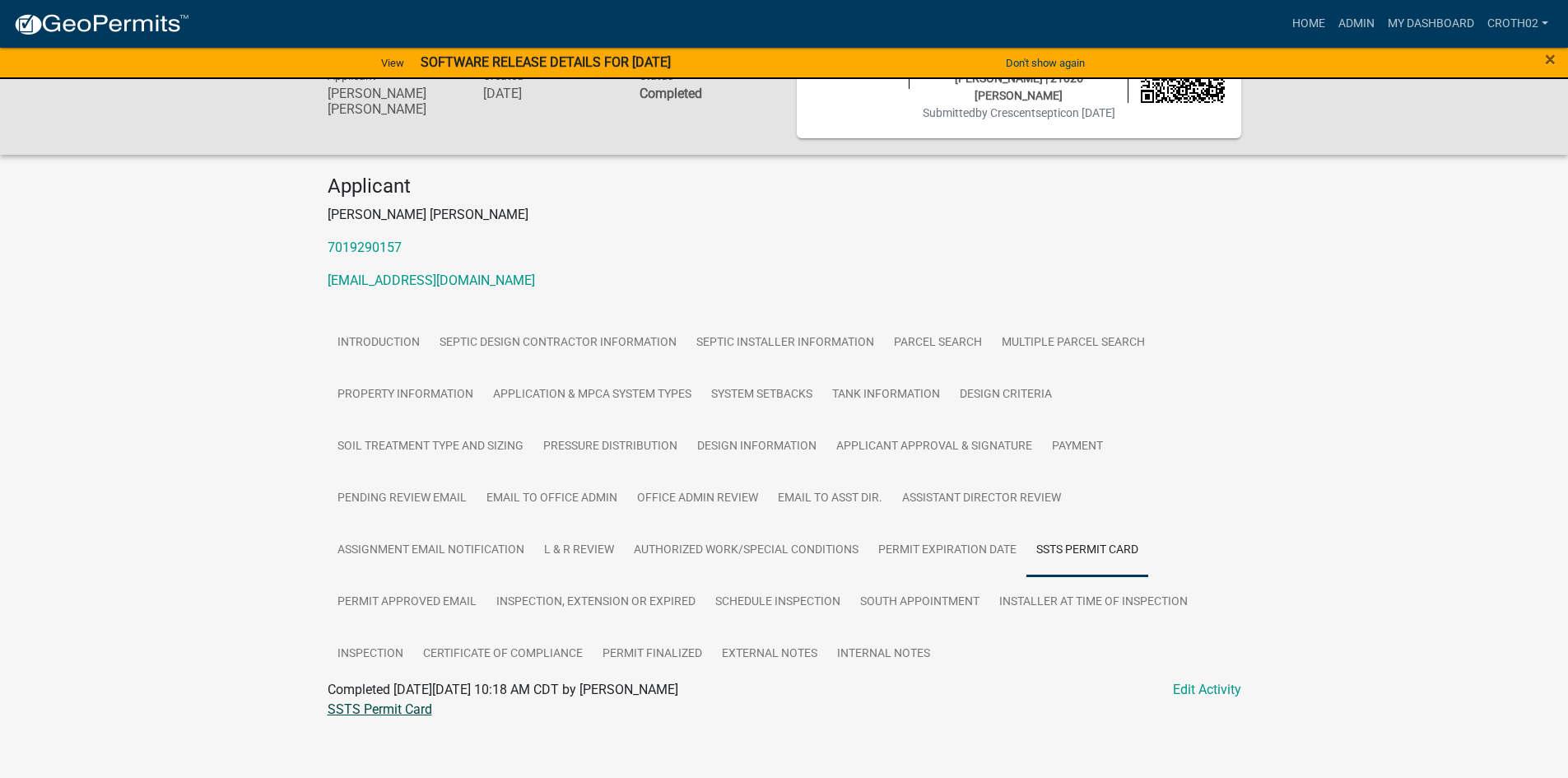
click at [393, 701] on link "SSTS Permit Card" at bounding box center [379, 709] width 105 height 16
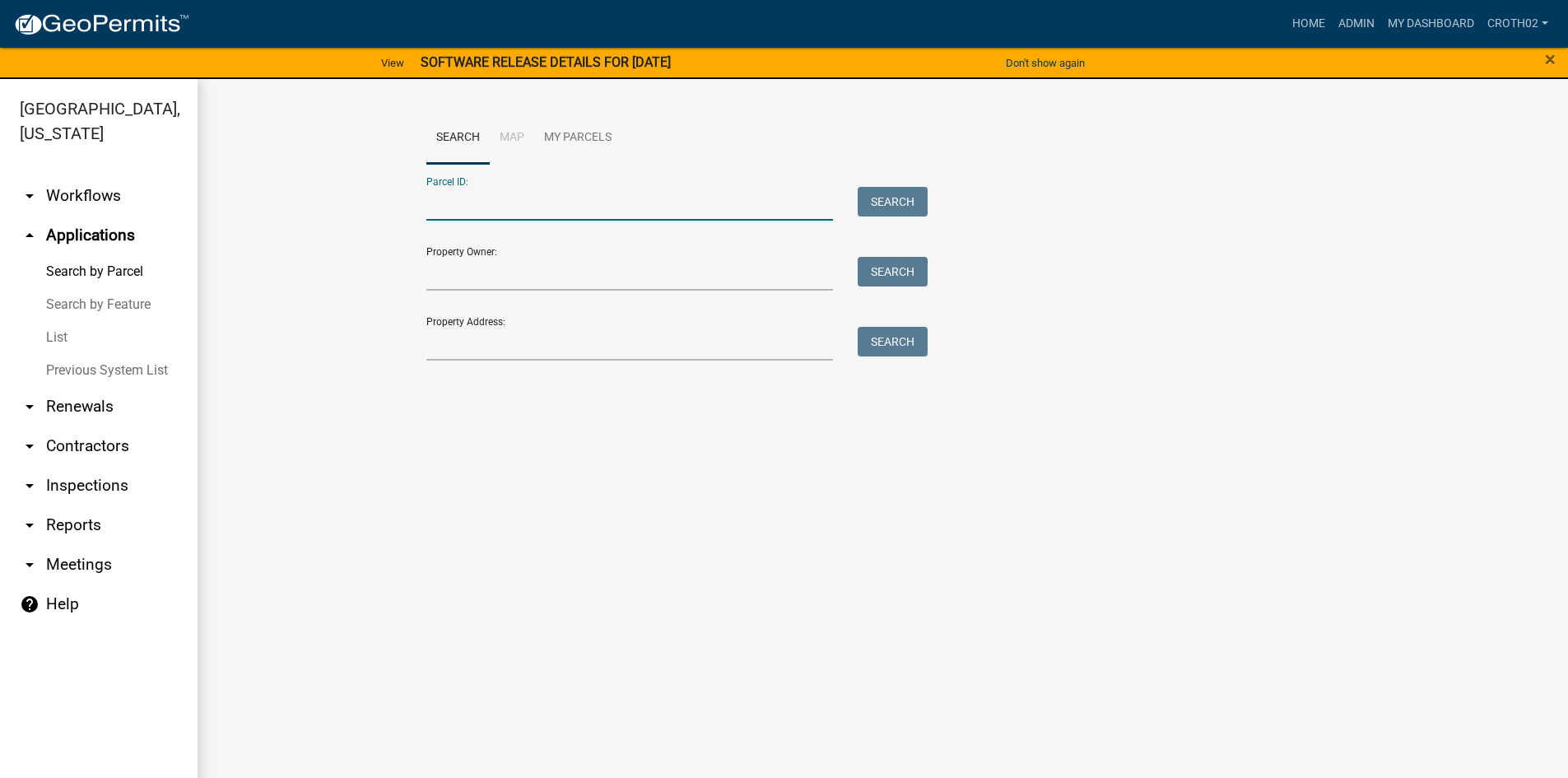
click at [468, 209] on input "Parcel ID:" at bounding box center [629, 203] width 408 height 34
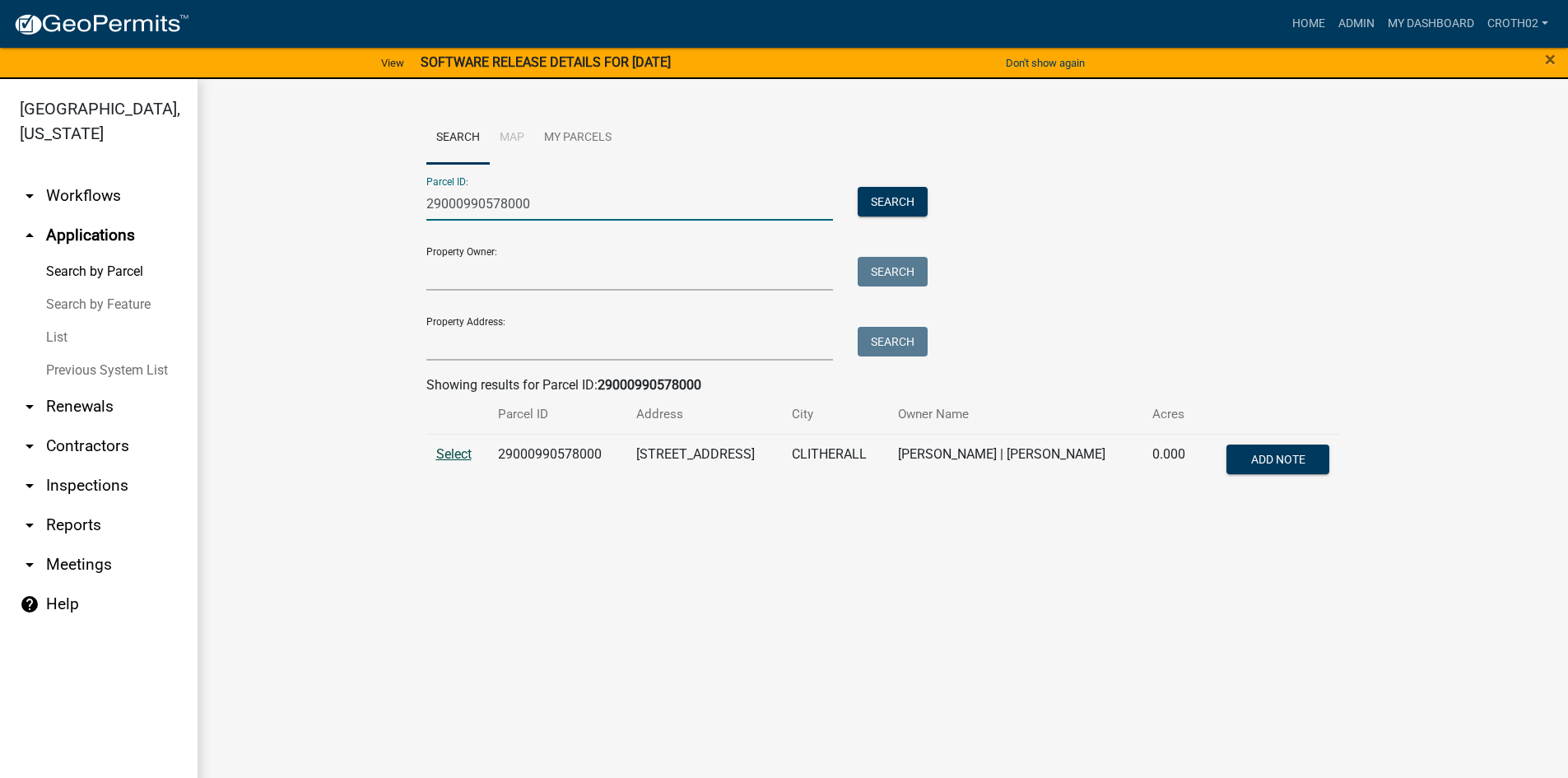
type input "29000990578000"
click at [461, 455] on span "Select" at bounding box center [453, 453] width 36 height 16
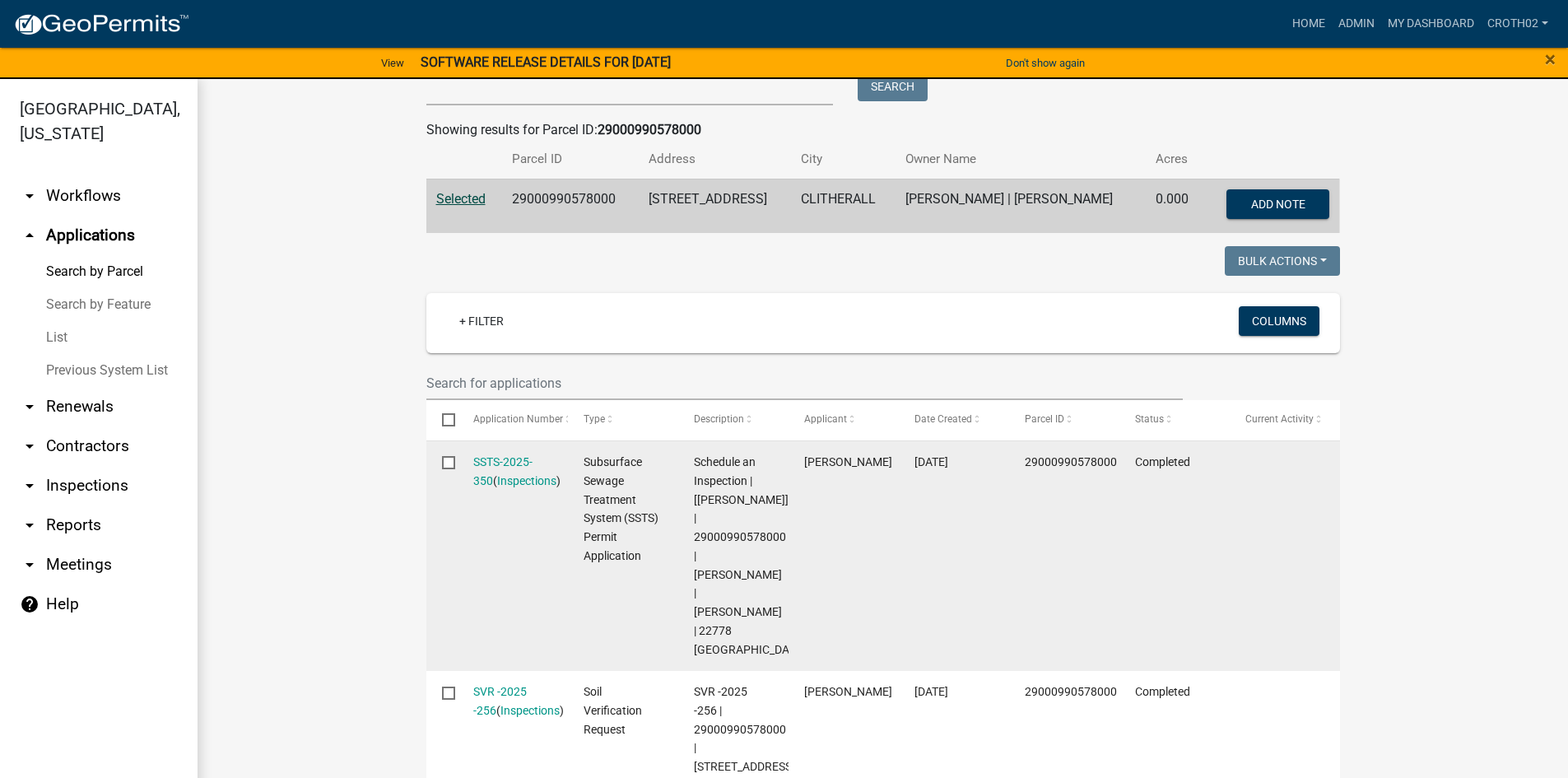
scroll to position [308, 0]
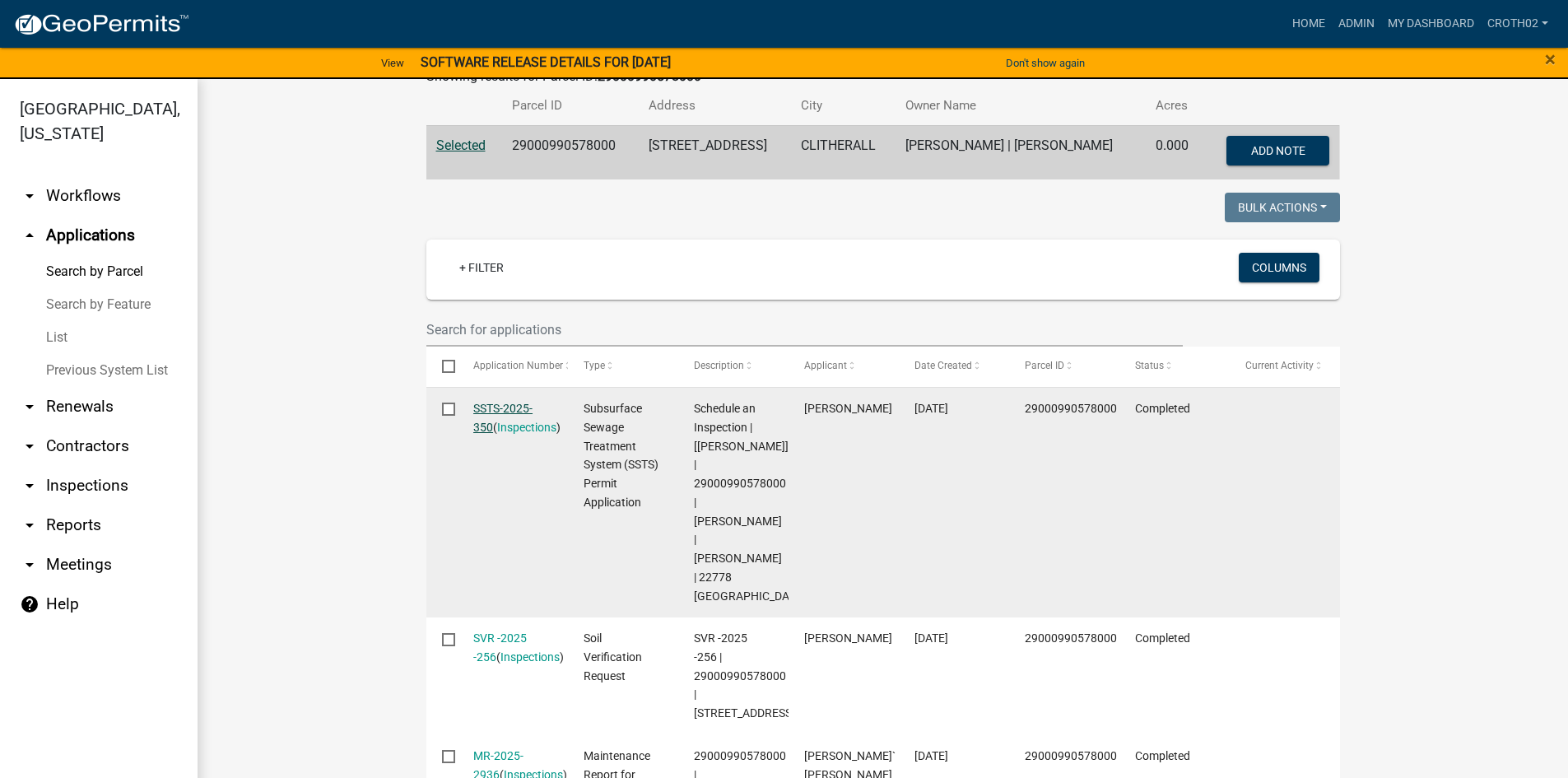
click at [499, 409] on link "SSTS-2025-350" at bounding box center [503, 417] width 59 height 32
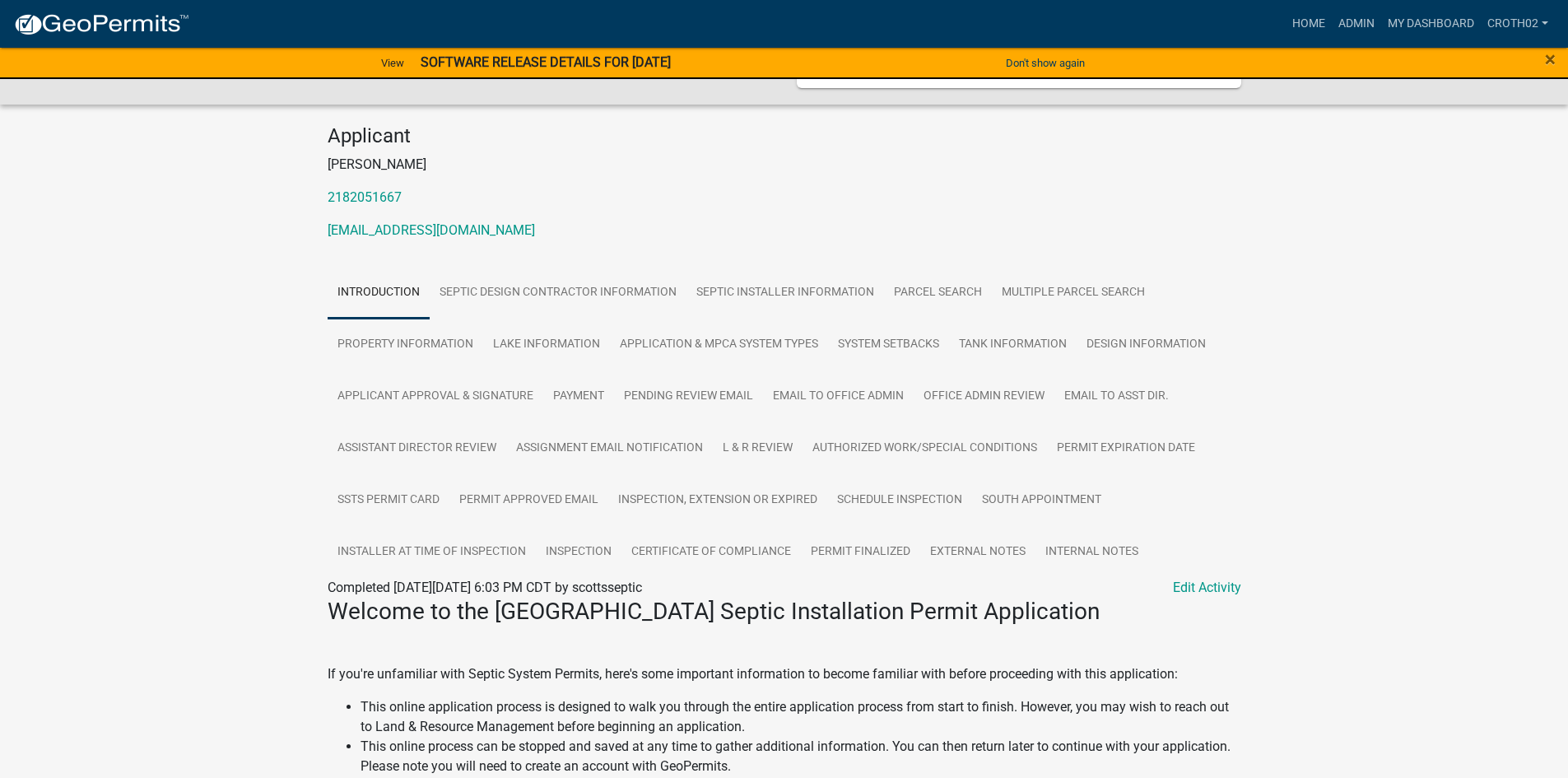
scroll to position [164, 0]
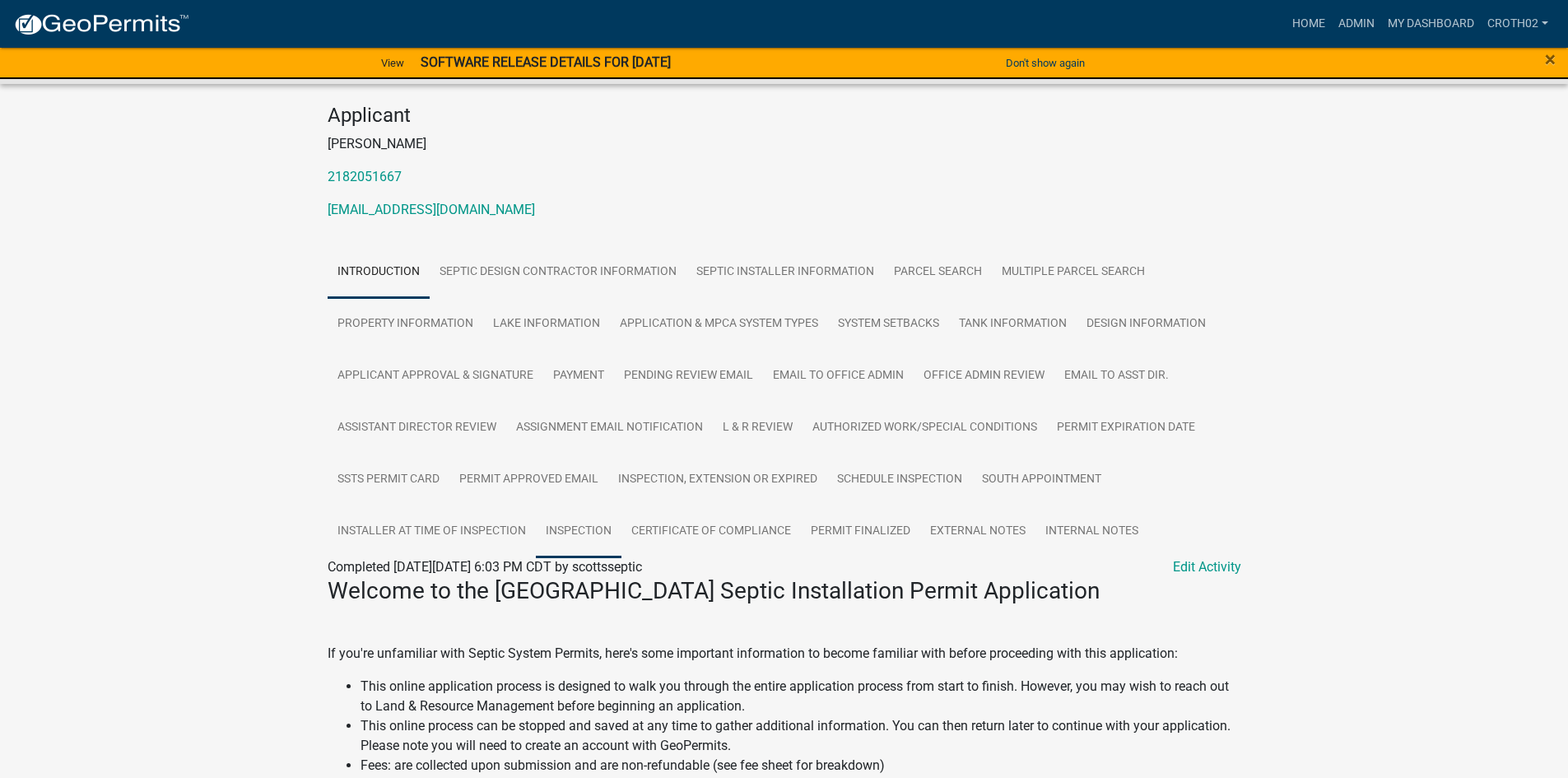
click at [598, 543] on link "Inspection" at bounding box center [578, 532] width 86 height 53
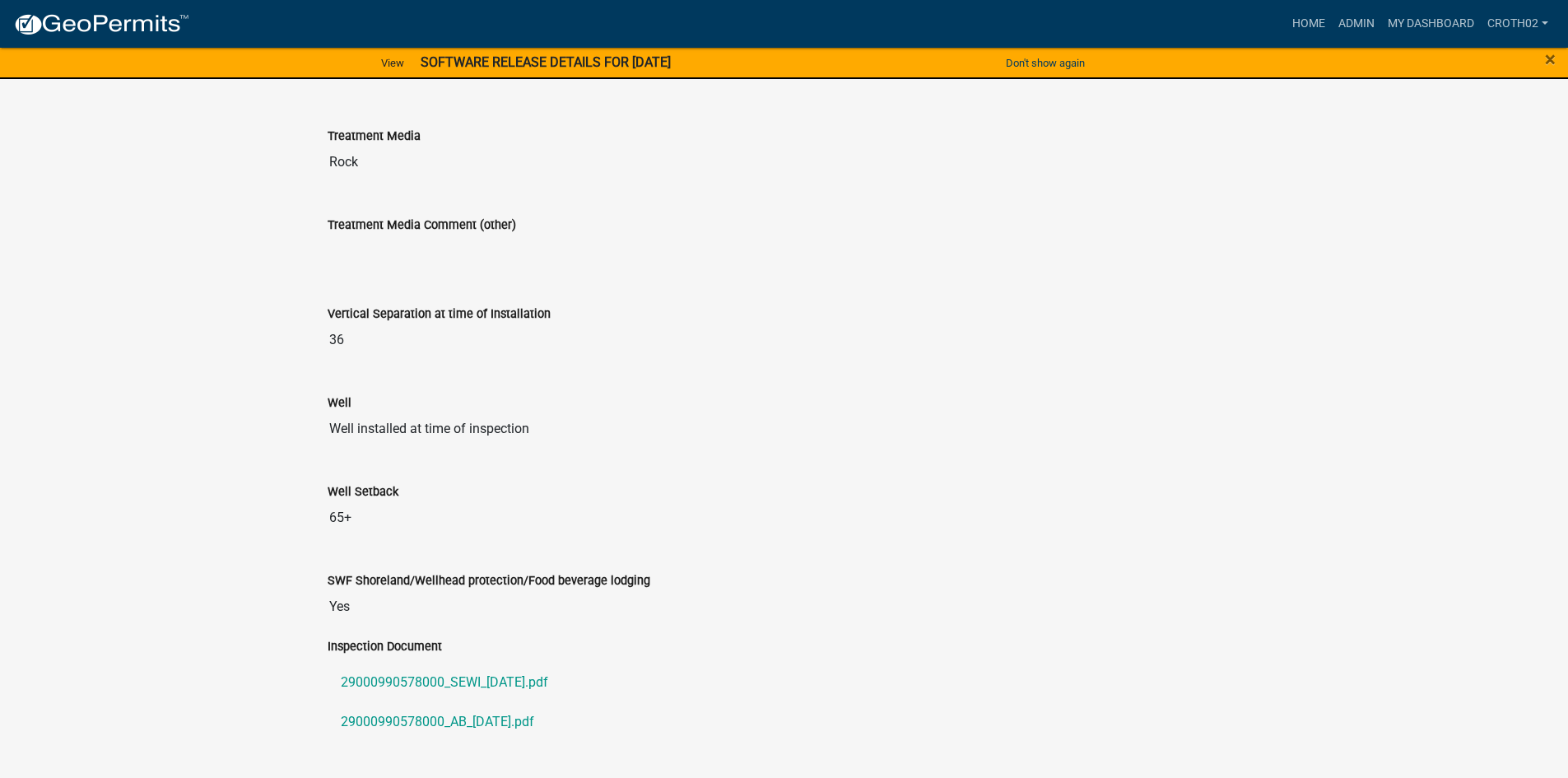
scroll to position [1241, 0]
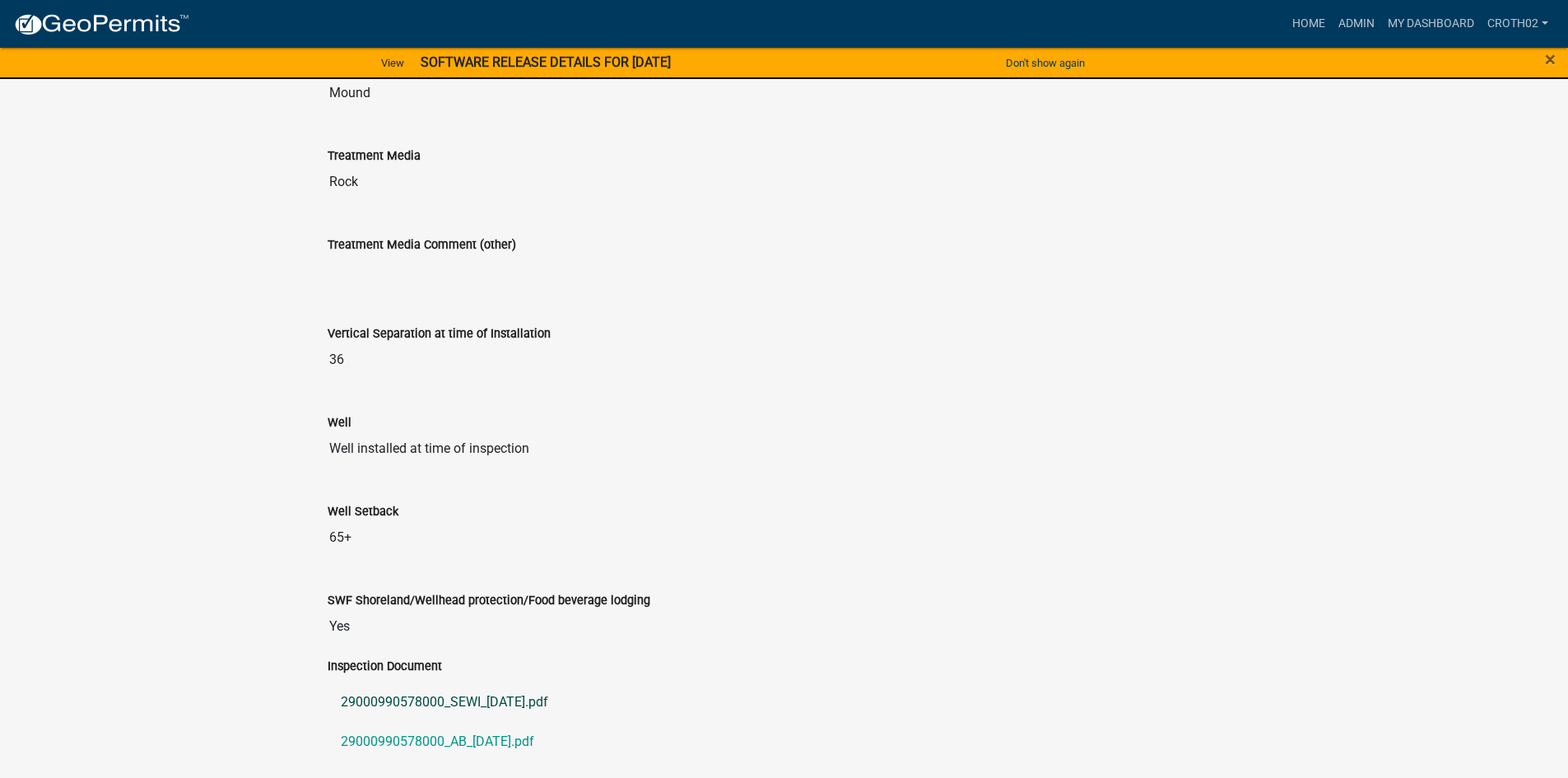
click at [545, 711] on link "29000990578000_SEWI_[DATE].pdf" at bounding box center [784, 701] width 913 height 39
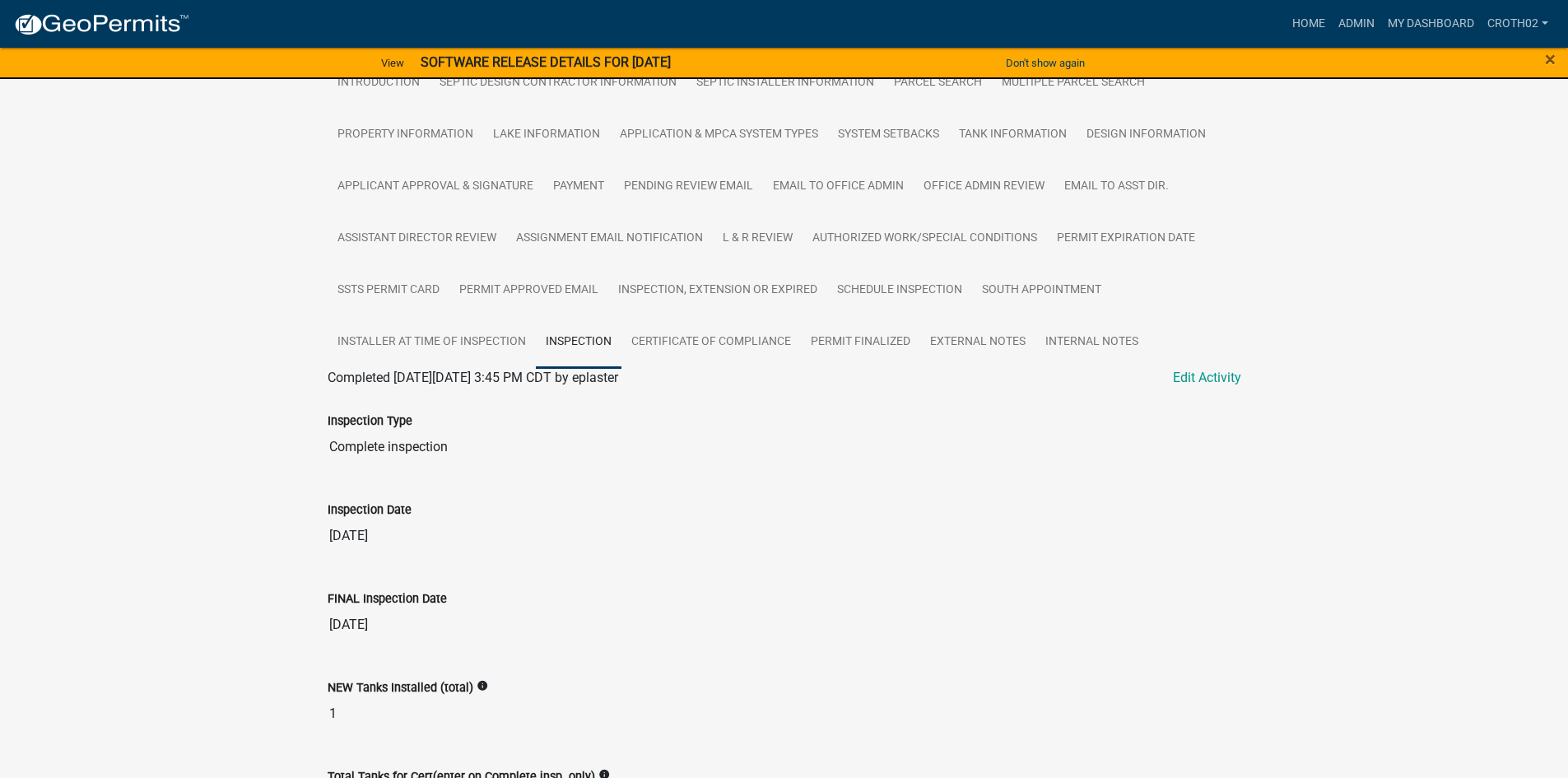
scroll to position [316, 0]
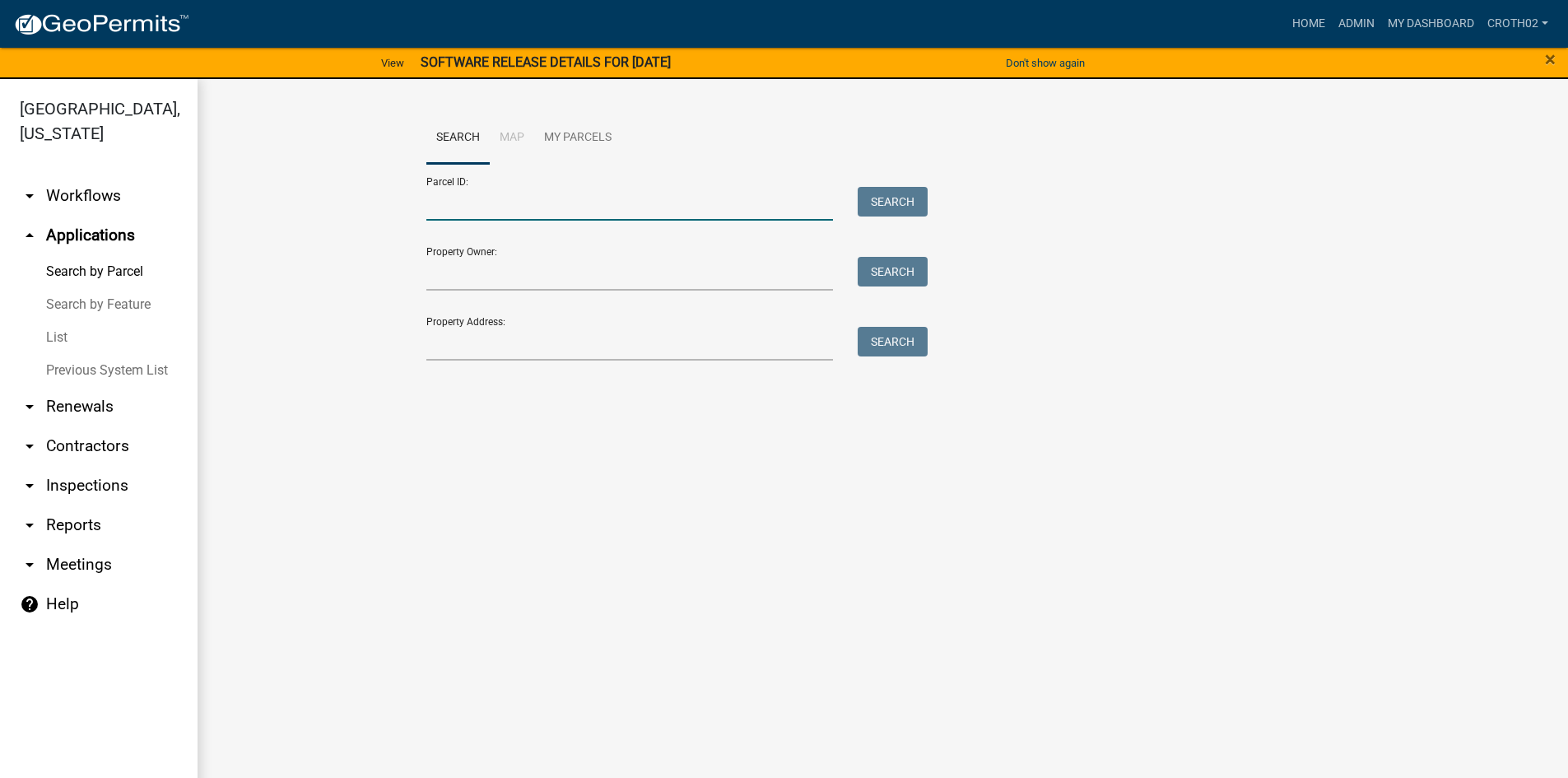
click at [531, 204] on input "Parcel ID:" at bounding box center [629, 203] width 408 height 34
click at [522, 210] on input "Parcel ID:" at bounding box center [629, 203] width 408 height 34
paste input "13000990275000"
type input "13000990275000"
click at [898, 191] on button "Search" at bounding box center [892, 202] width 70 height 29
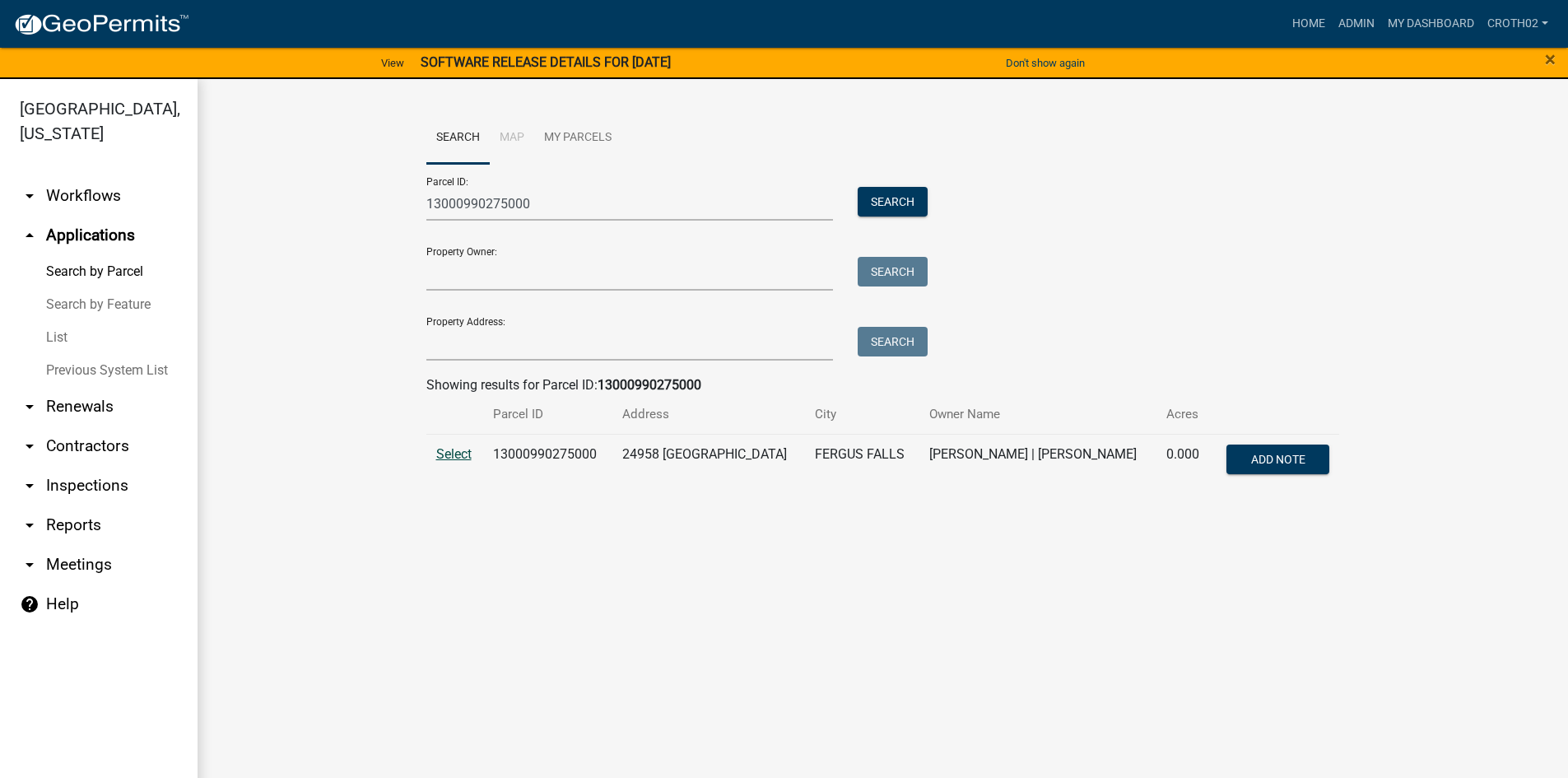
click at [460, 451] on span "Select" at bounding box center [453, 453] width 36 height 16
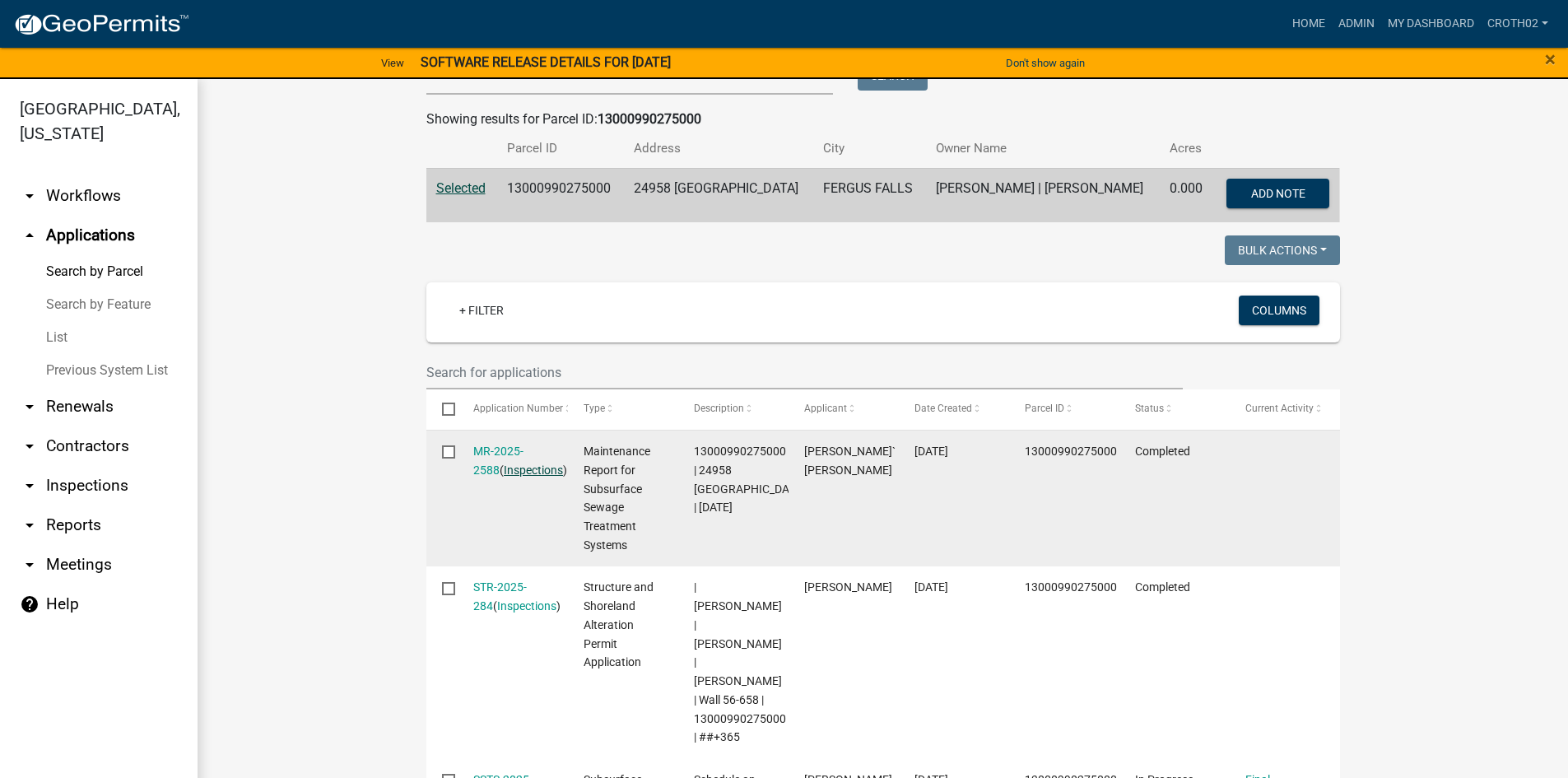
scroll to position [288, 0]
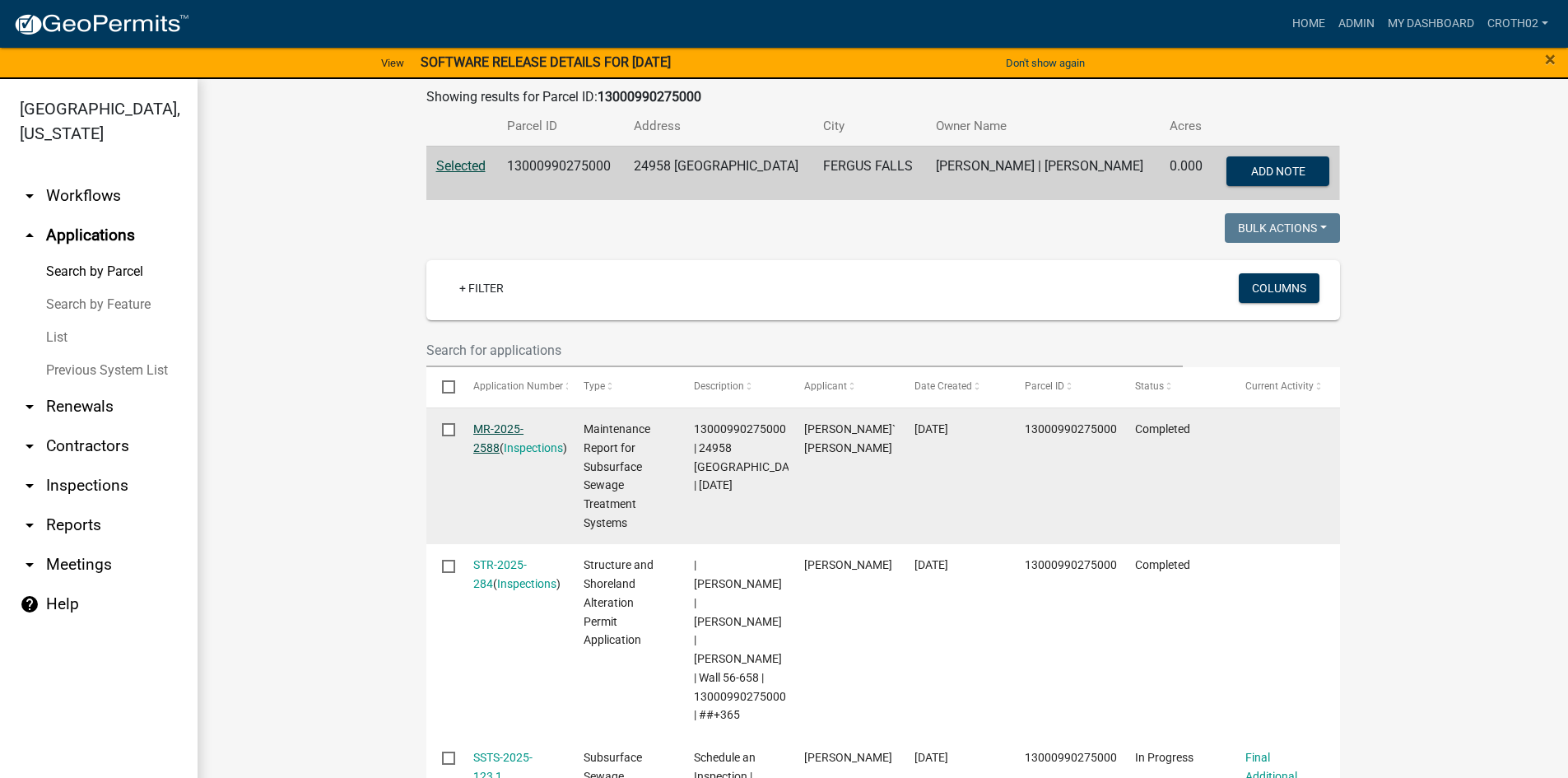
click at [524, 433] on link "MR-2025-2588" at bounding box center [498, 438] width 50 height 32
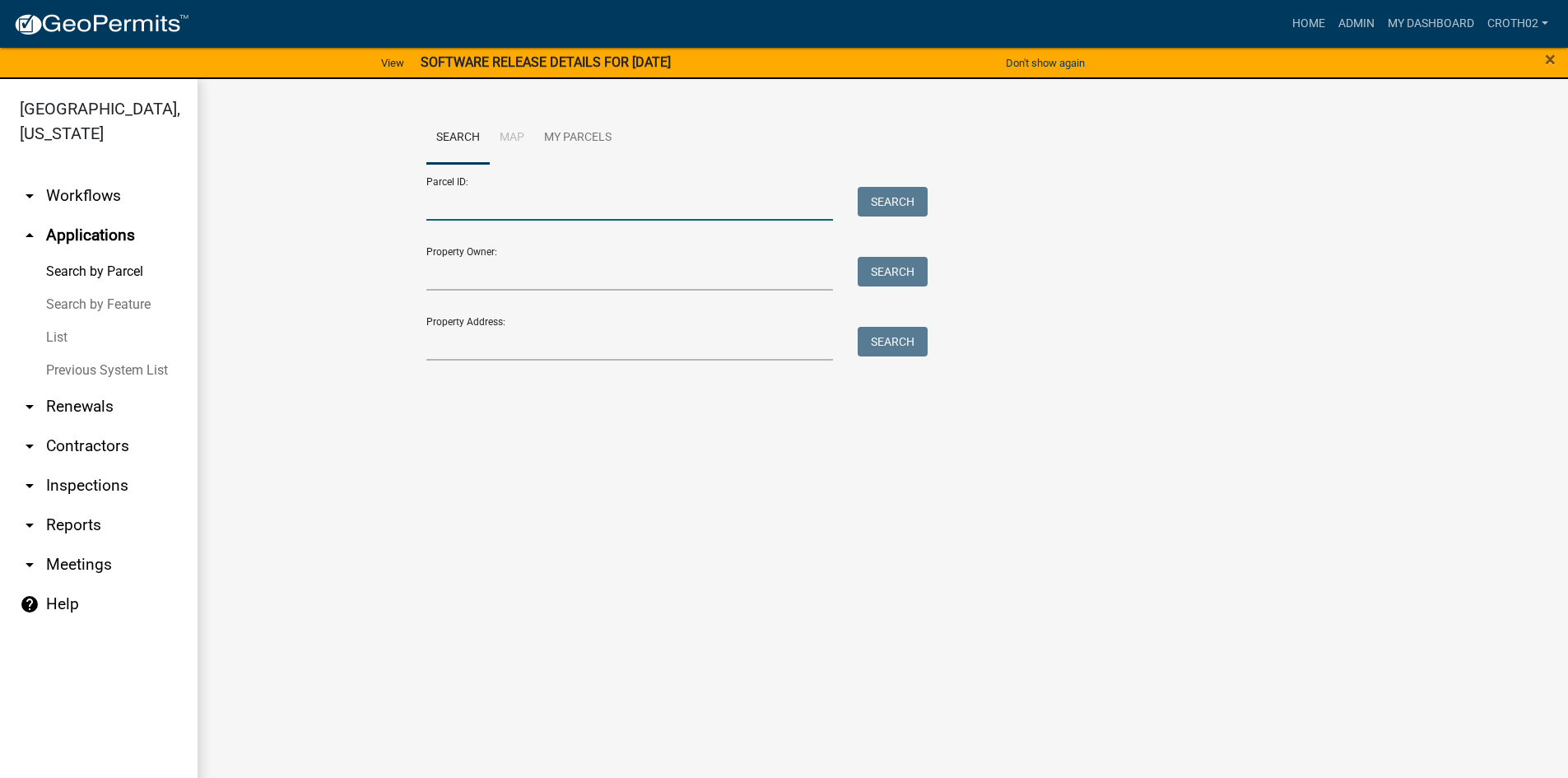
click at [504, 209] on input "Parcel ID:" at bounding box center [629, 203] width 408 height 34
paste input "13000990275000"
type input "13000990275000"
click at [919, 200] on button "Search" at bounding box center [892, 202] width 70 height 29
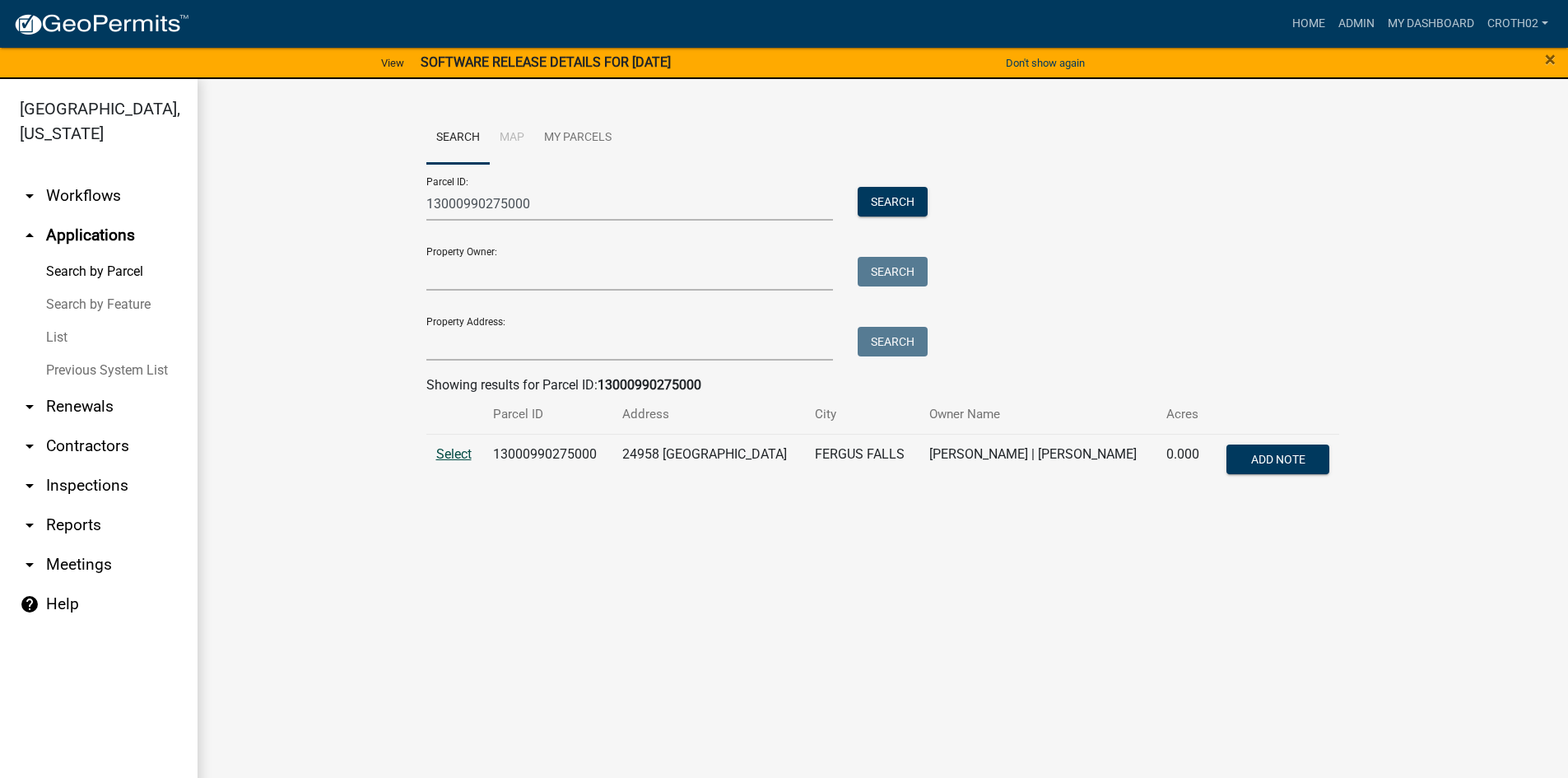
click at [462, 452] on span "Select" at bounding box center [453, 453] width 36 height 16
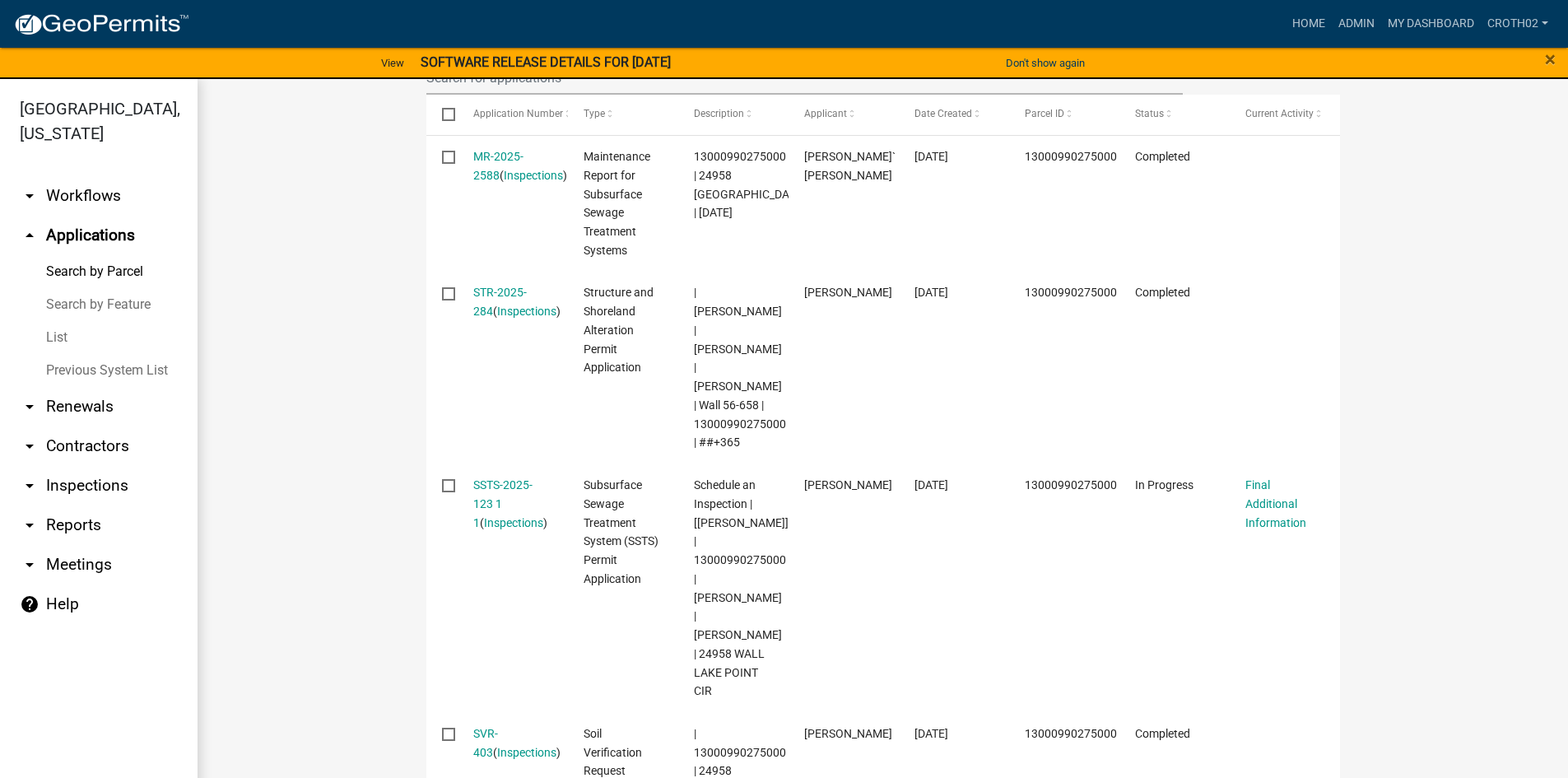
scroll to position [473, 0]
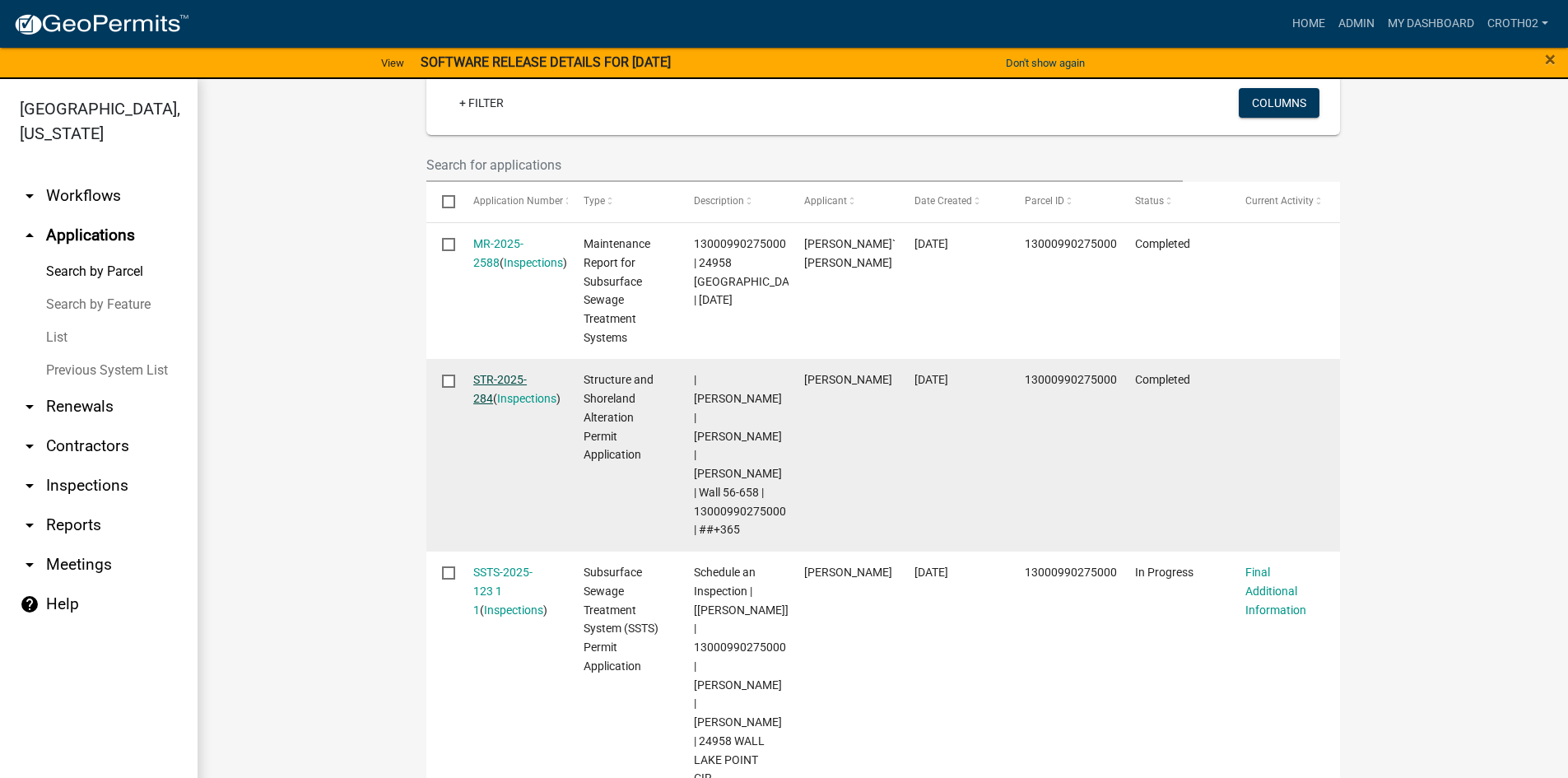
click at [516, 383] on link "STR-2025-284" at bounding box center [500, 389] width 54 height 32
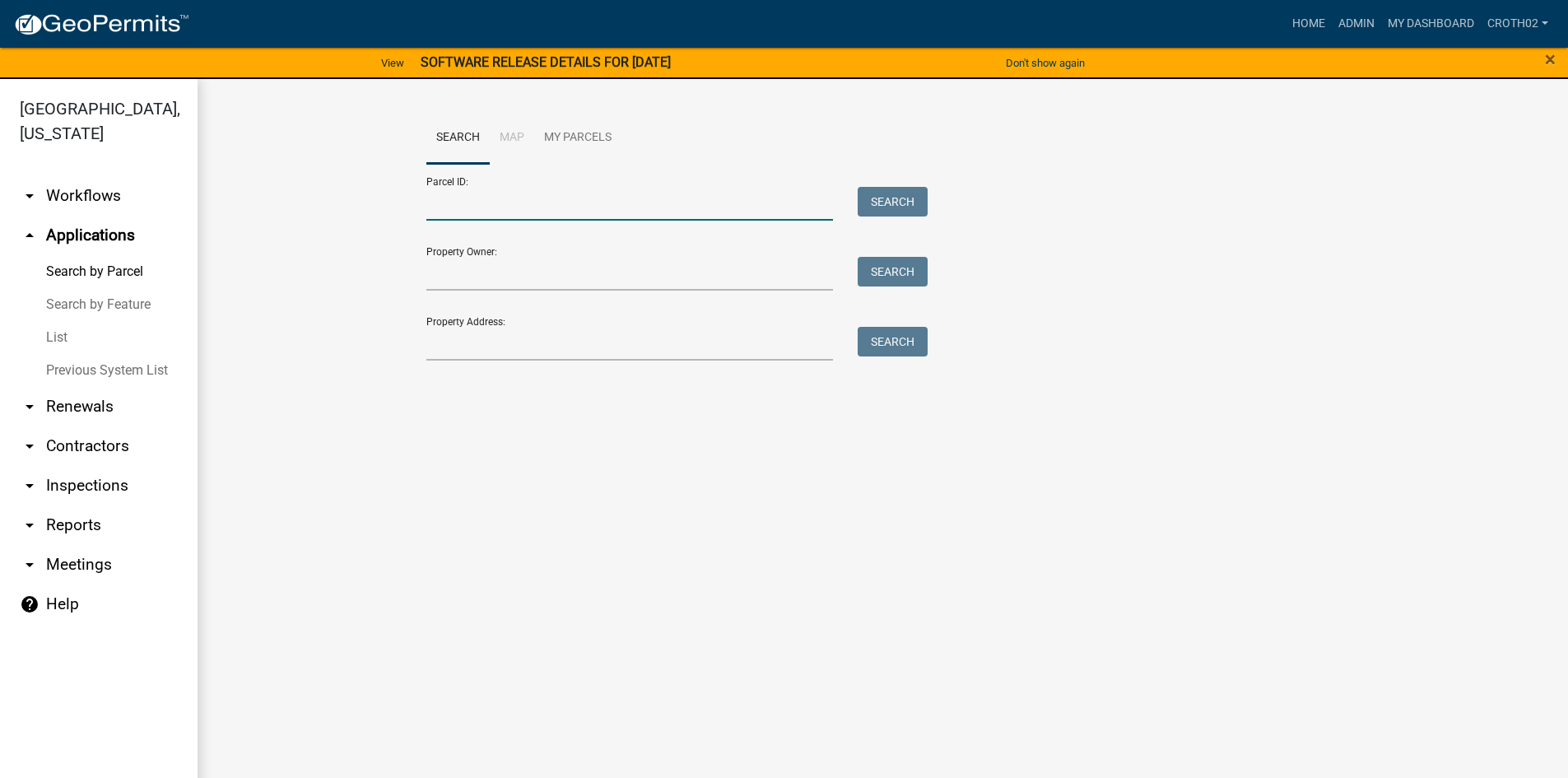
click at [484, 209] on input "Parcel ID:" at bounding box center [629, 203] width 408 height 34
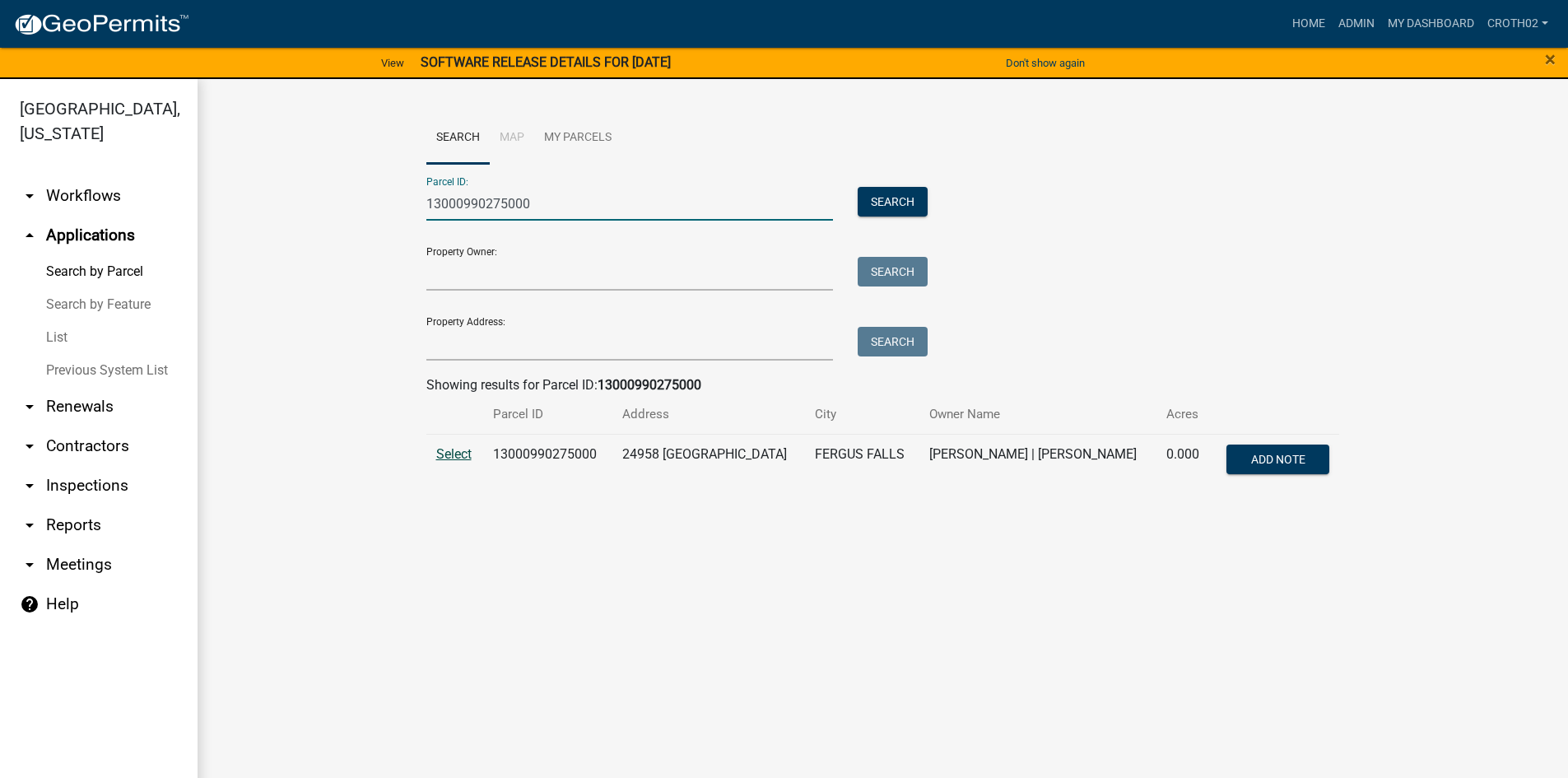
type input "13000990275000"
click at [457, 454] on span "Select" at bounding box center [453, 453] width 36 height 16
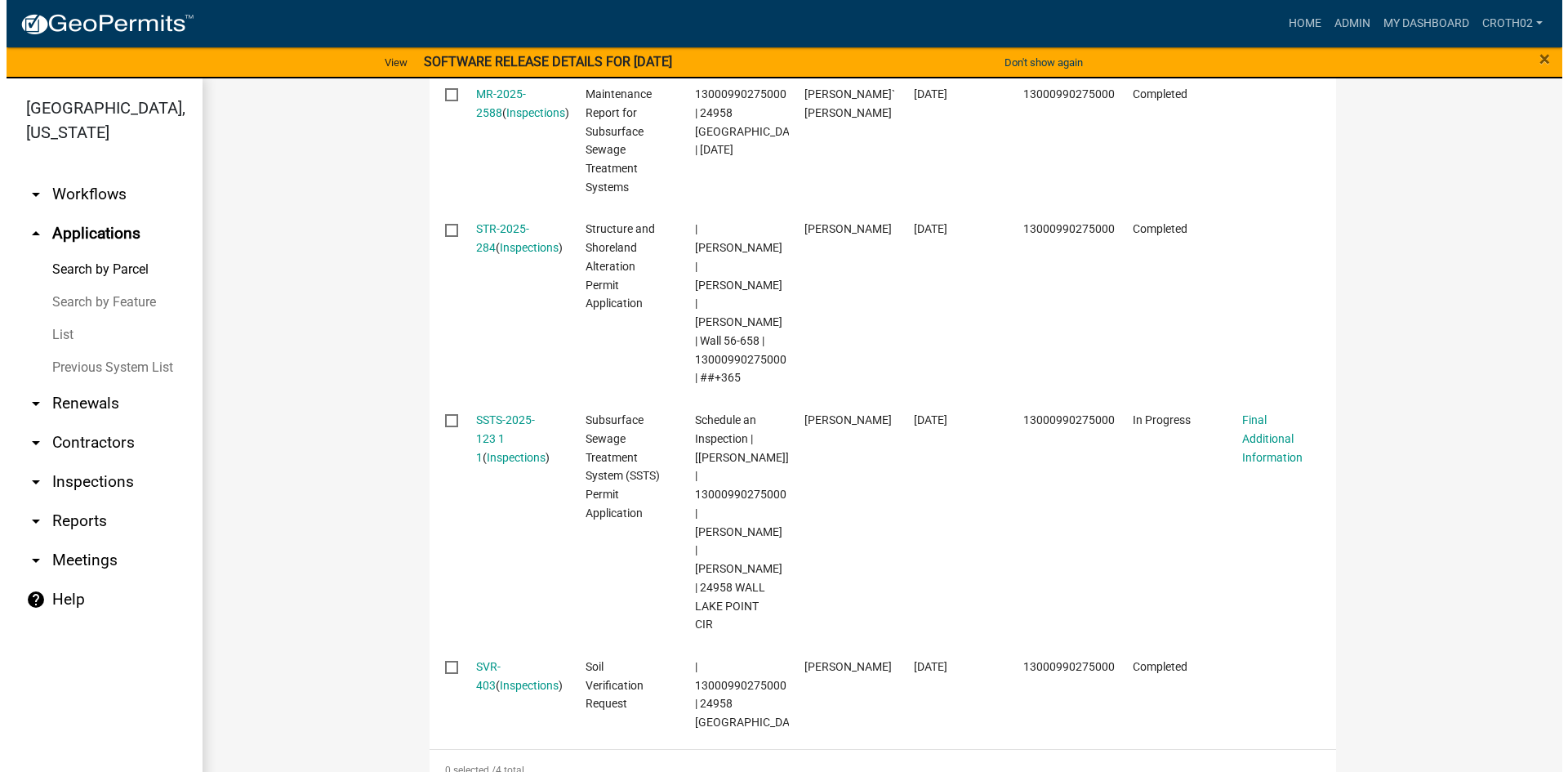
scroll to position [673, 0]
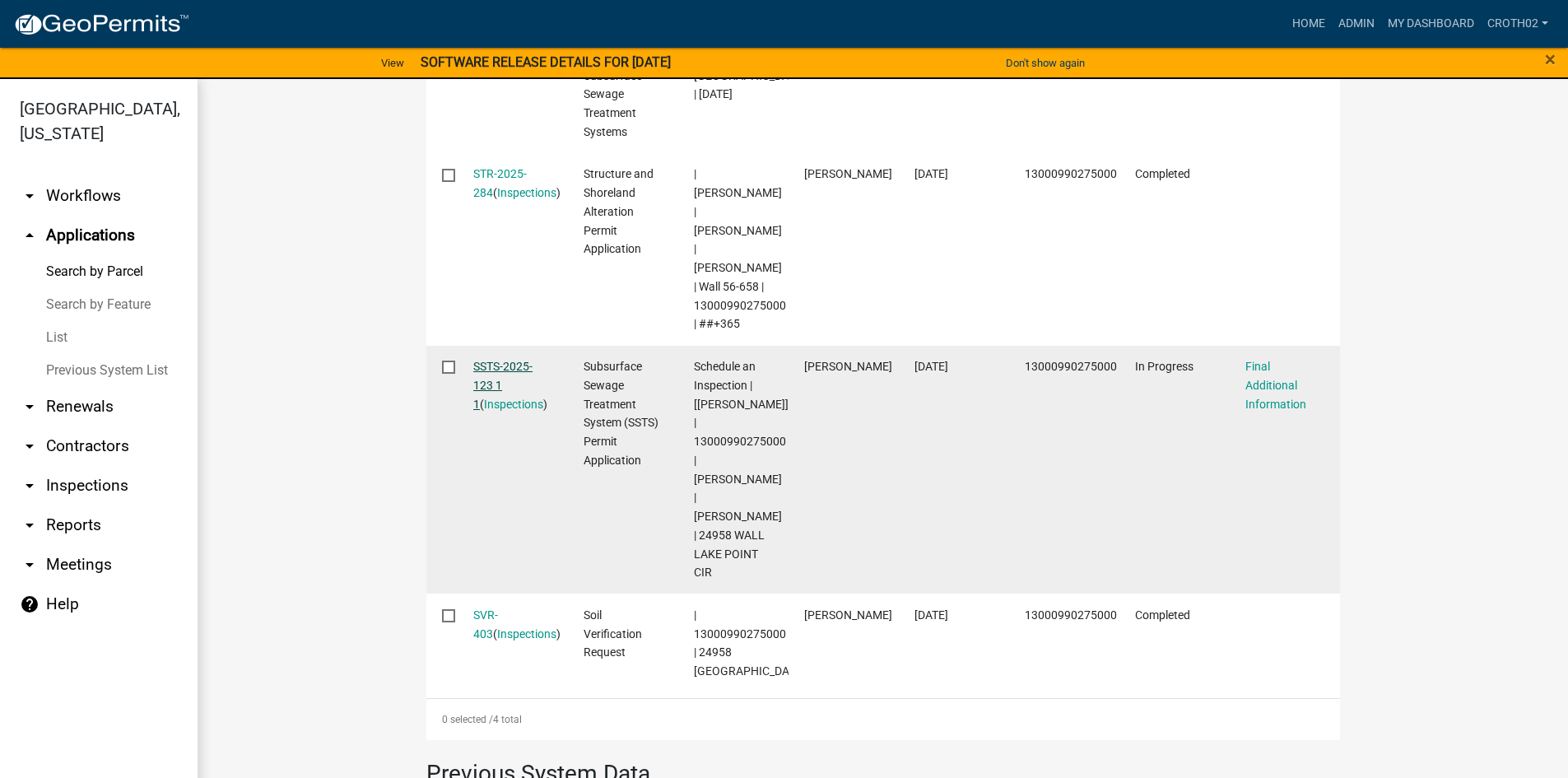
click at [486, 368] on link "SSTS-2025-123 1 1" at bounding box center [503, 385] width 59 height 51
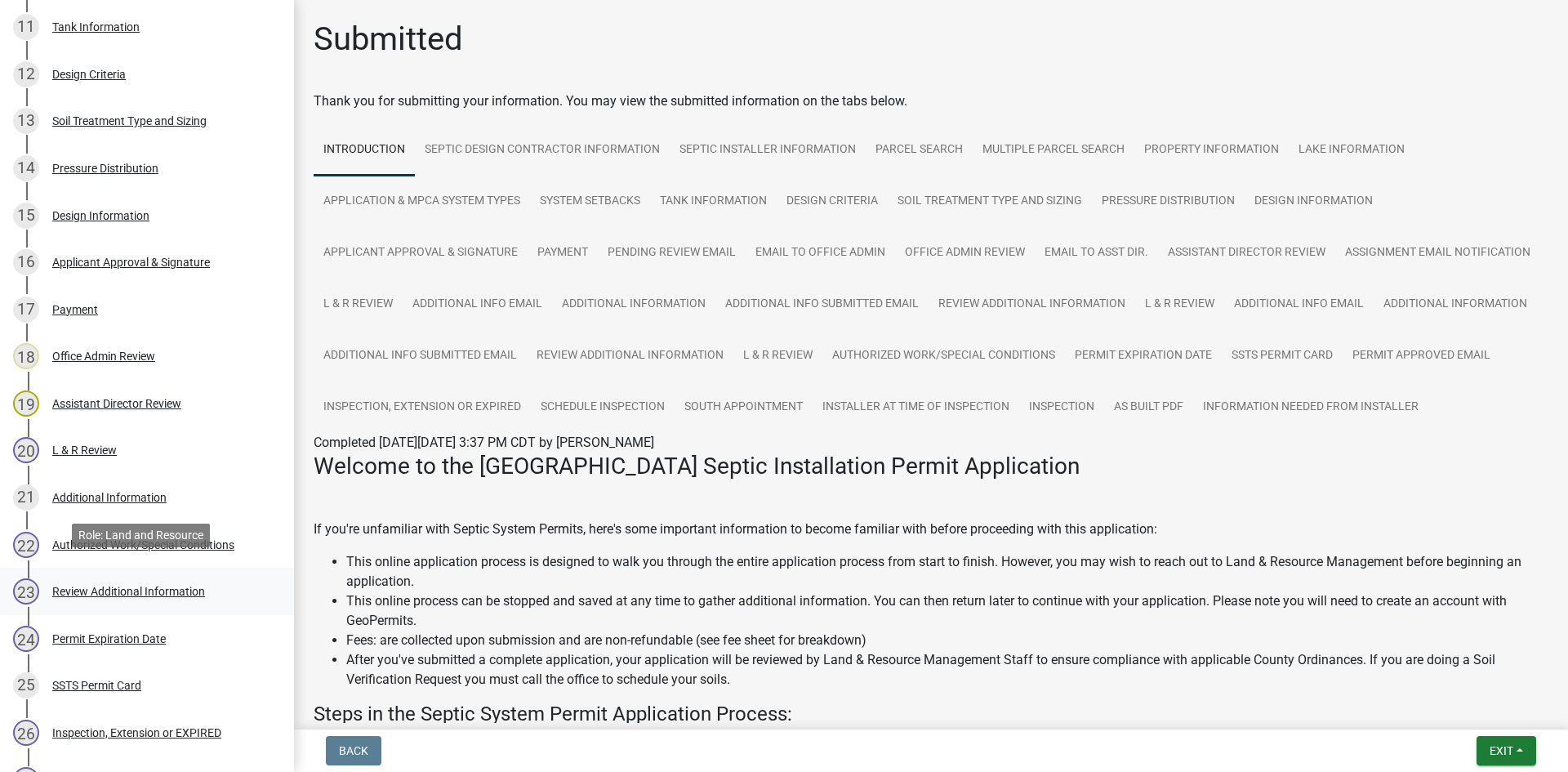
scroll to position [816, 0]
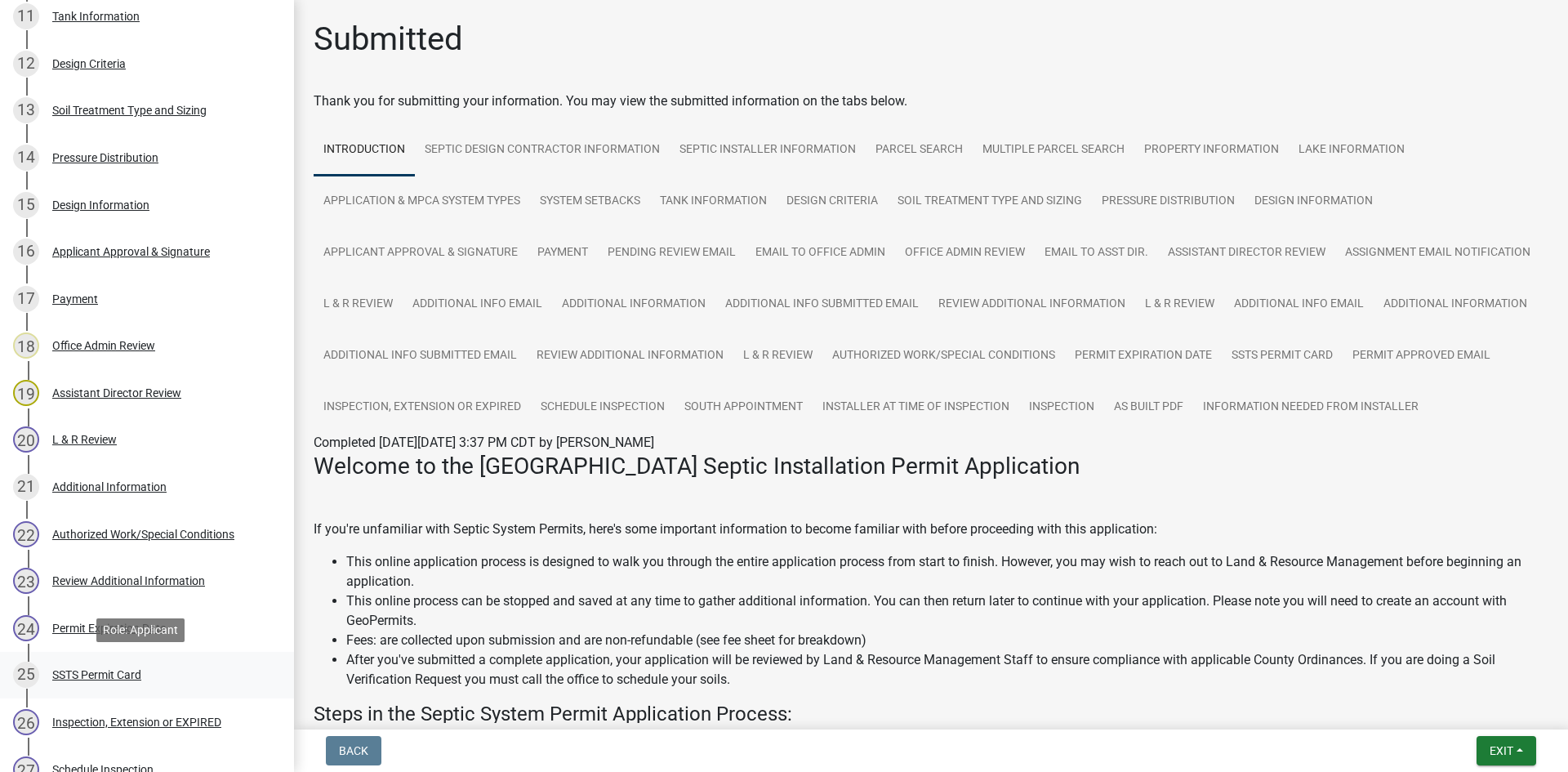
click at [129, 669] on div "SSTS Permit Card" at bounding box center [97, 674] width 89 height 12
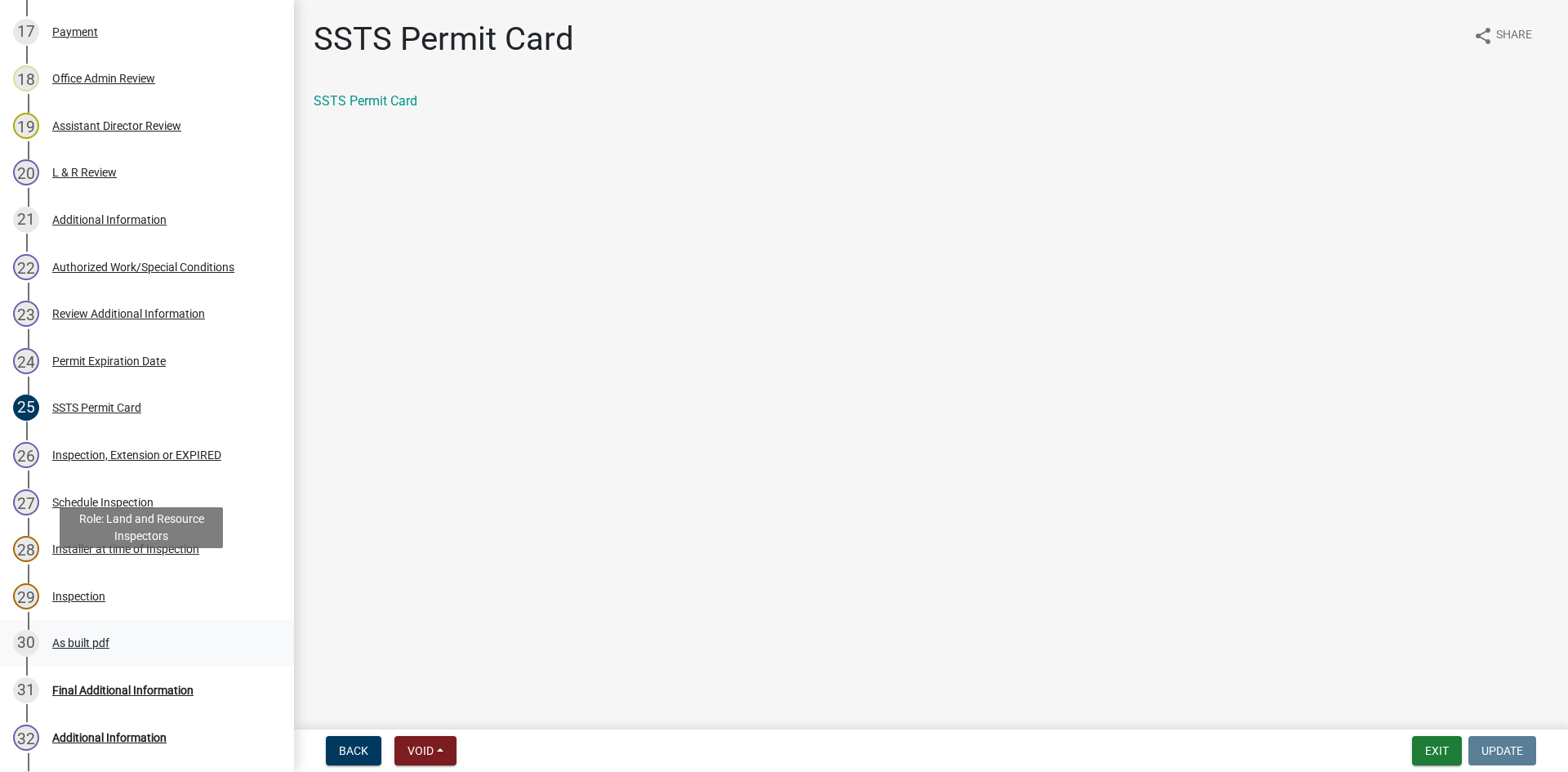
scroll to position [1123, 0]
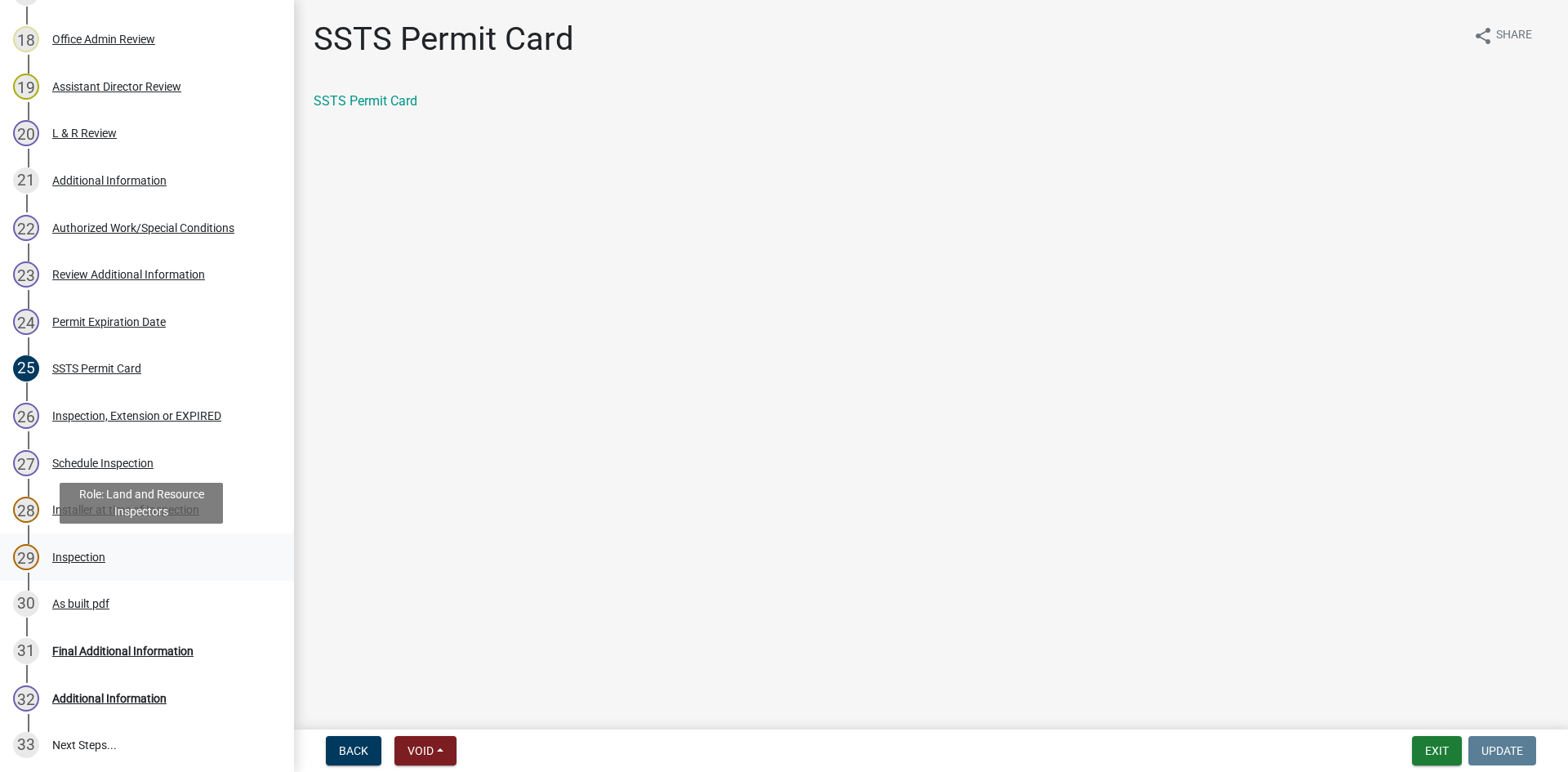
click at [80, 567] on div "29 Inspection" at bounding box center [139, 557] width 254 height 26
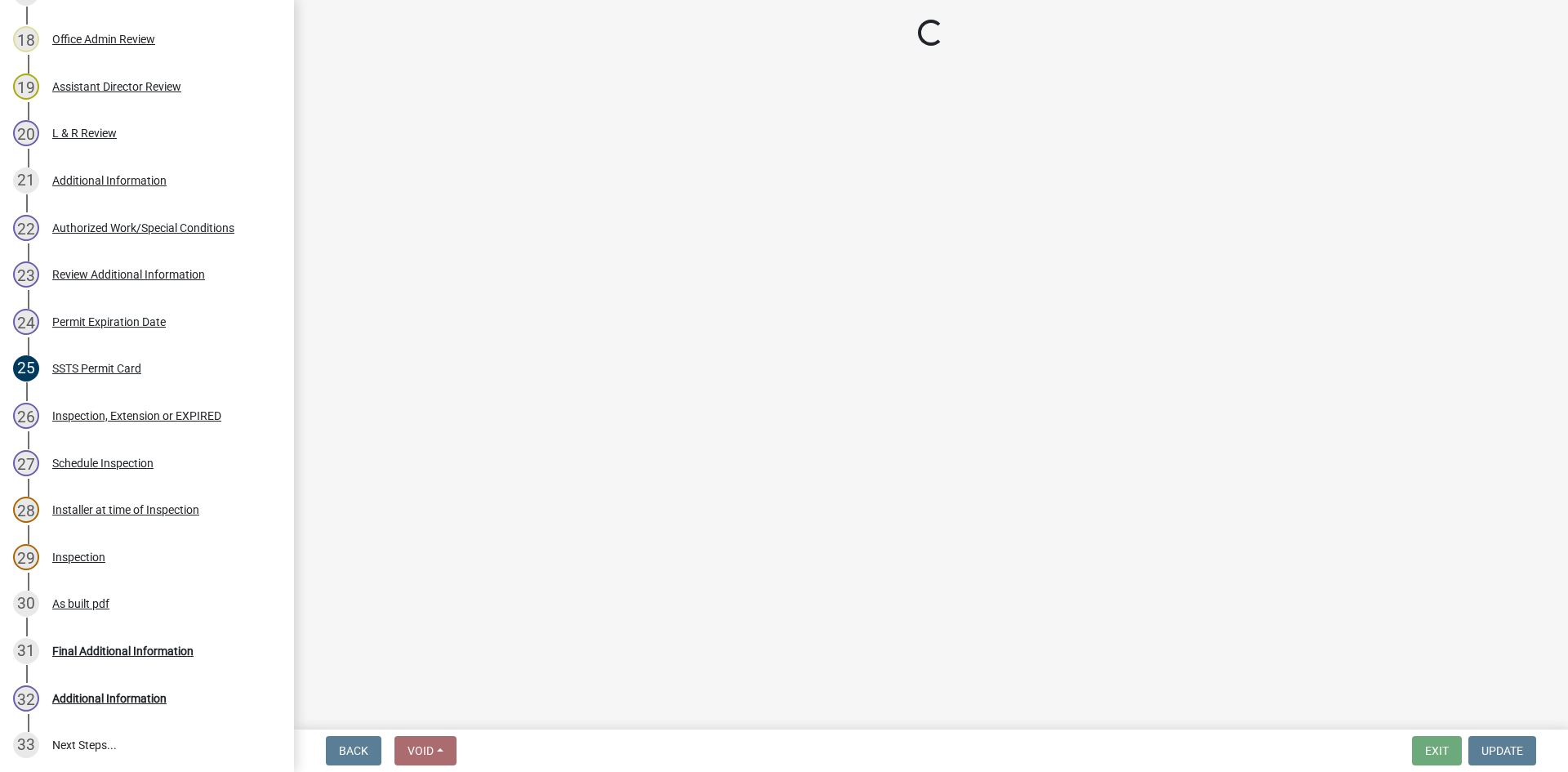
select select "ab4afe9b-f255-4bf6-b29f-35714790ba70"
select select "4857f273-0e9a-4084-85c8-075cbcf0902e"
select select "318b8207-6619-4c37-8bd8-783b28c7307f"
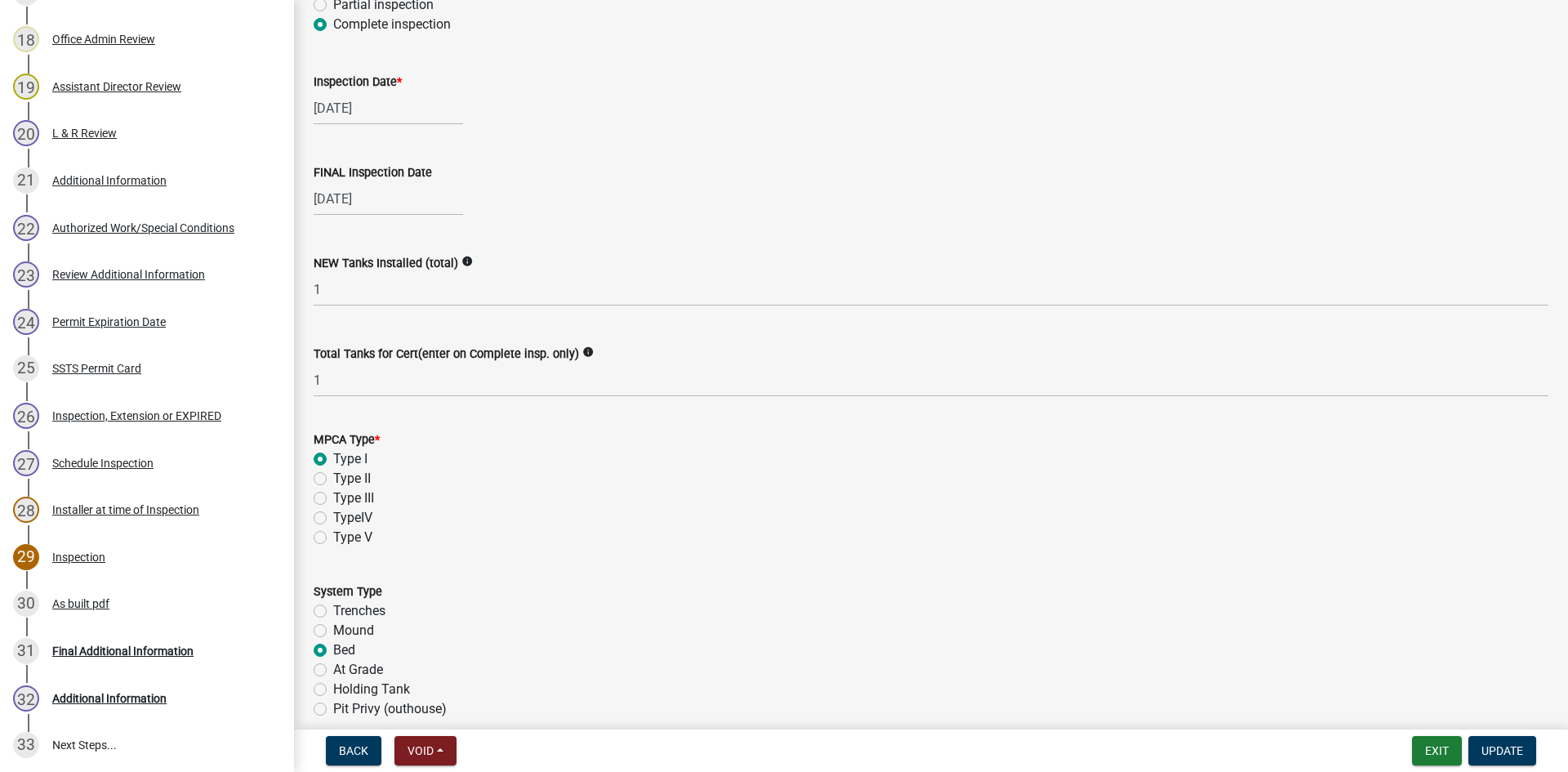
scroll to position [143, 0]
